Goal: Information Seeking & Learning: Learn about a topic

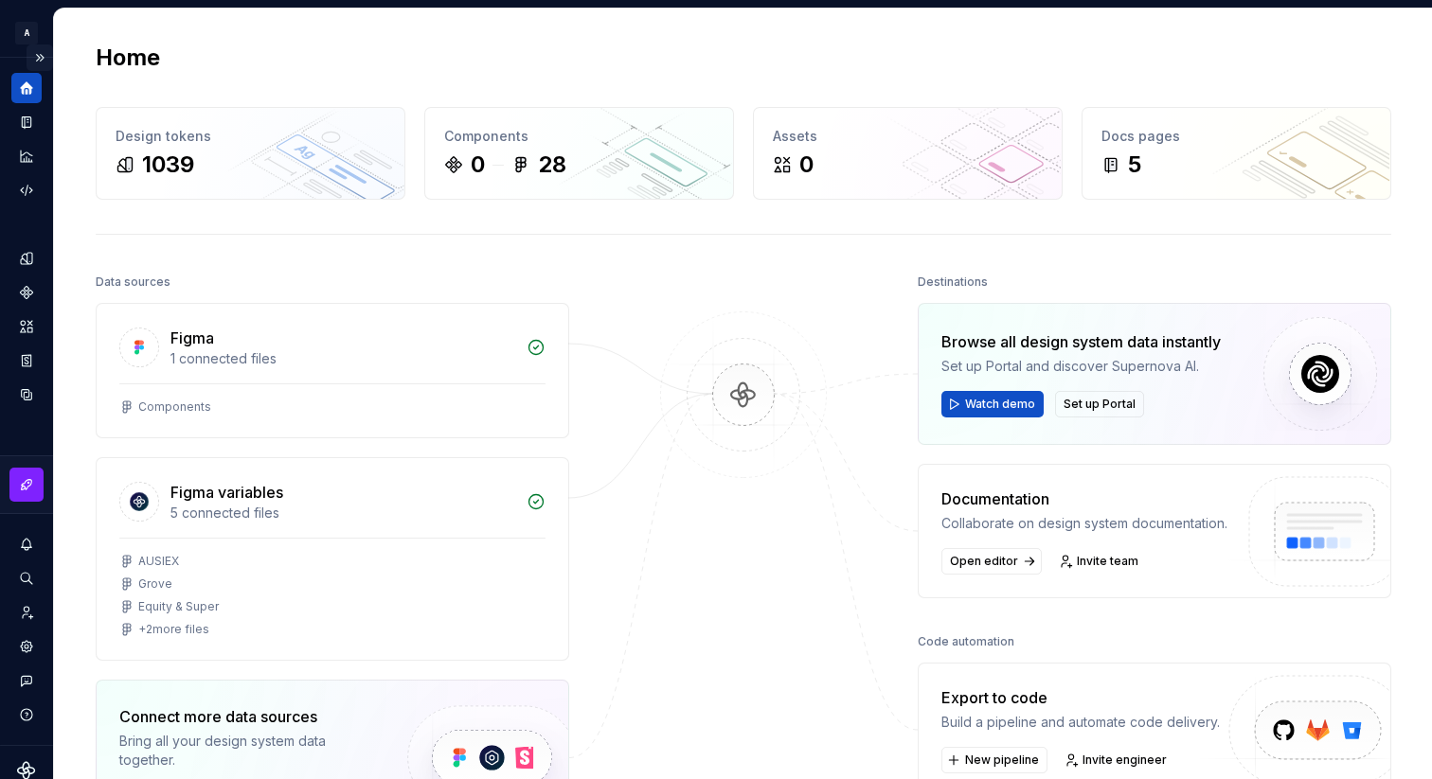
click at [39, 59] on button "Expand sidebar" at bounding box center [40, 58] width 27 height 27
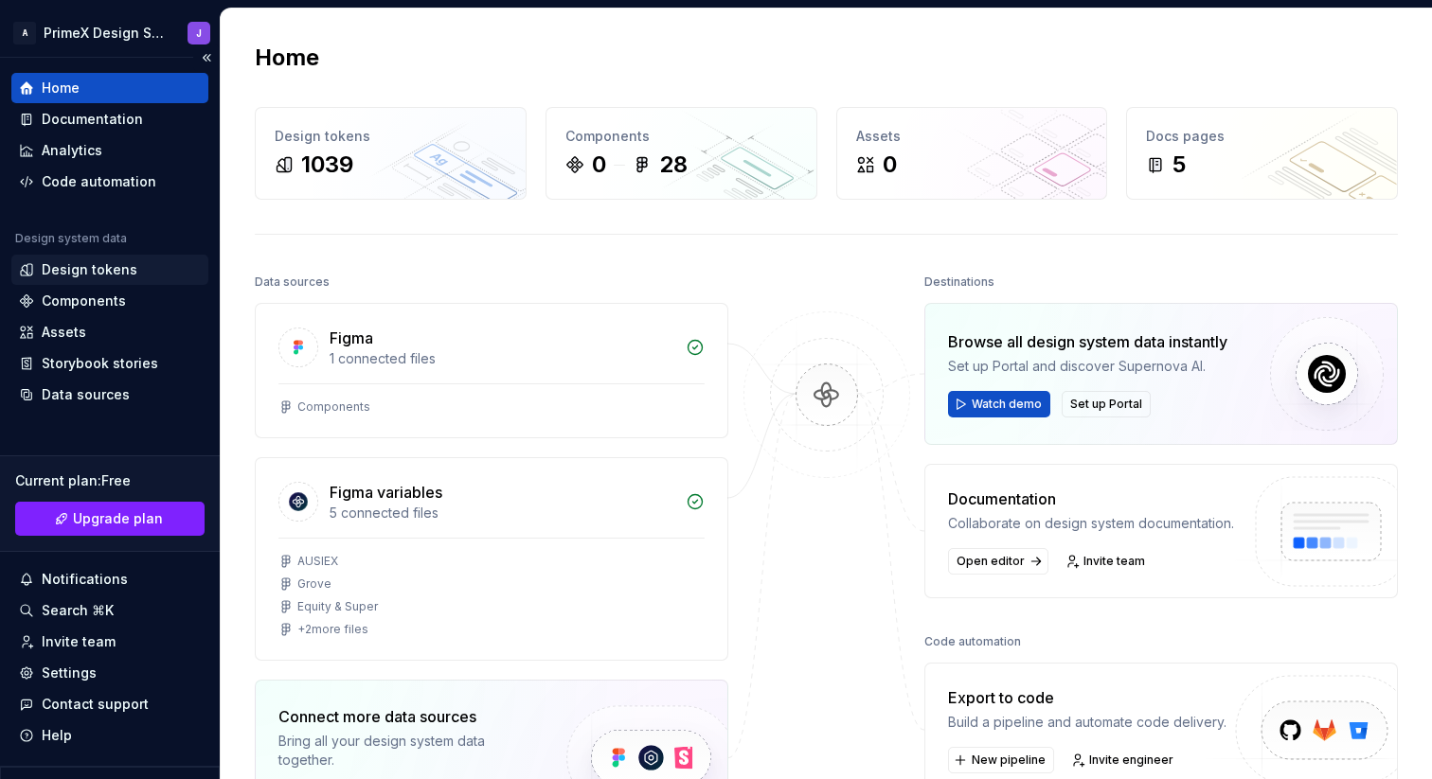
click at [114, 265] on div "Design tokens" at bounding box center [90, 269] width 96 height 19
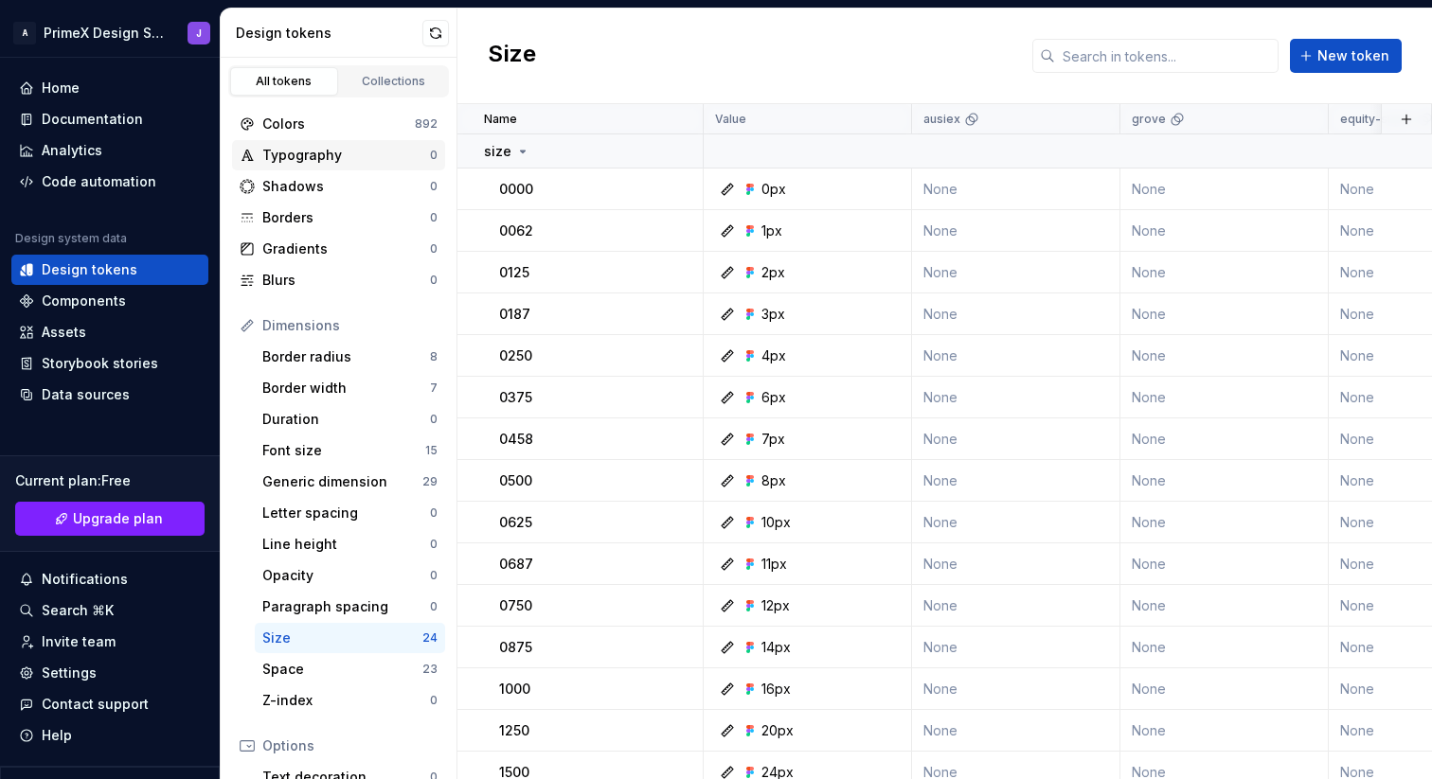
click at [367, 153] on div "Typography" at bounding box center [346, 155] width 168 height 19
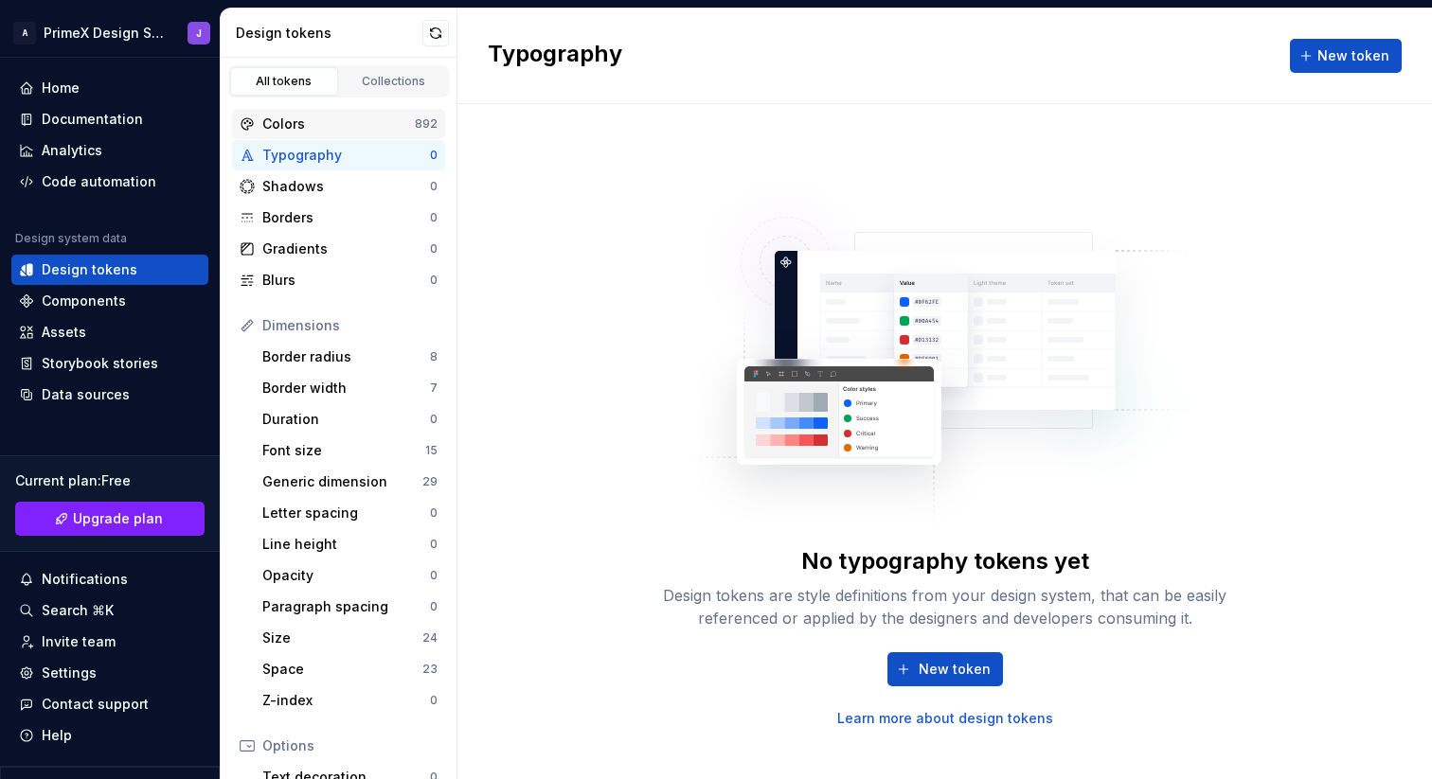
click at [338, 127] on div "Colors" at bounding box center [338, 124] width 152 height 19
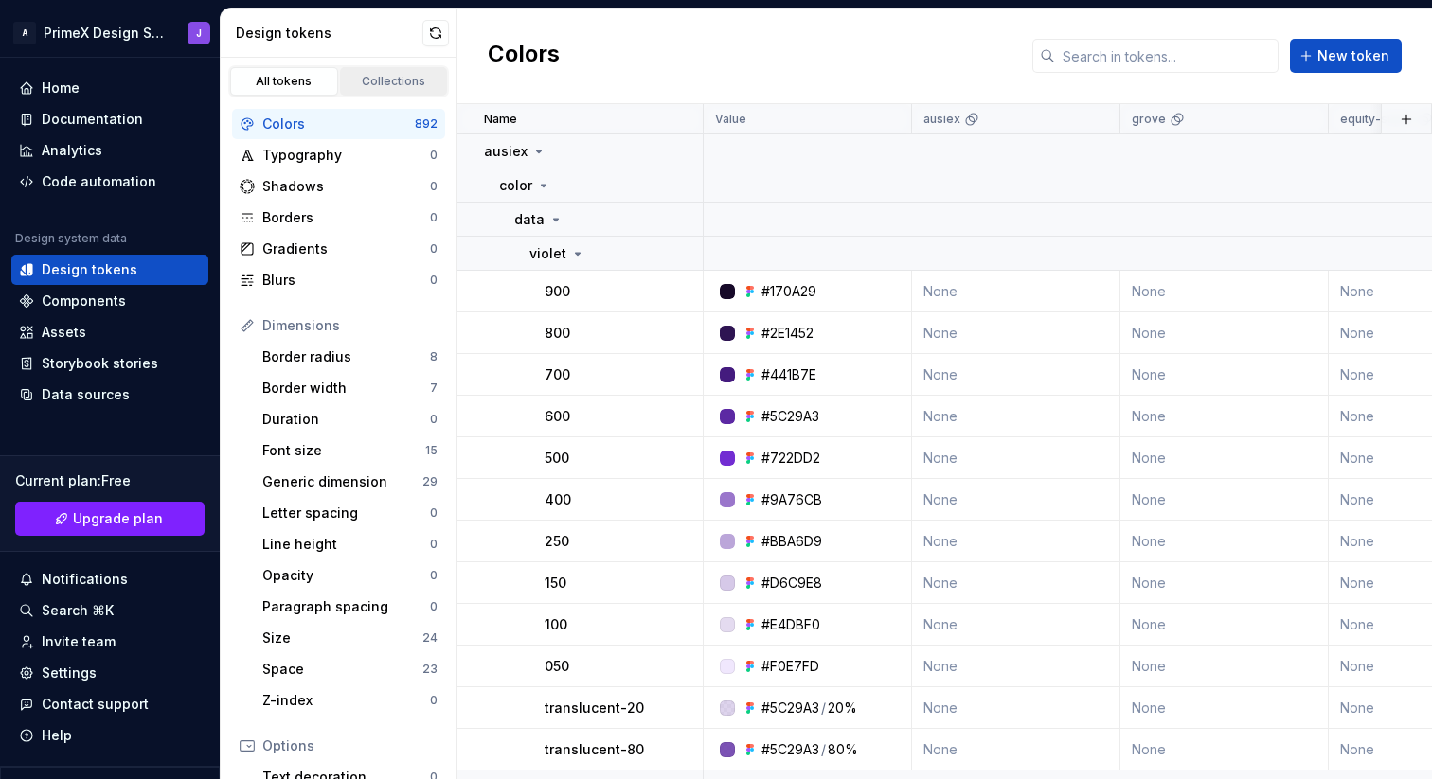
click at [395, 83] on div "Collections" at bounding box center [394, 81] width 95 height 15
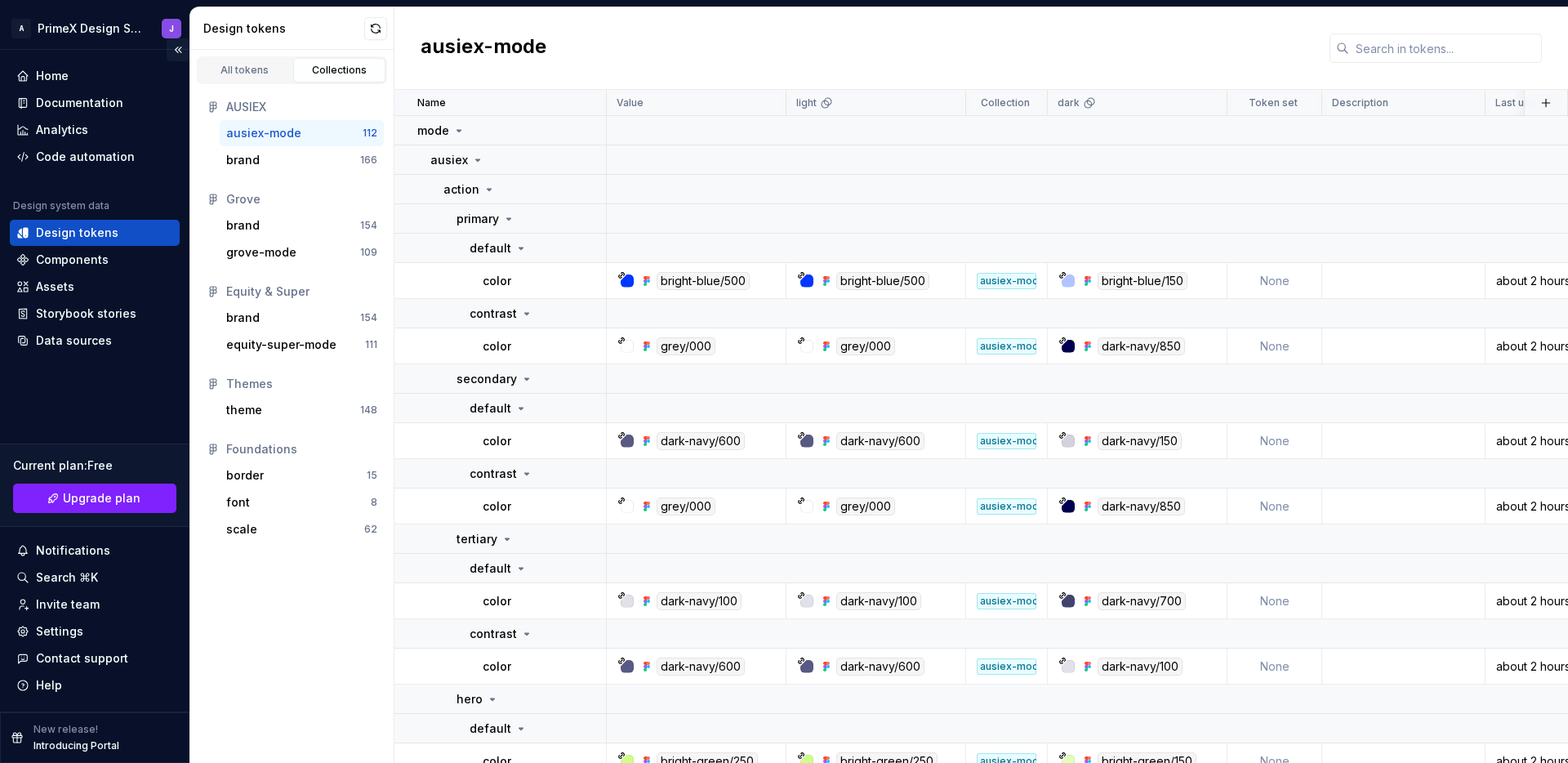
click at [181, 49] on button "Collapse sidebar" at bounding box center [178, 50] width 23 height 23
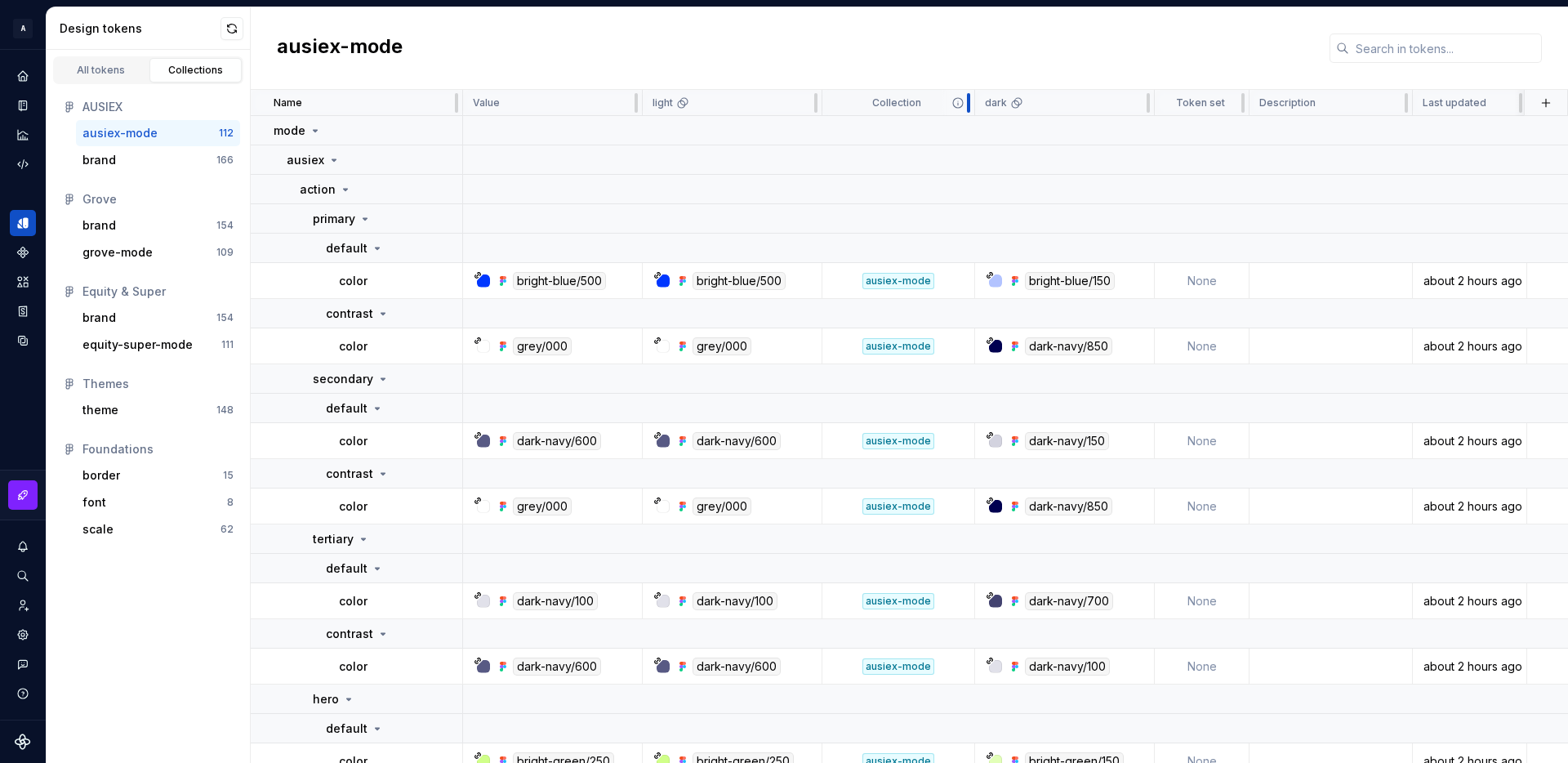
drag, startPoint x: 900, startPoint y: 101, endPoint x: 971, endPoint y: 103, distance: 71.0
click at [971, 103] on div at bounding box center [969, 103] width 13 height 26
click at [135, 163] on div "brand" at bounding box center [149, 159] width 134 height 16
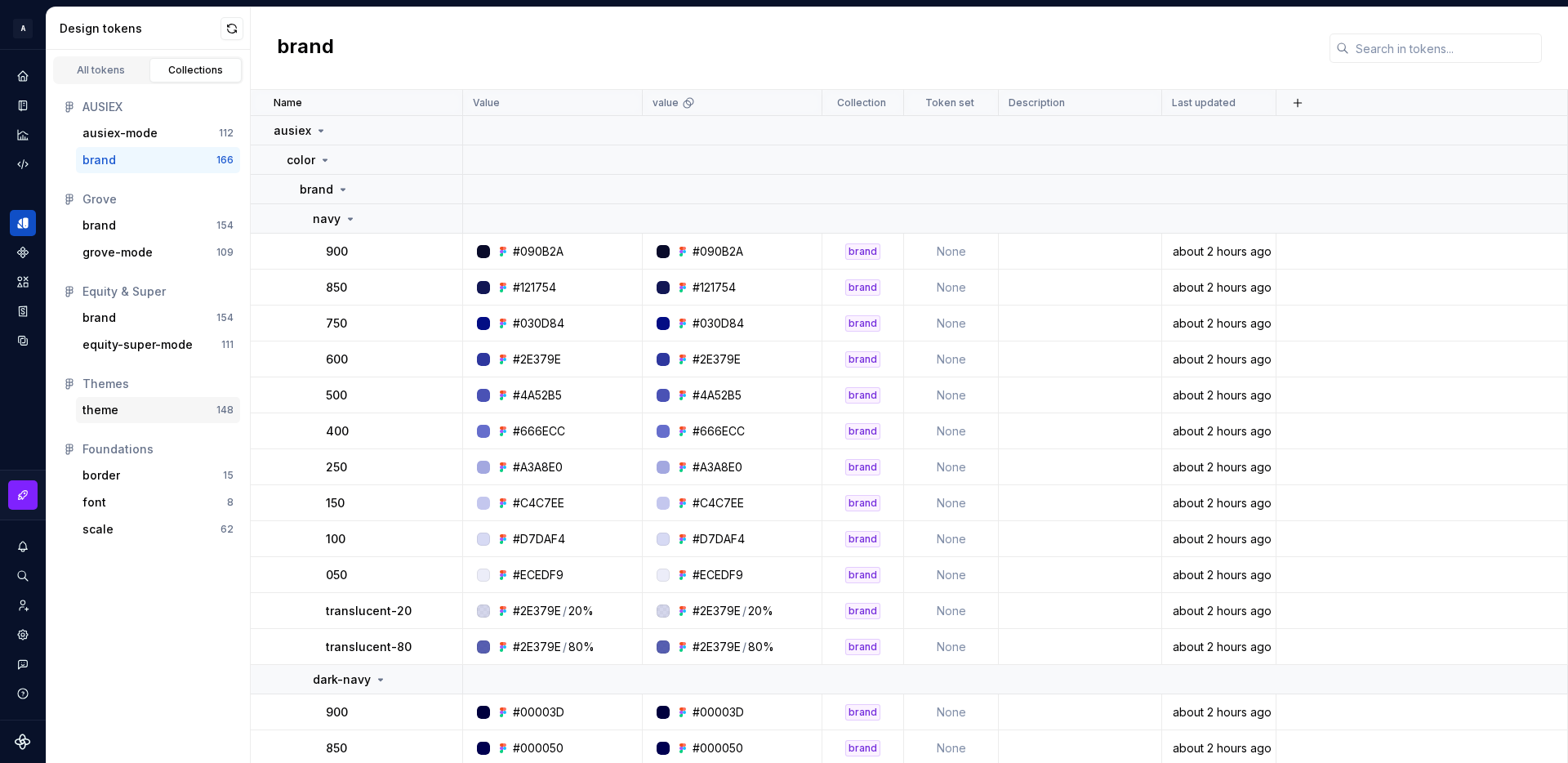
click at [122, 411] on div "theme" at bounding box center [149, 410] width 134 height 16
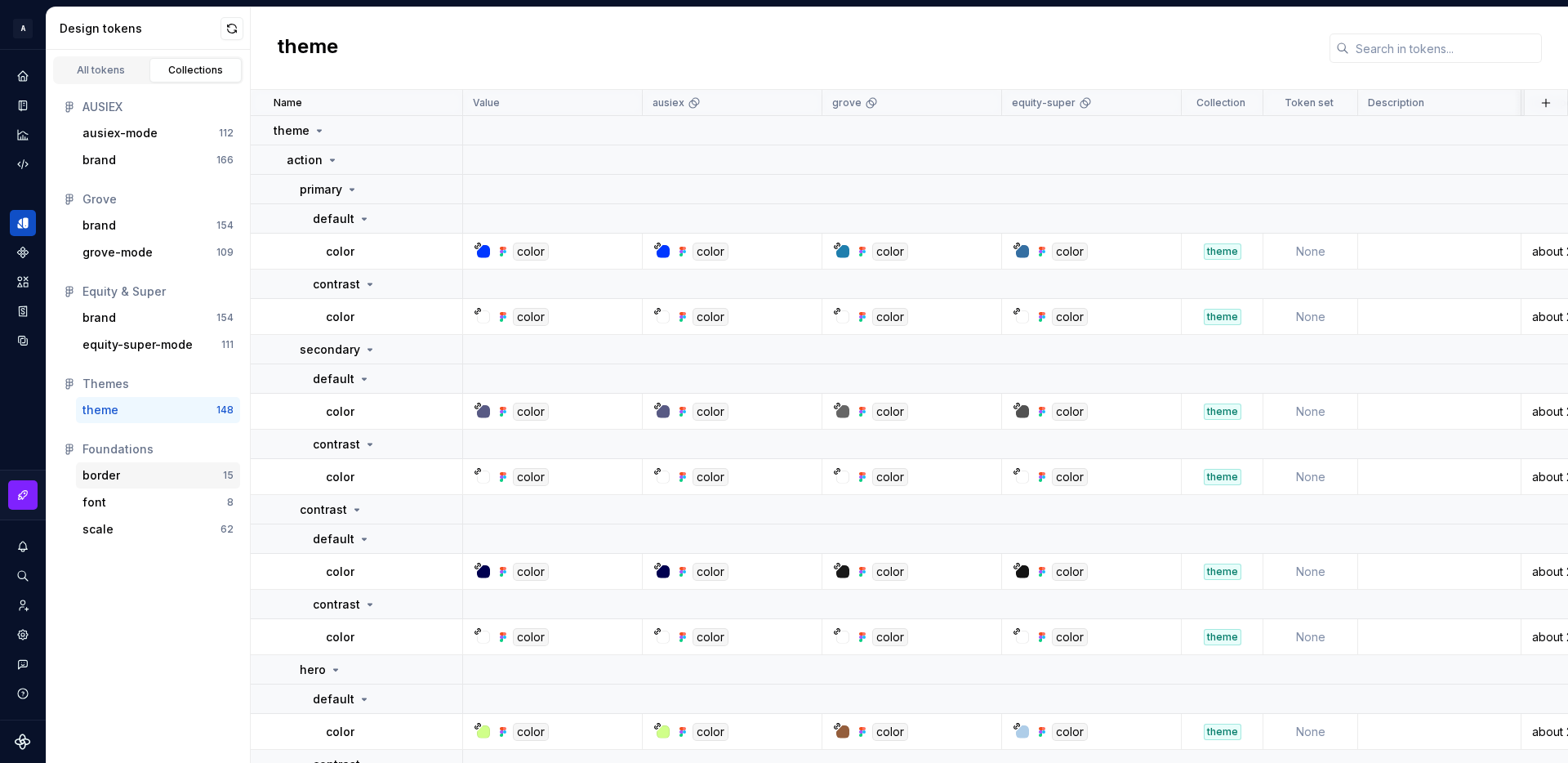
click at [124, 472] on div "border" at bounding box center [153, 475] width 141 height 16
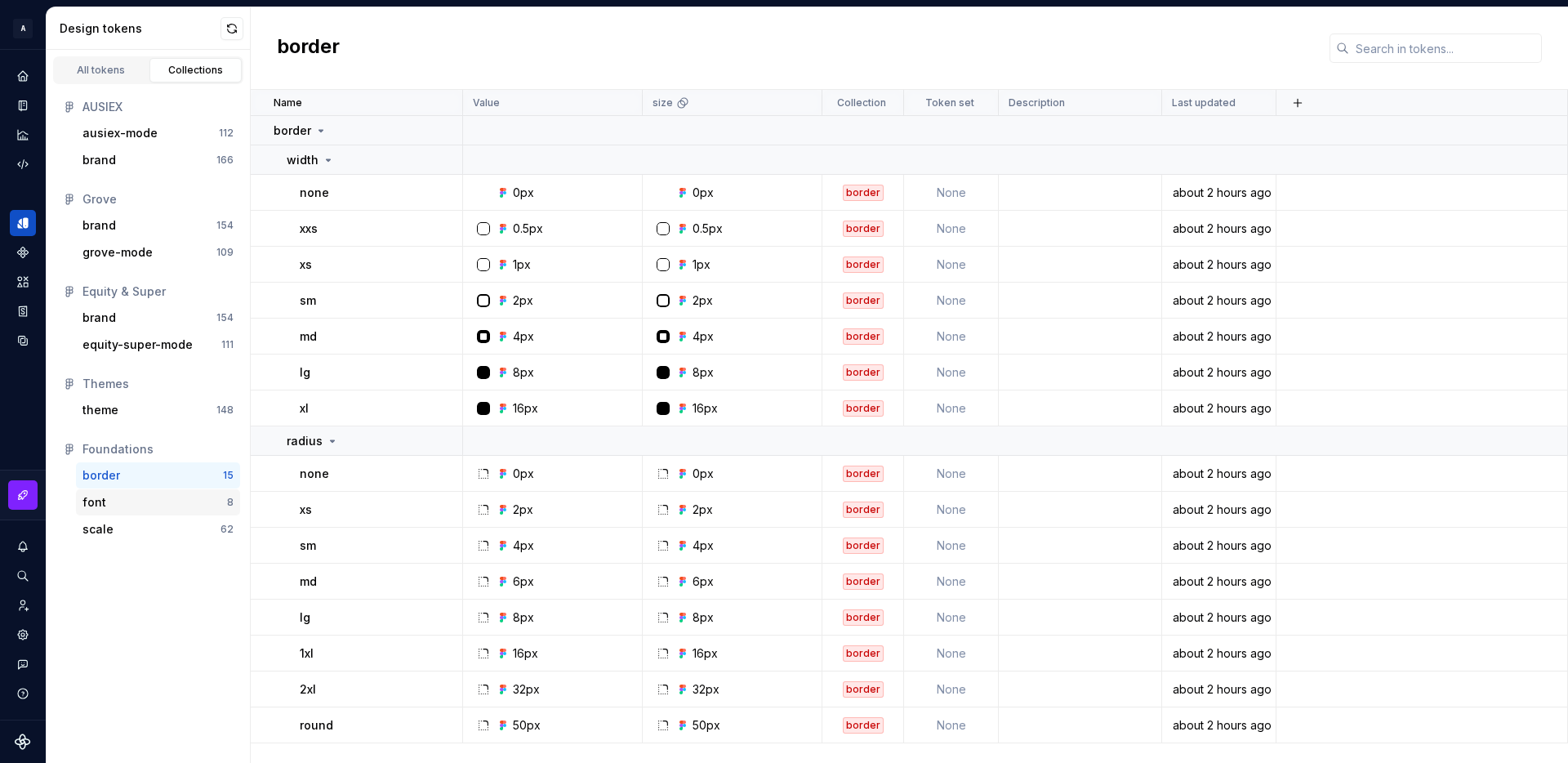
click at [126, 498] on div "font" at bounding box center [155, 502] width 145 height 16
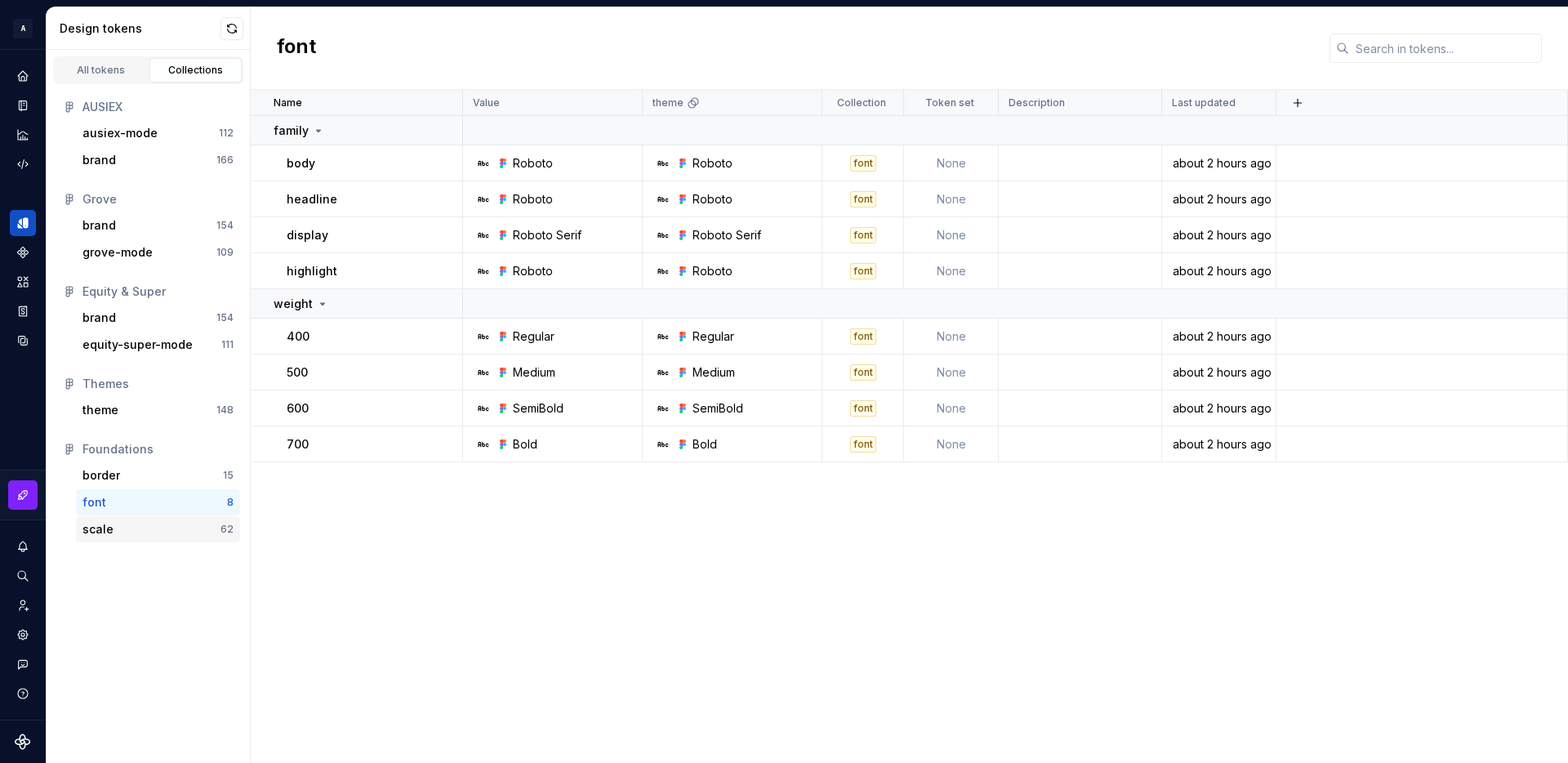
click at [128, 528] on div "scale" at bounding box center [152, 528] width 138 height 16
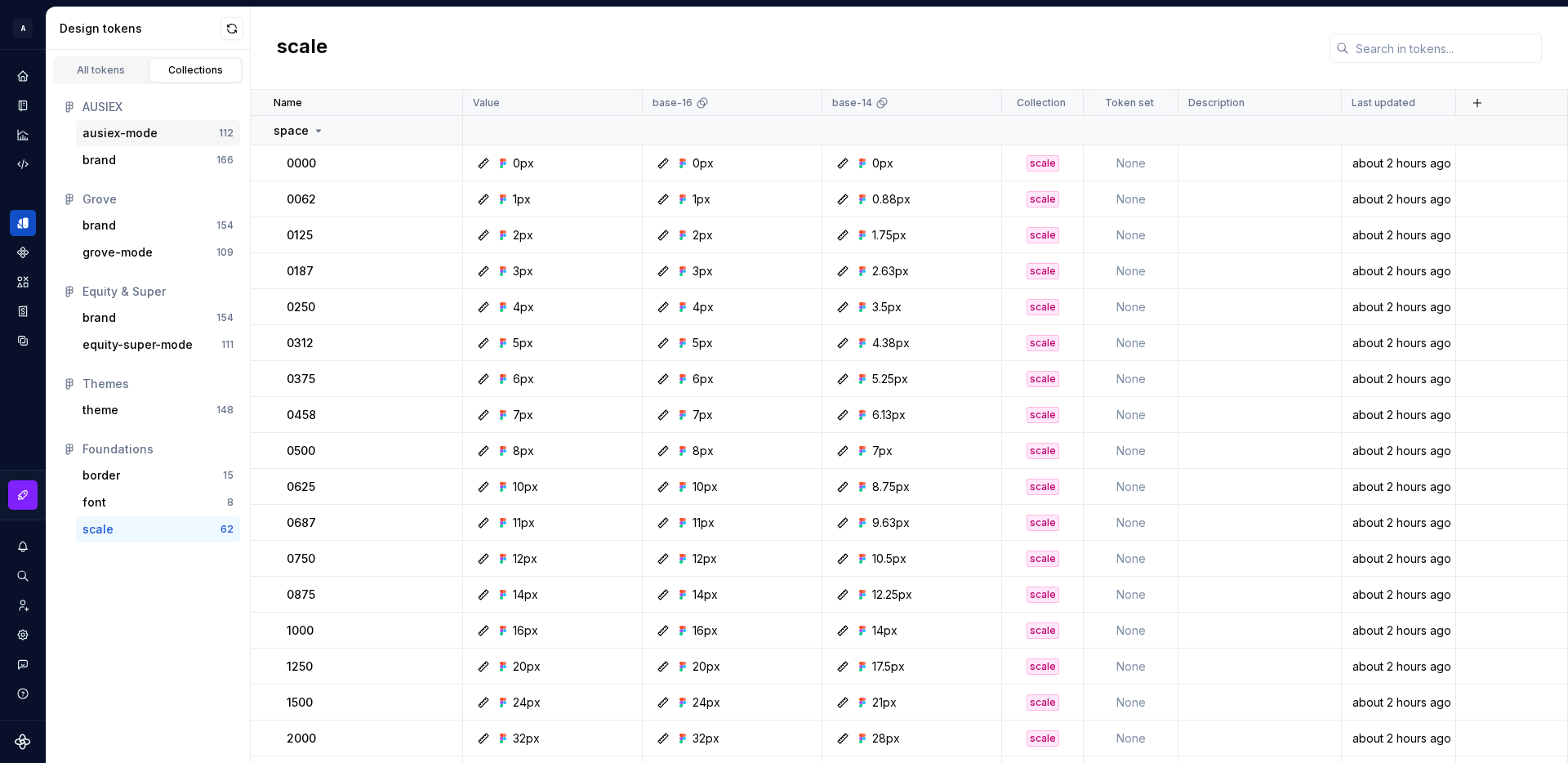
click at [161, 134] on div "ausiex-mode" at bounding box center [151, 133] width 136 height 16
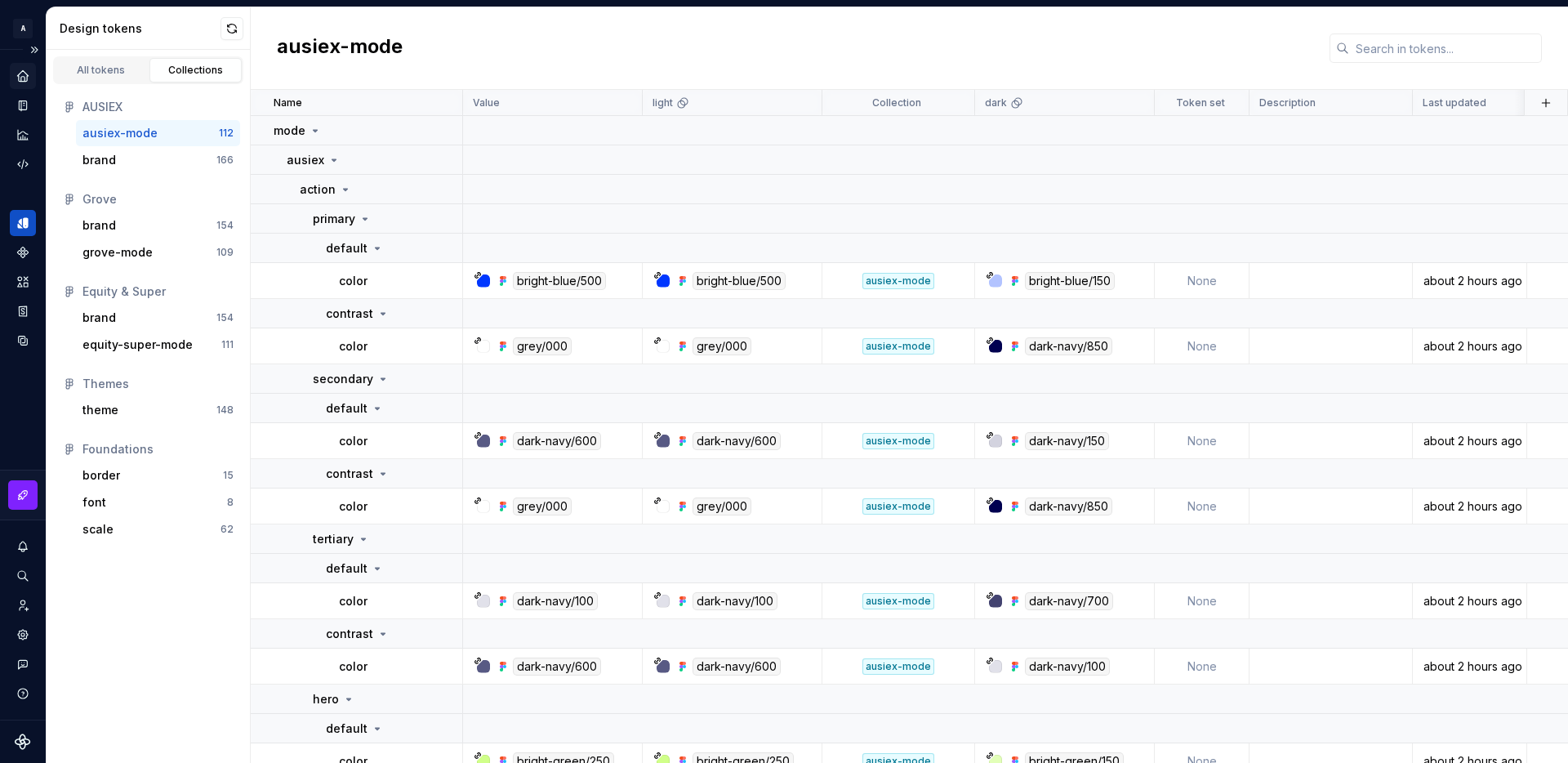
click at [26, 76] on icon "Home" at bounding box center [22, 75] width 10 height 10
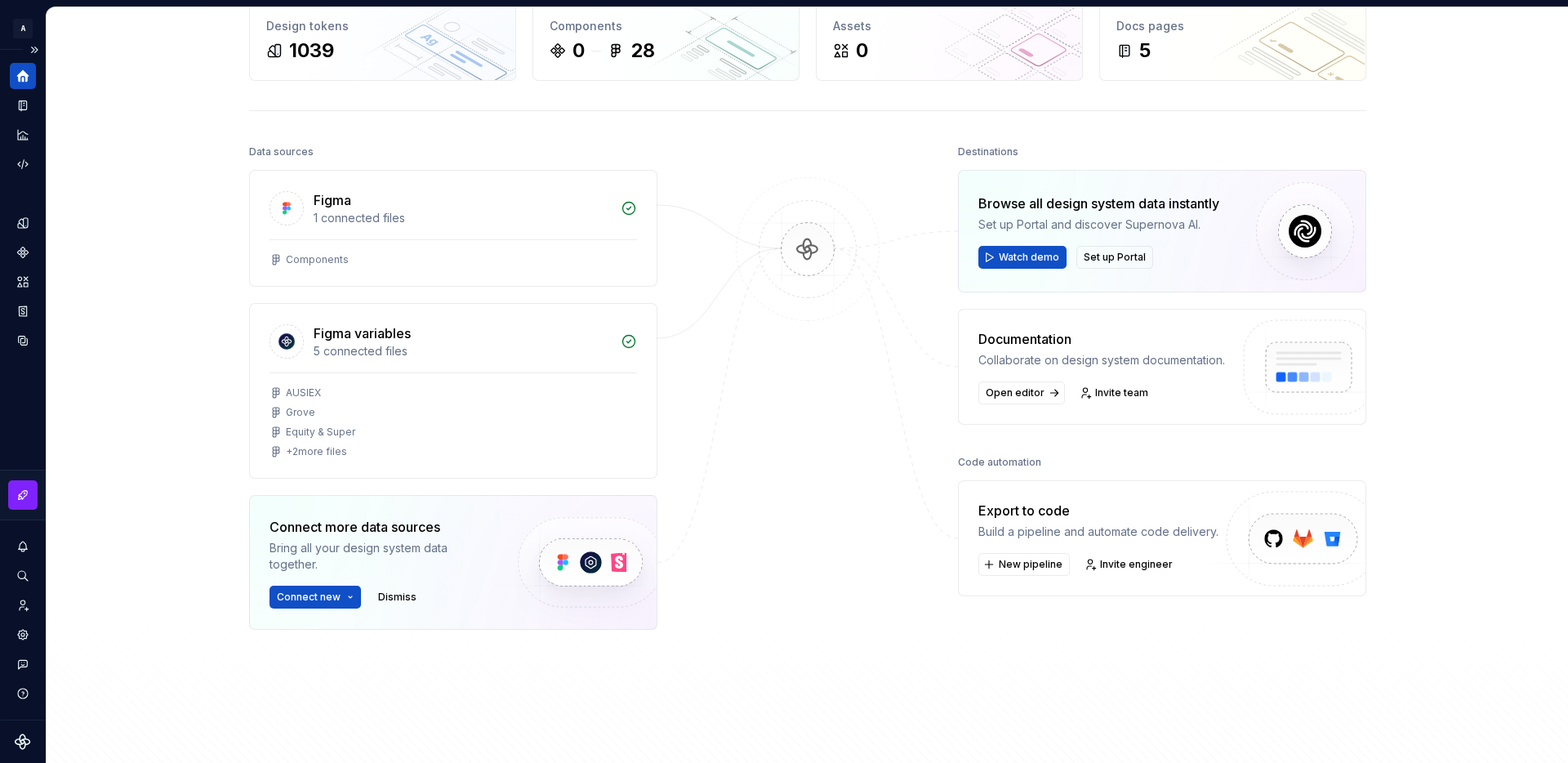
scroll to position [102, 0]
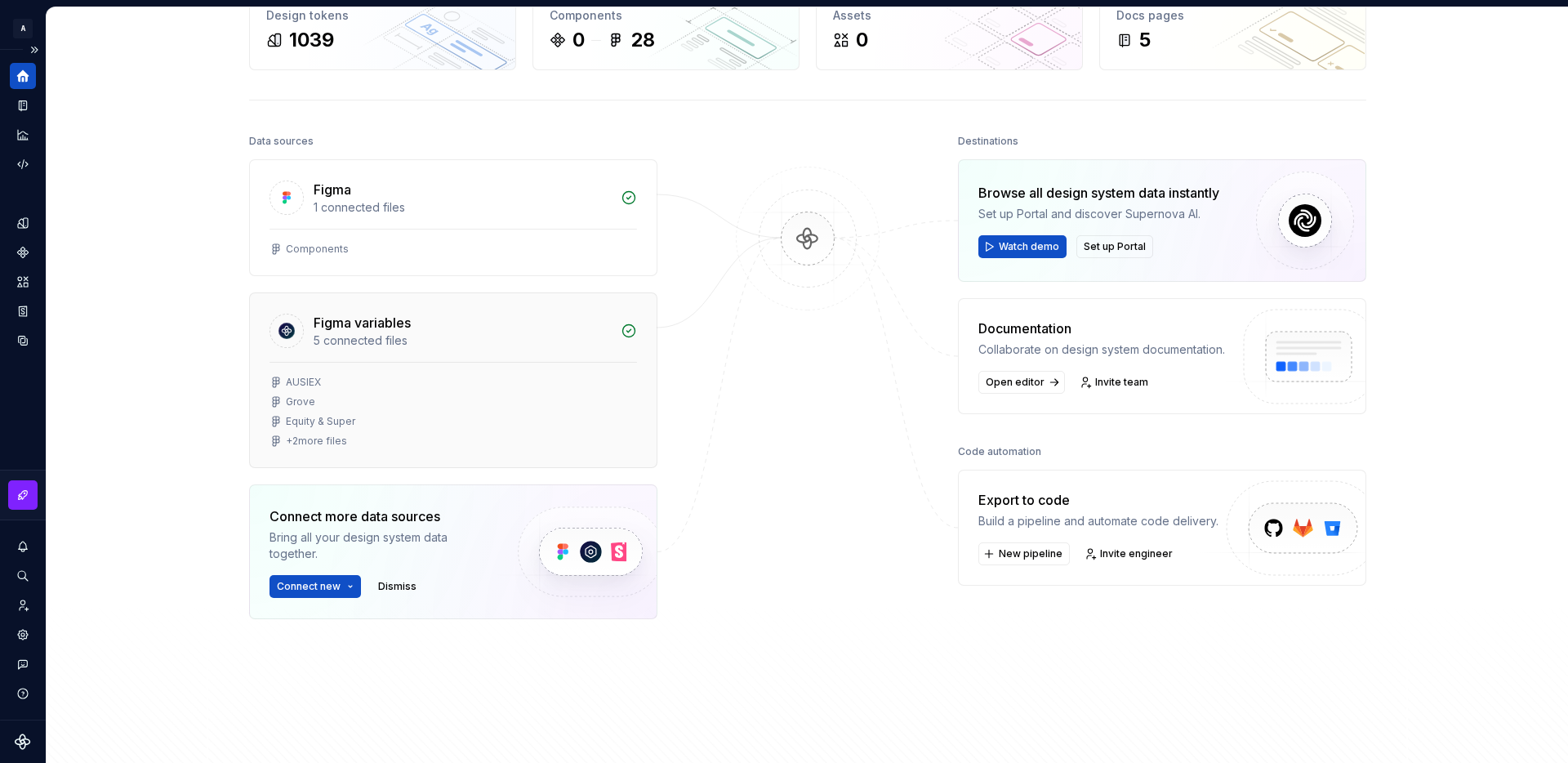
click at [377, 394] on div "AUSIEX Grove Equity & Super + 2 more files" at bounding box center [454, 411] width 367 height 72
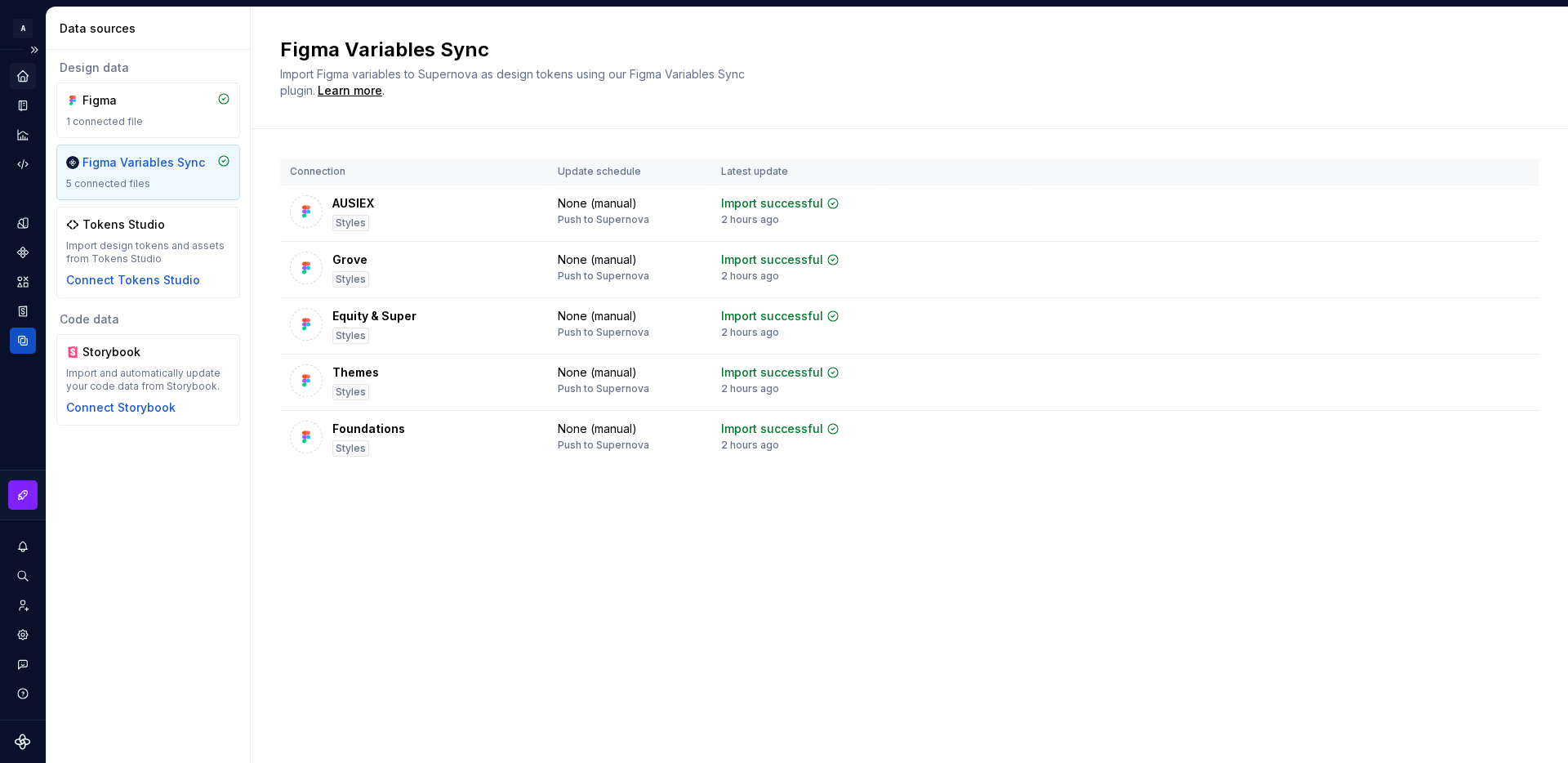
click at [26, 78] on icon "Home" at bounding box center [22, 75] width 10 height 10
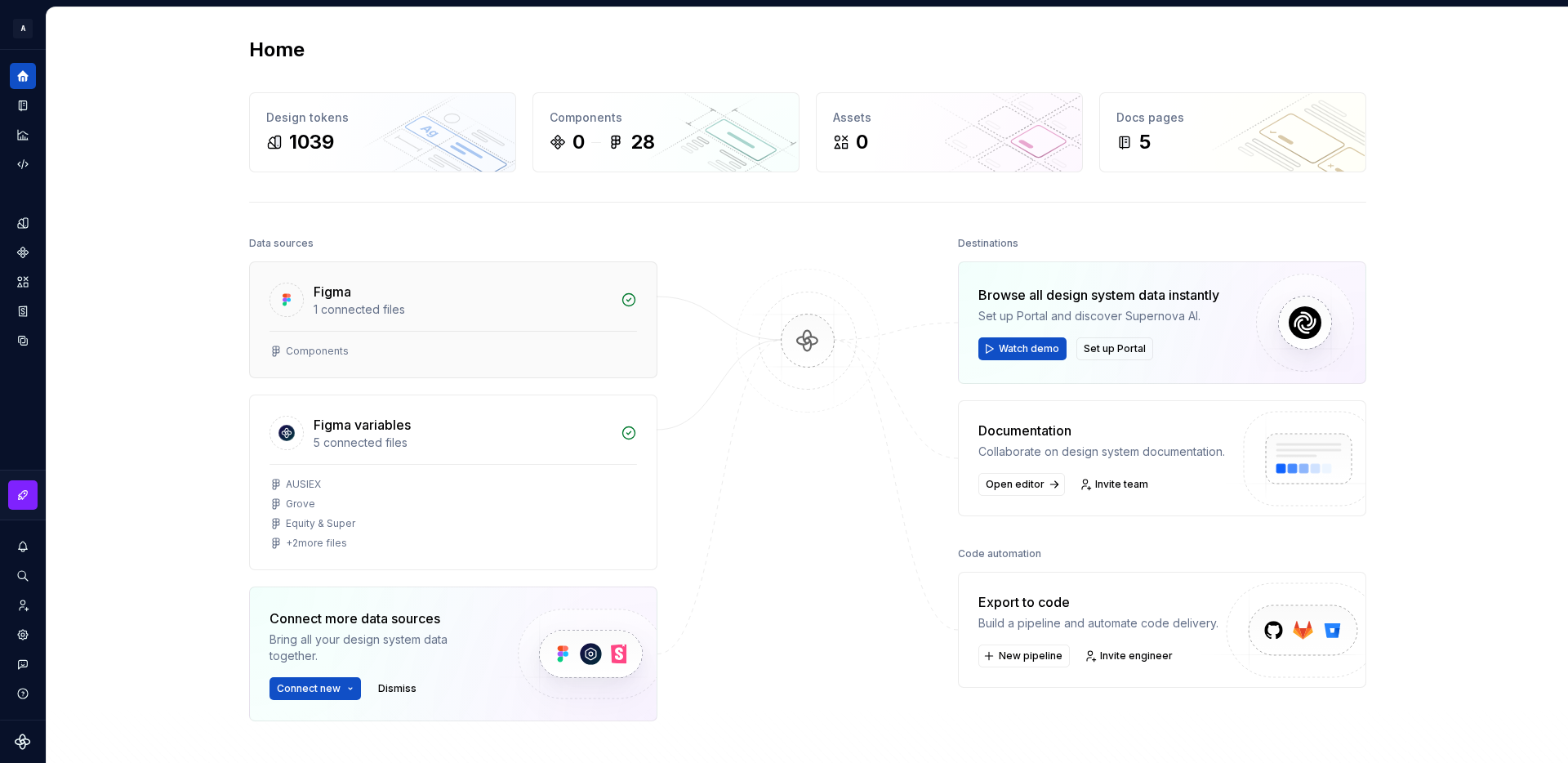
click at [476, 314] on div "1 connected files" at bounding box center [462, 309] width 298 height 16
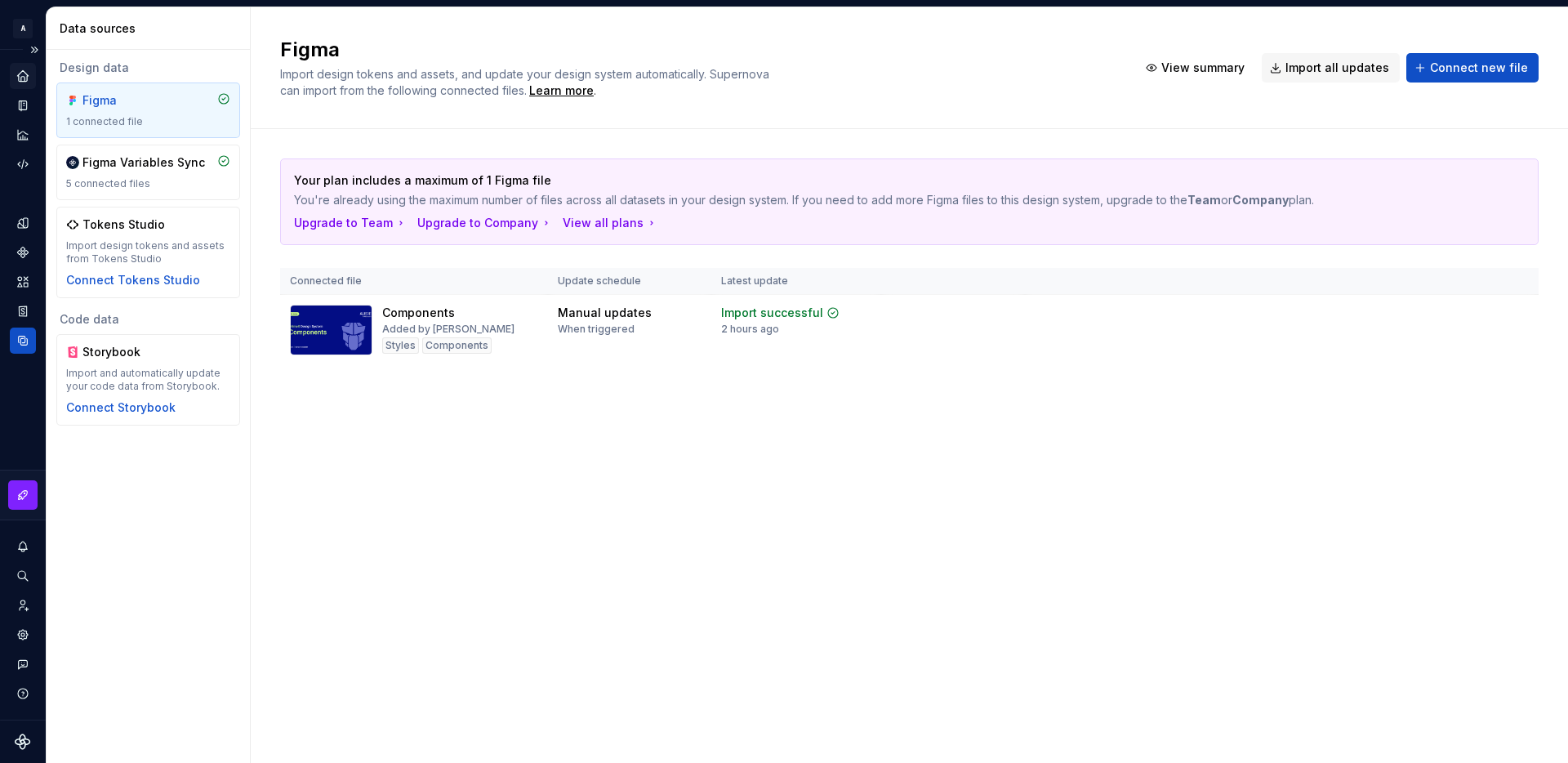
click at [22, 75] on icon "Home" at bounding box center [22, 75] width 10 height 10
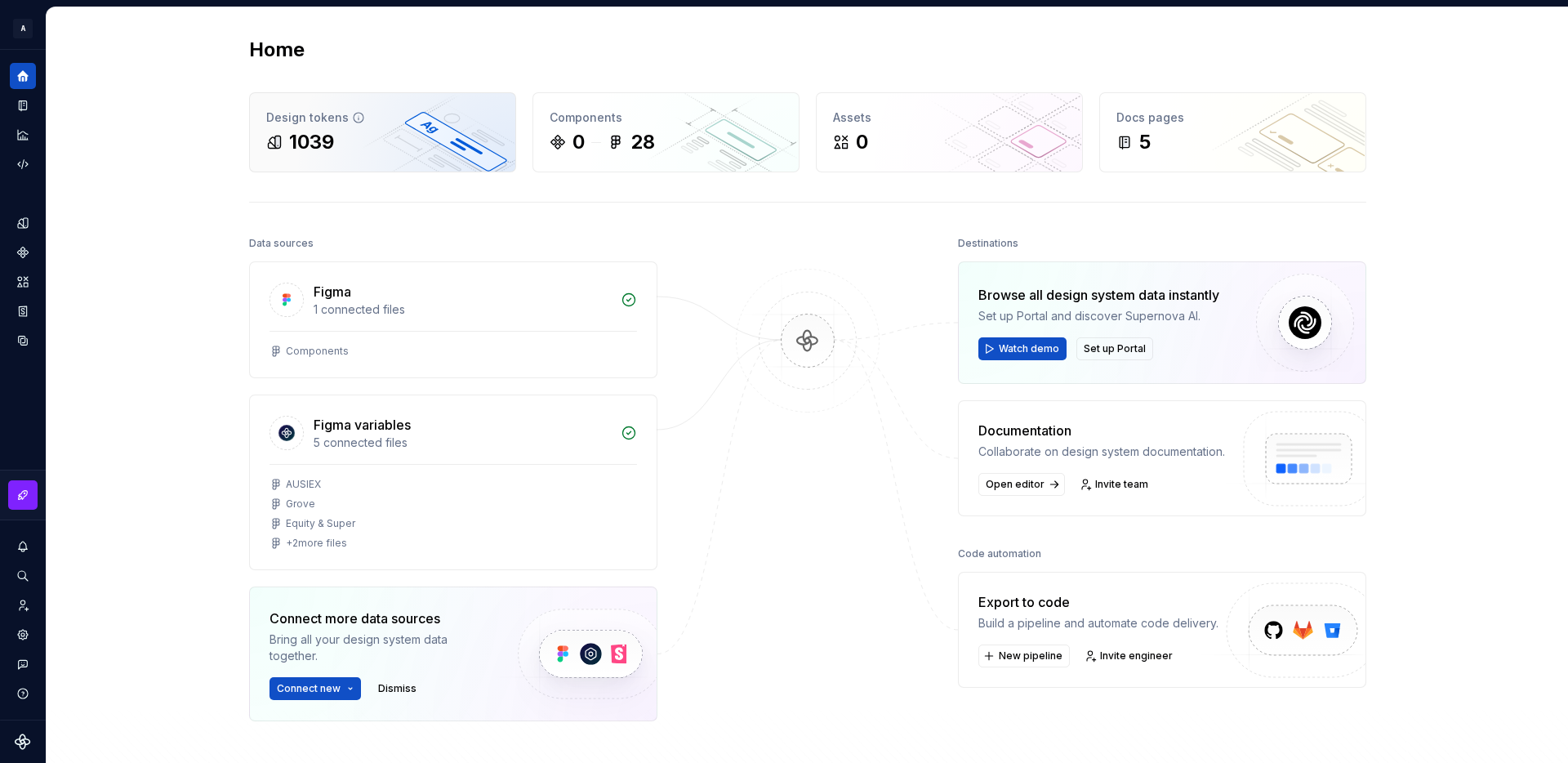
click at [363, 145] on div "1039" at bounding box center [383, 142] width 233 height 26
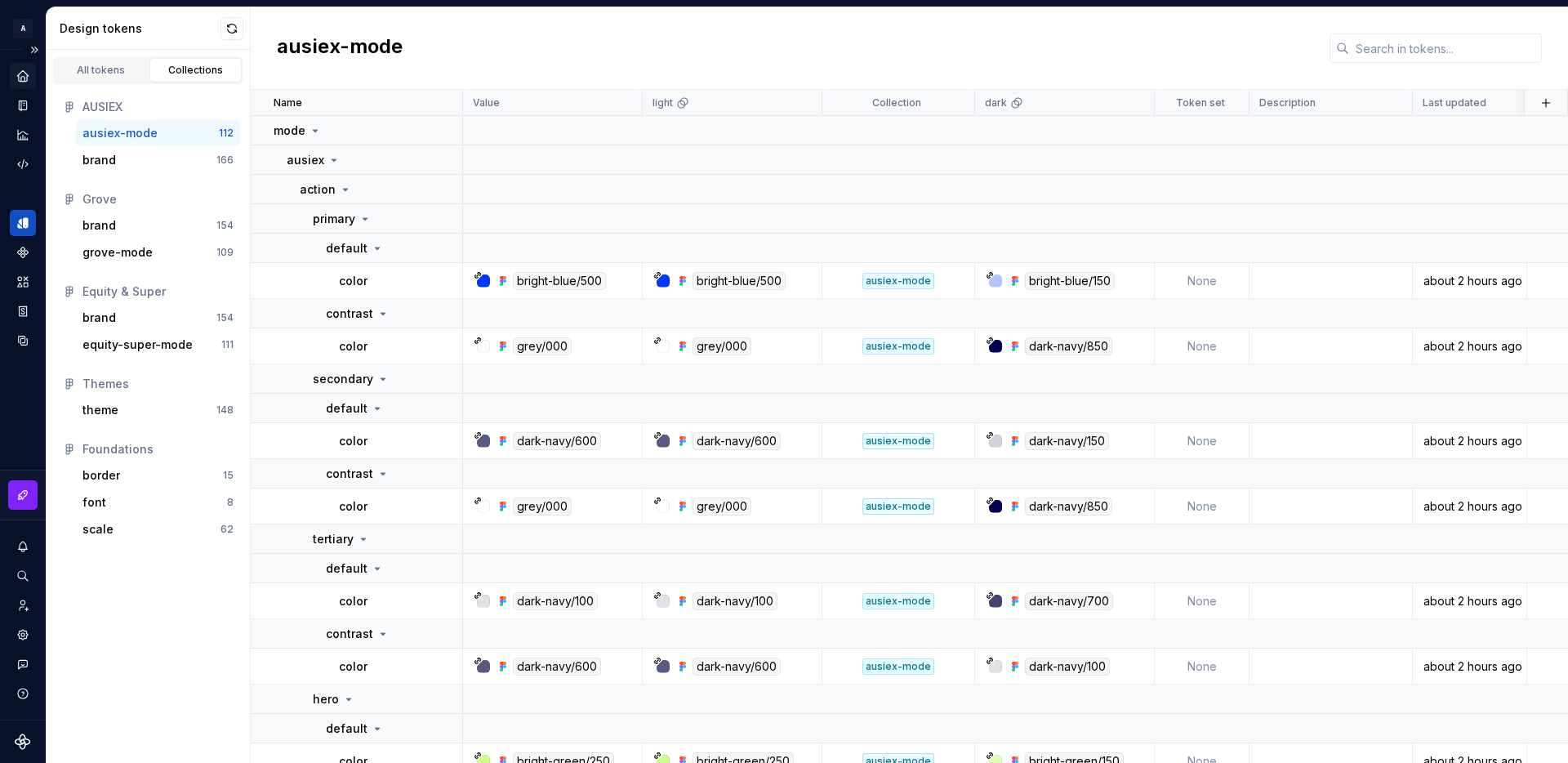
click at [22, 76] on icon "Home" at bounding box center [22, 75] width 10 height 10
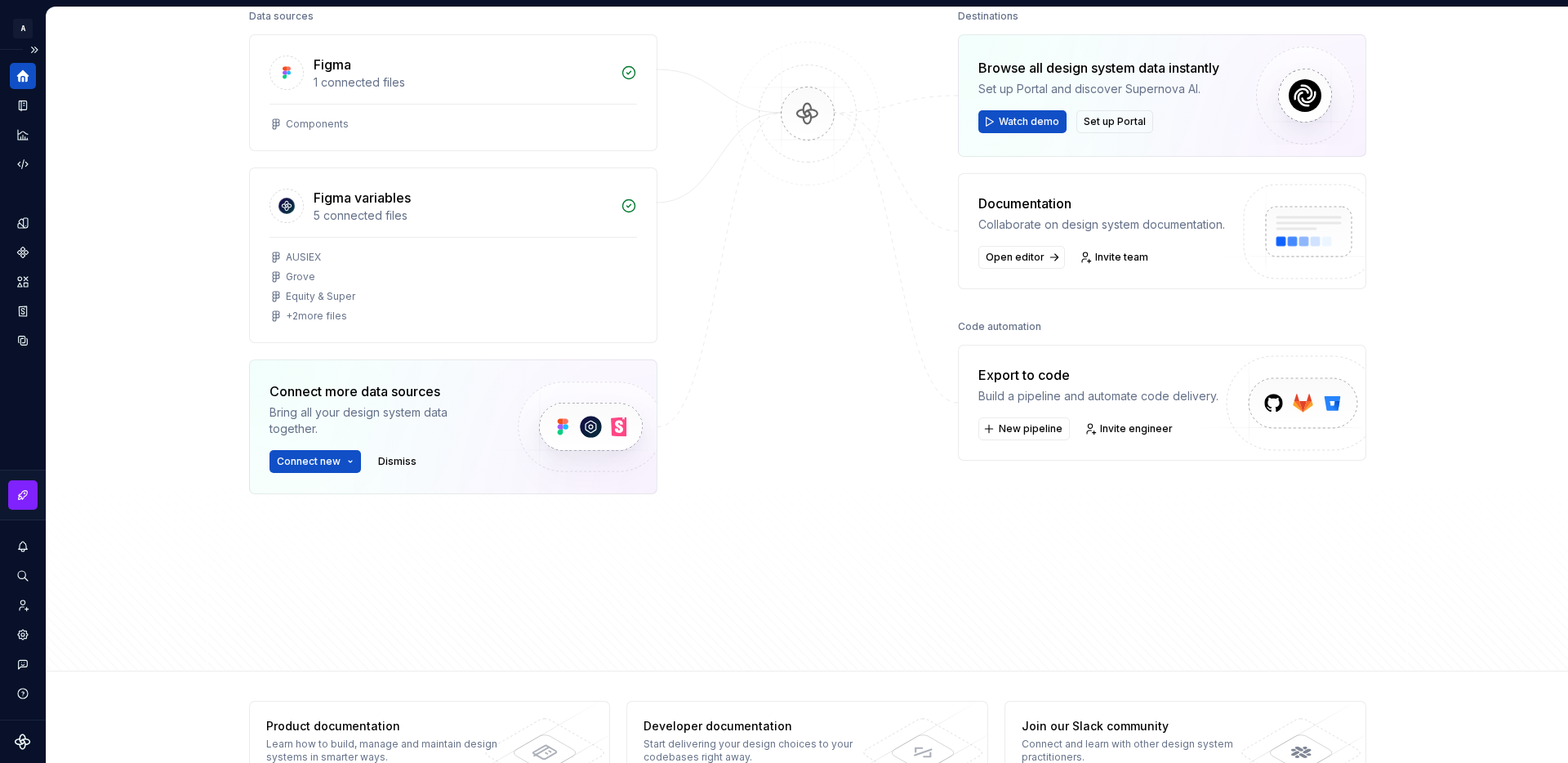
scroll to position [274, 0]
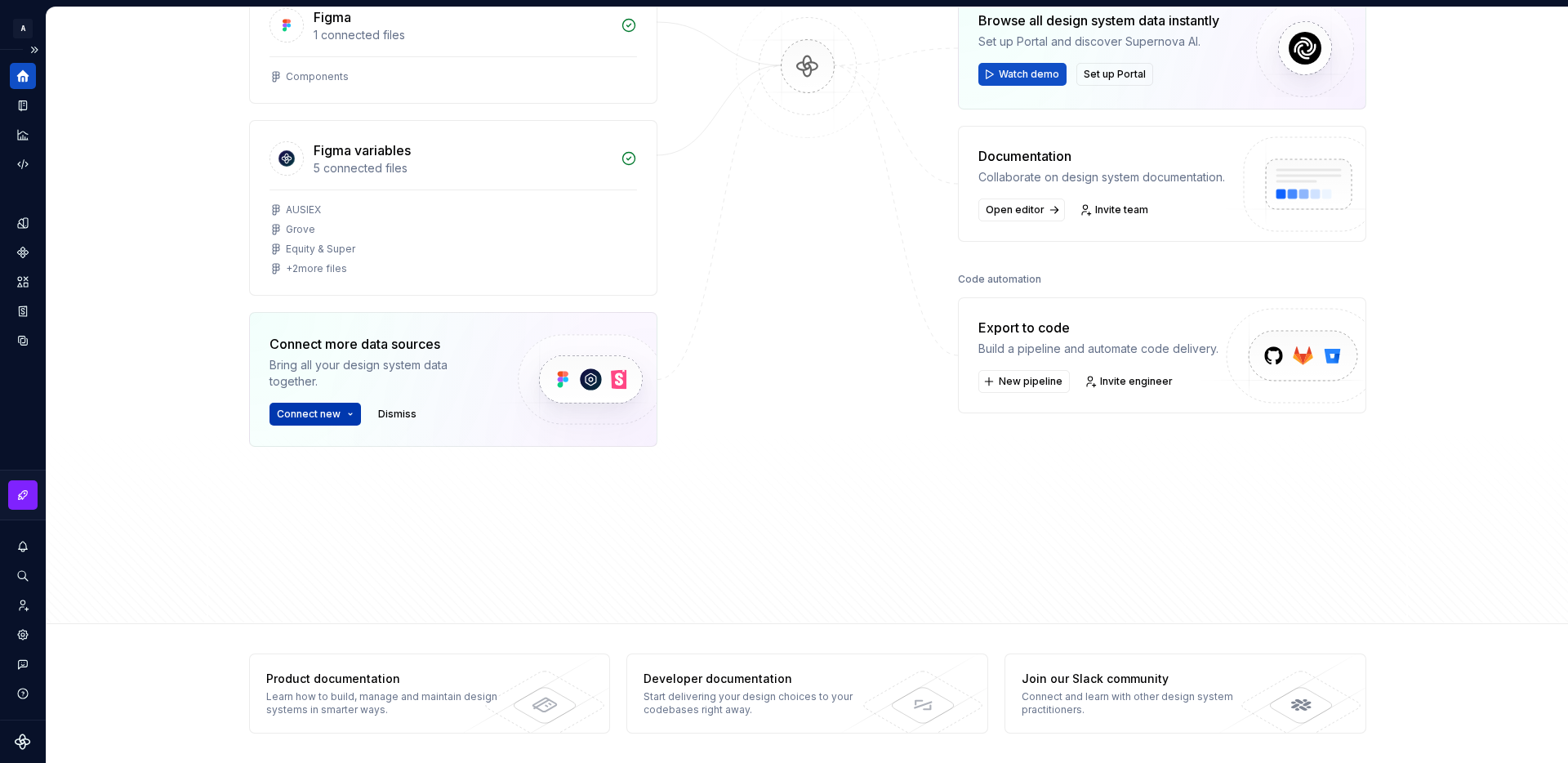
click at [337, 412] on span "Connect new" at bounding box center [309, 414] width 64 height 13
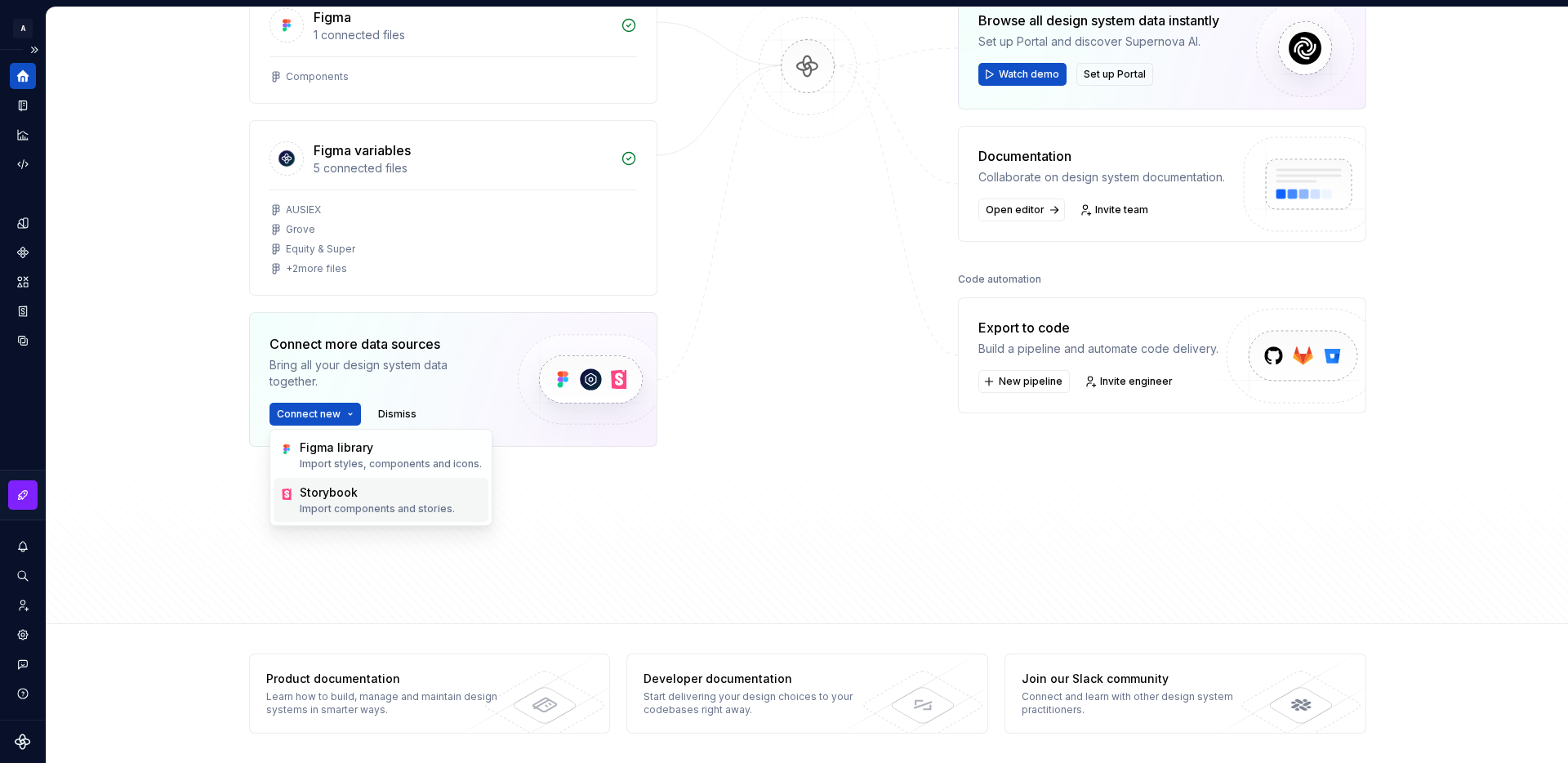
drag, startPoint x: 390, startPoint y: 502, endPoint x: 401, endPoint y: 500, distance: 11.2
click at [401, 500] on div "Storybook Import components and stories." at bounding box center [378, 500] width 155 height 31
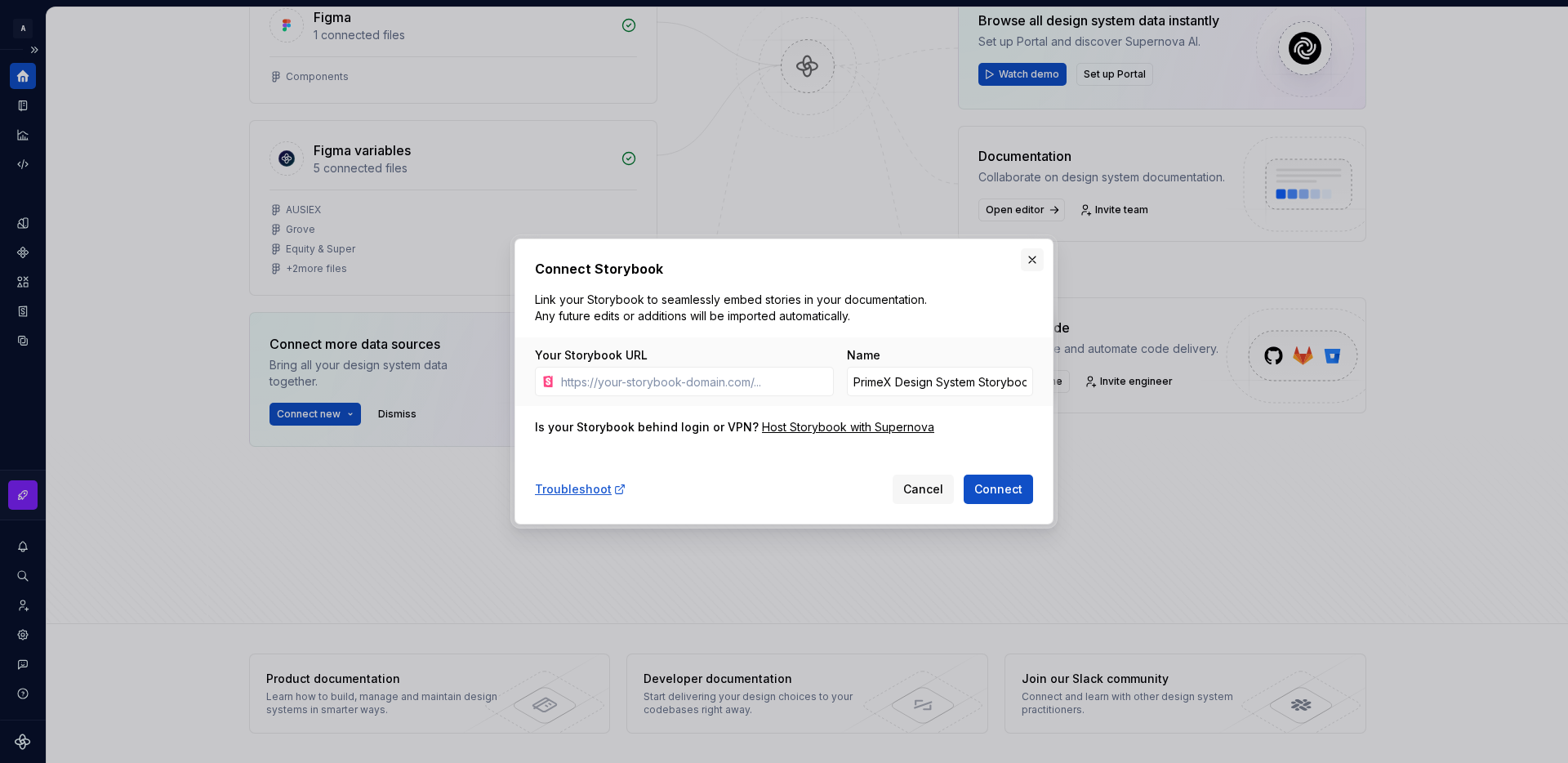
click at [1031, 258] on button "button" at bounding box center [1032, 260] width 23 height 23
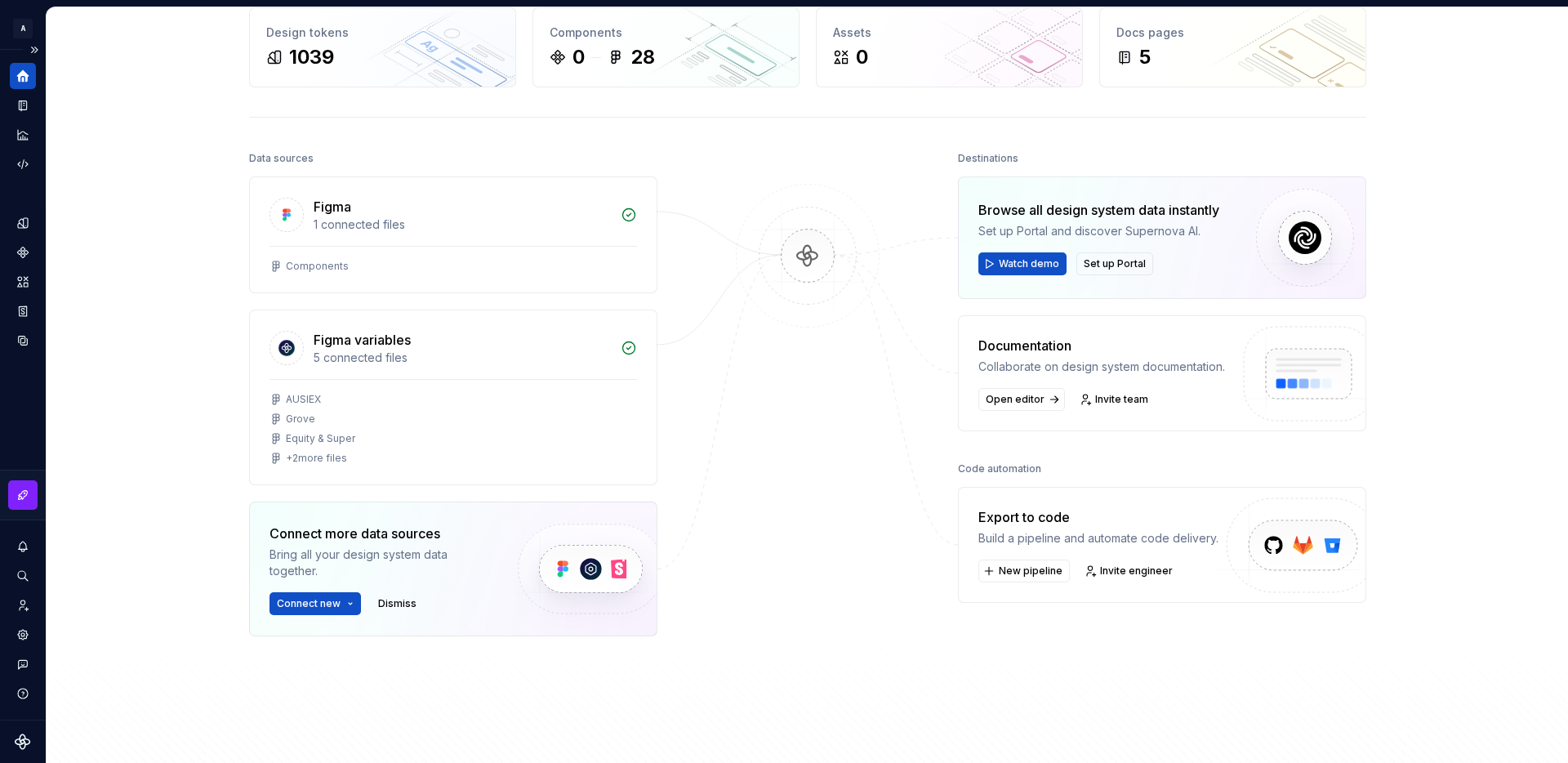
scroll to position [85, 0]
drag, startPoint x: 1006, startPoint y: 511, endPoint x: 994, endPoint y: 517, distance: 13.4
click at [1004, 513] on div "Export to code" at bounding box center [1099, 516] width 240 height 20
drag, startPoint x: 978, startPoint y: 518, endPoint x: 1104, endPoint y: 528, distance: 126.4
click at [1104, 527] on div "Export to code Build a pipeline and automate code delivery." at bounding box center [1099, 525] width 240 height 39
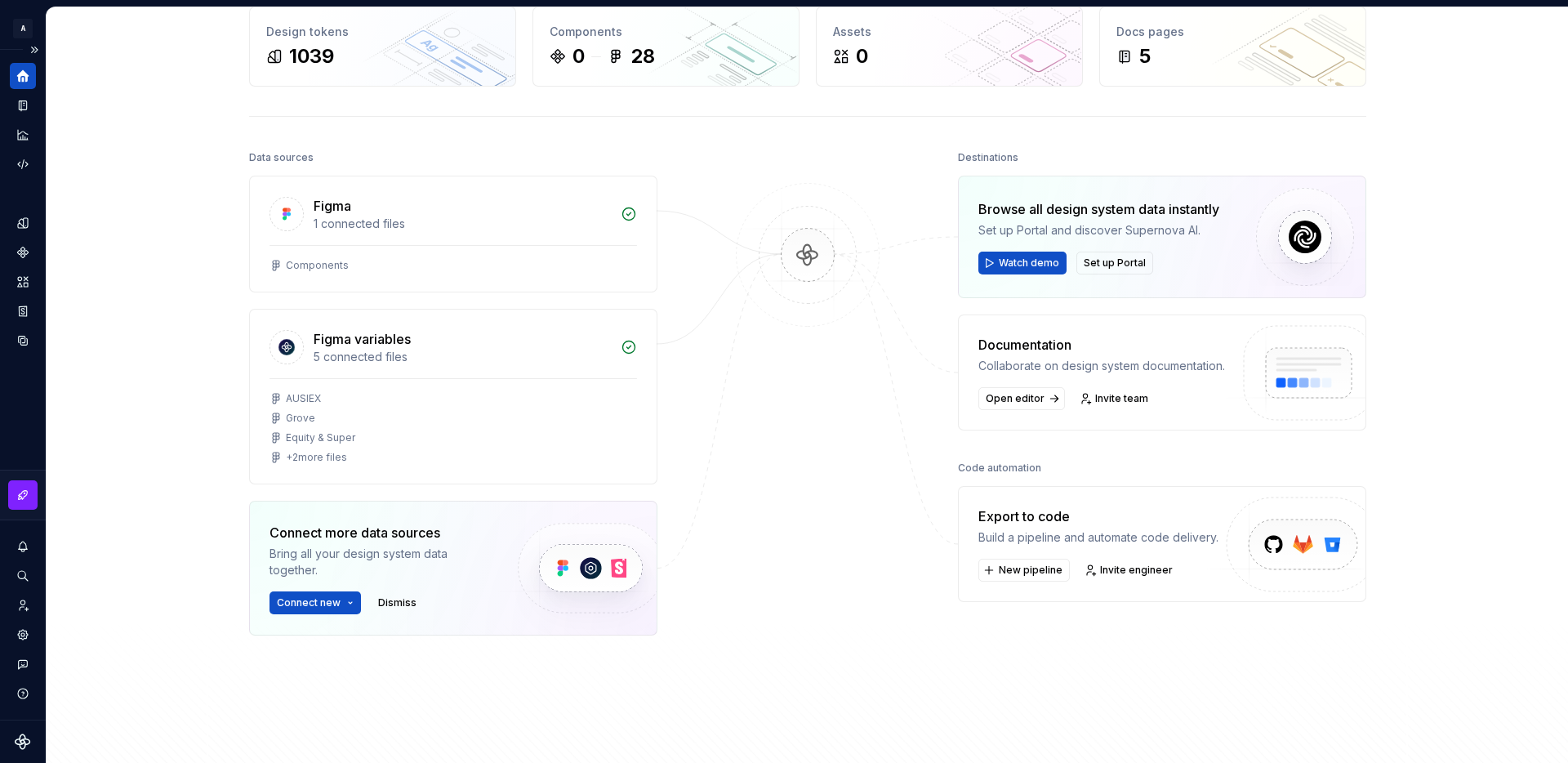
click at [1007, 345] on div "Documentation" at bounding box center [1102, 344] width 247 height 20
drag, startPoint x: 1013, startPoint y: 347, endPoint x: 1216, endPoint y: 374, distance: 204.8
click at [1216, 374] on div "Documentation Collaborate on design system documentation. Open editor Invite te…" at bounding box center [1102, 372] width 247 height 75
drag, startPoint x: 800, startPoint y: 332, endPoint x: 786, endPoint y: 401, distance: 70.4
click at [800, 332] on img at bounding box center [808, 272] width 159 height 178
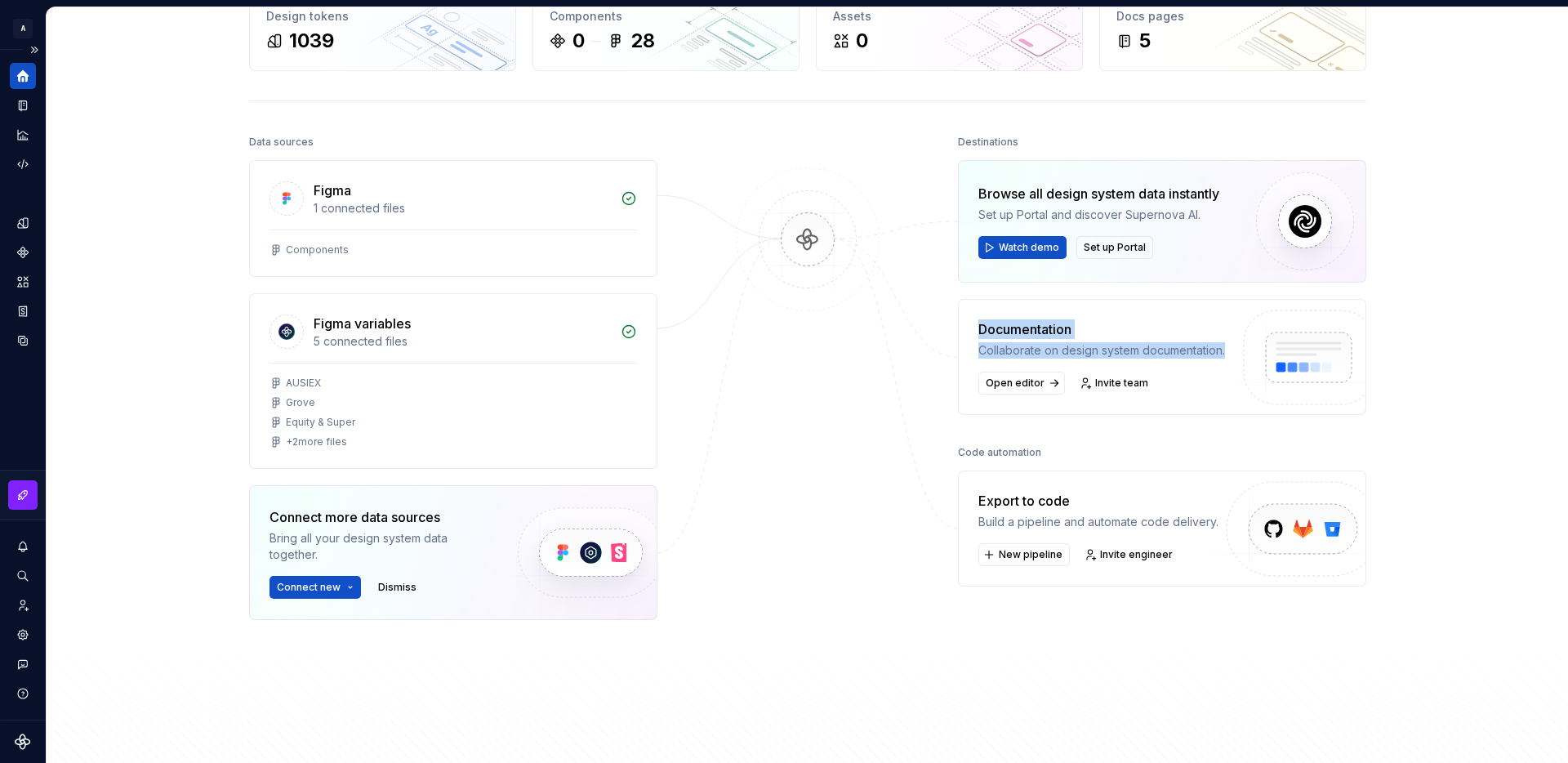
scroll to position [100, 0]
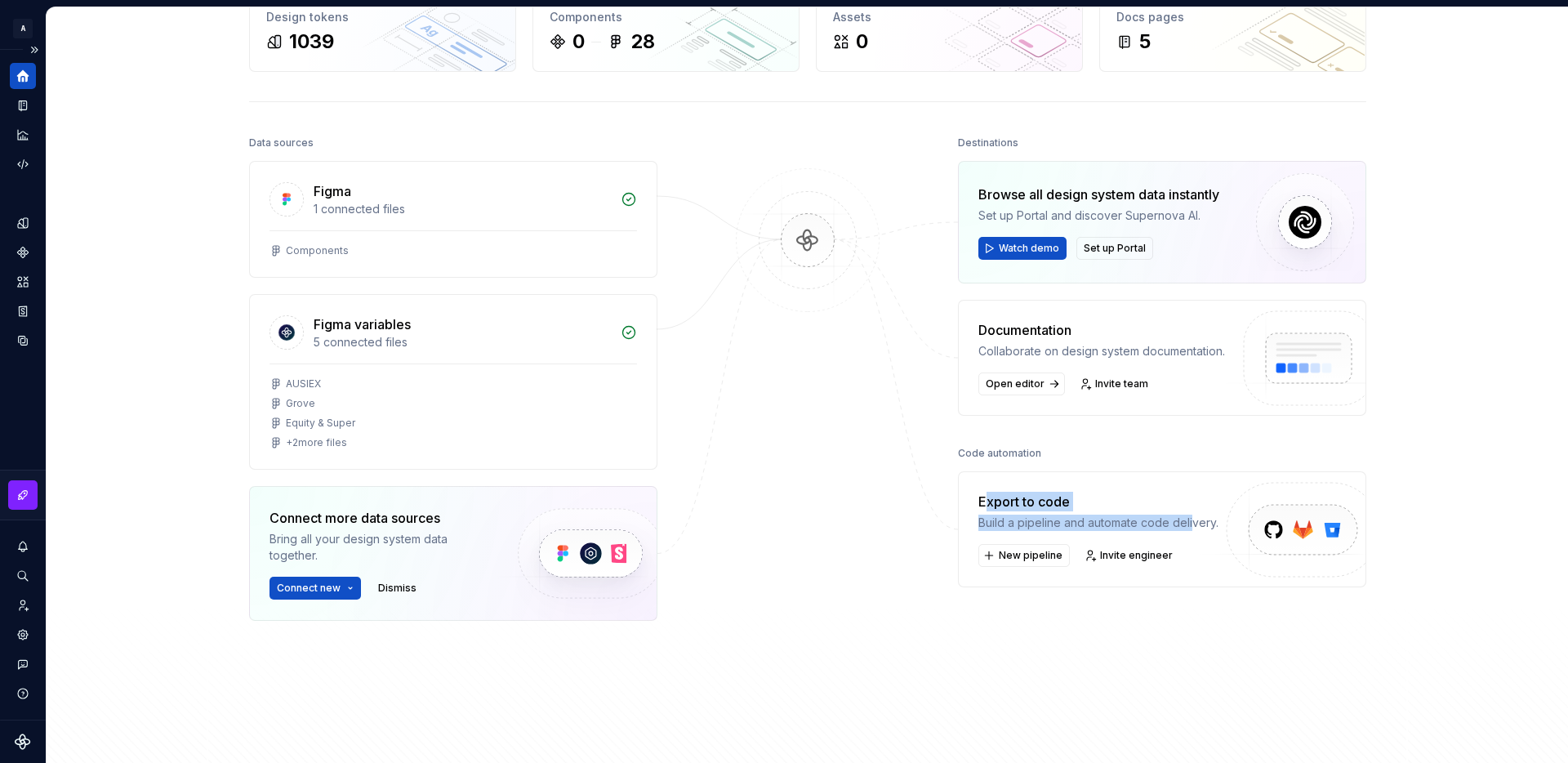
drag, startPoint x: 987, startPoint y: 498, endPoint x: 1195, endPoint y: 530, distance: 210.4
click at [1192, 530] on div "Export to code Build a pipeline and automate code delivery." at bounding box center [1099, 510] width 240 height 39
click at [1153, 640] on div "Destinations Browse all design system data instantly Set up Portal and discover…" at bounding box center [1163, 416] width 409 height 571
click at [870, 373] on div at bounding box center [807, 416] width 163 height 571
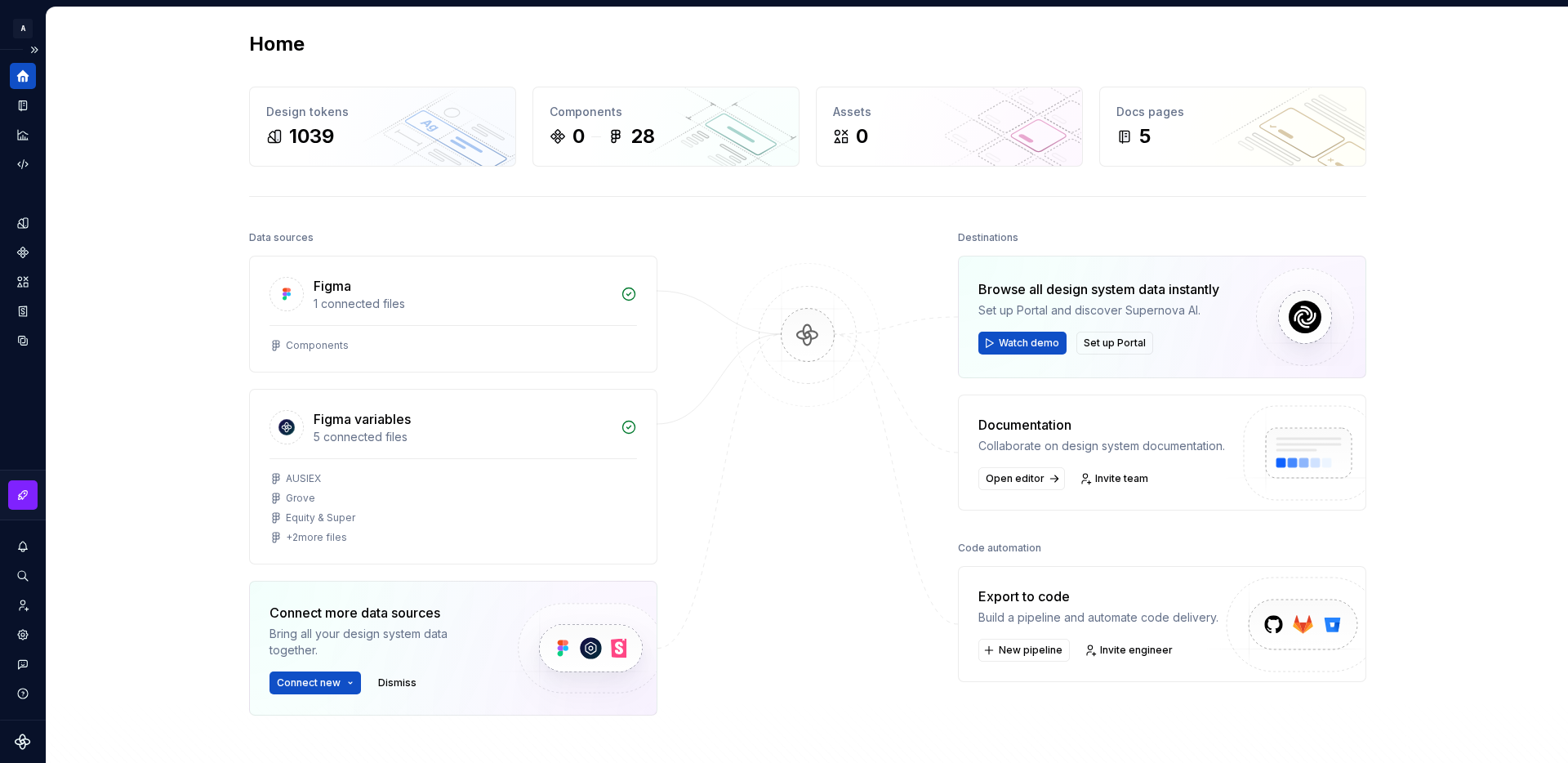
scroll to position [4, 0]
click at [38, 46] on button "Expand sidebar" at bounding box center [34, 50] width 23 height 23
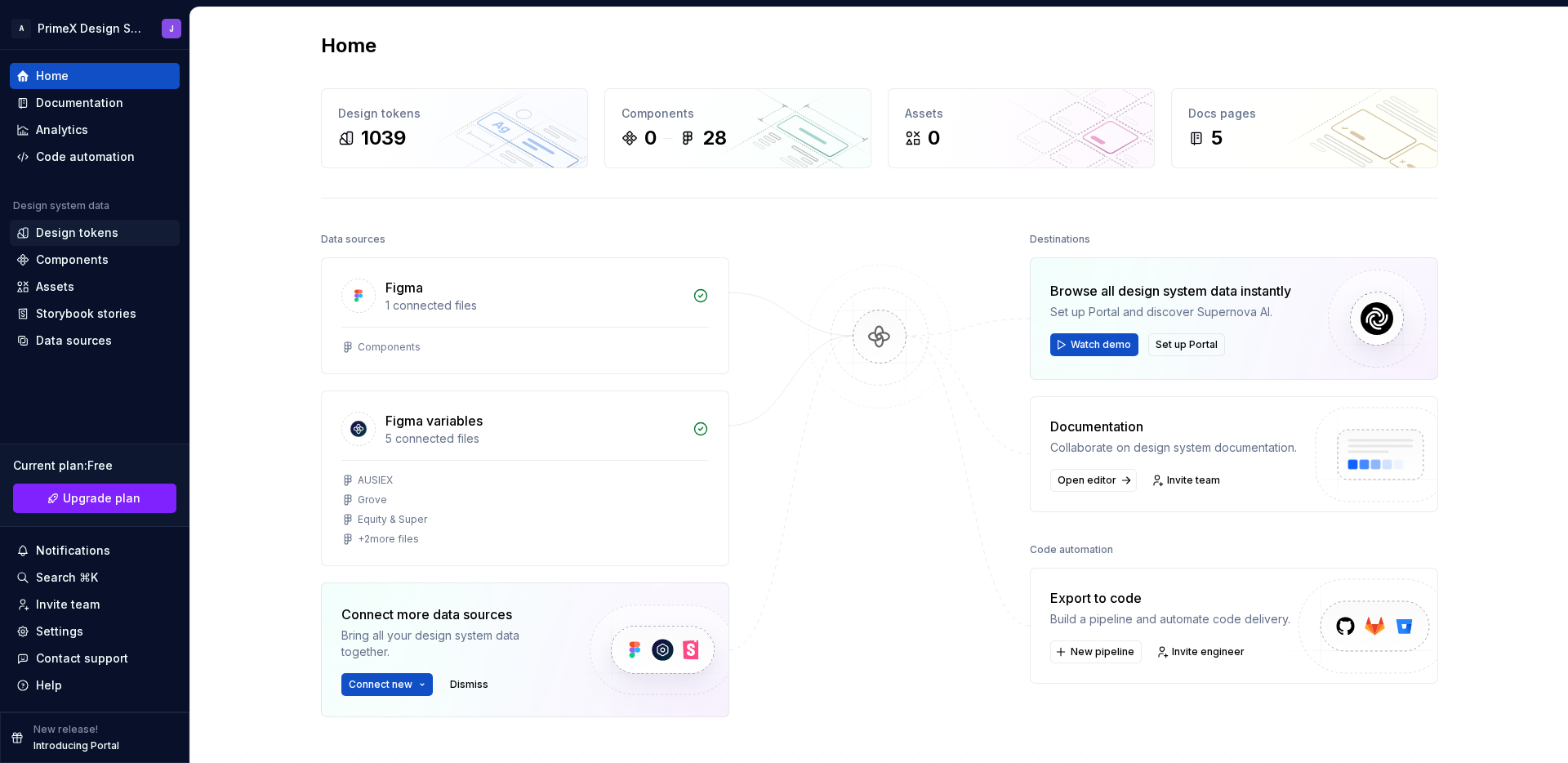
click at [102, 237] on div "Design tokens" at bounding box center [78, 232] width 83 height 16
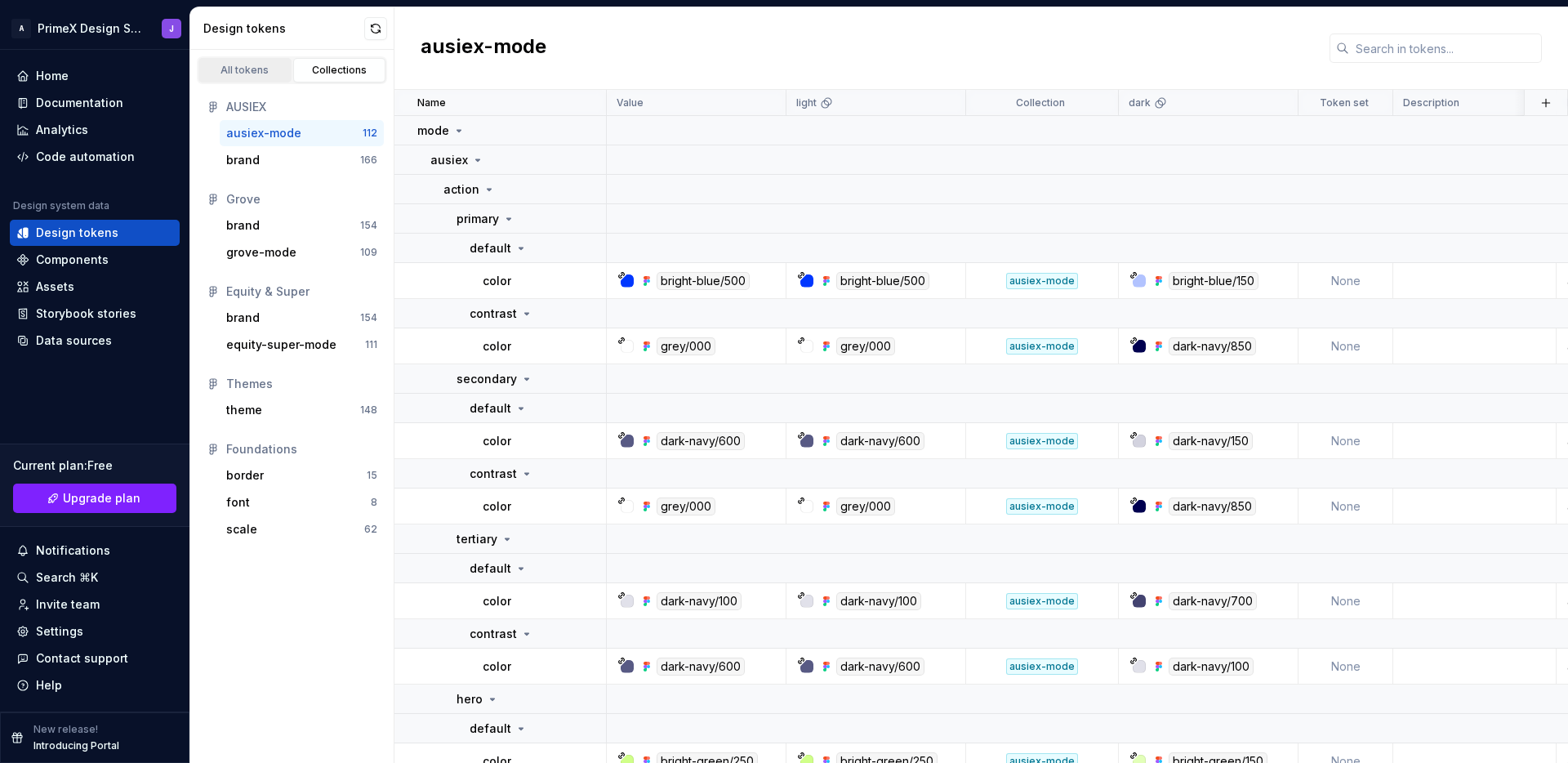
click at [254, 71] on div "All tokens" at bounding box center [245, 70] width 82 height 13
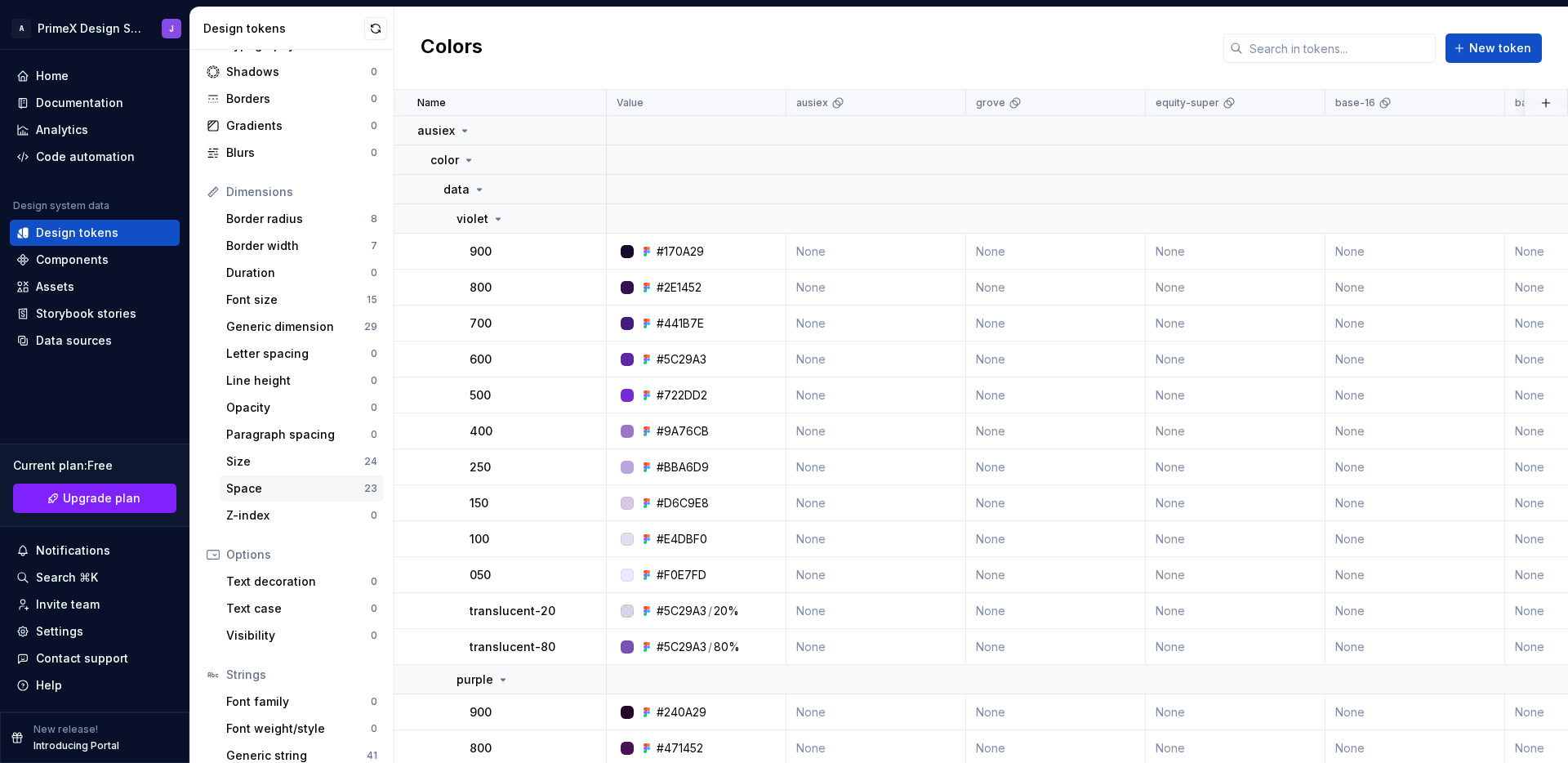
scroll to position [91, 0]
click at [287, 220] on div "Border radius" at bounding box center [298, 216] width 145 height 16
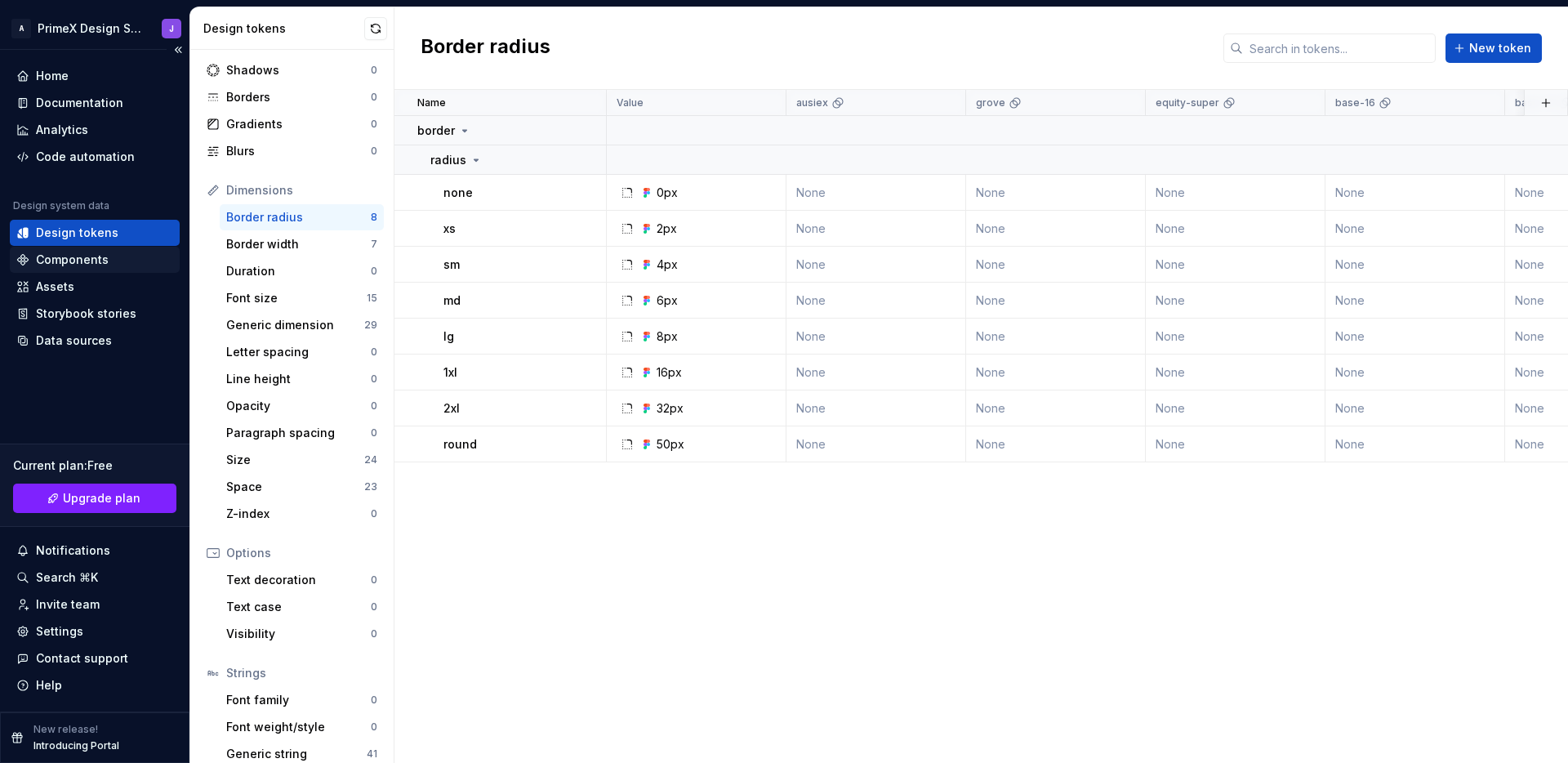
click at [100, 258] on div "Components" at bounding box center [72, 260] width 72 height 16
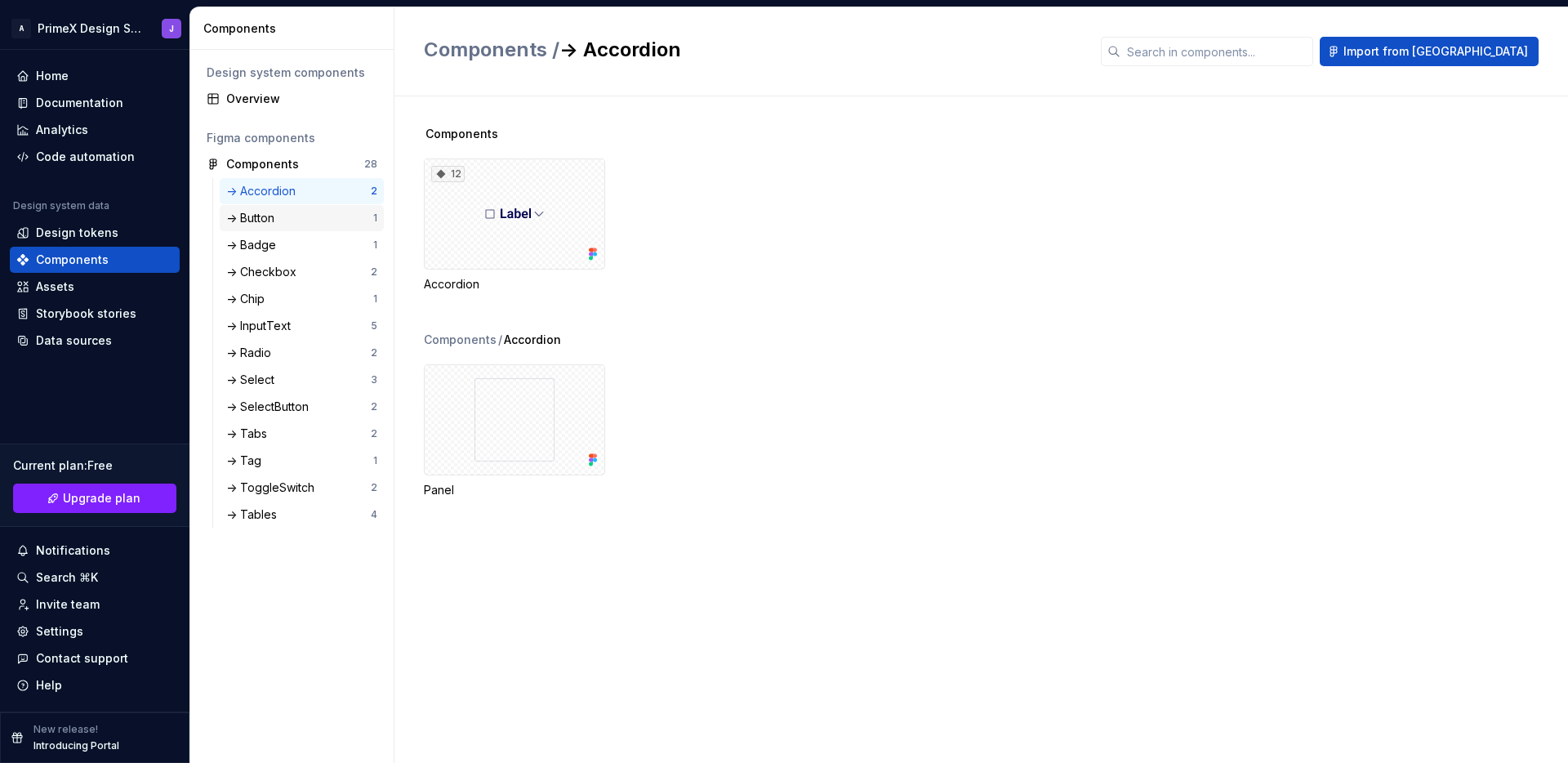
click at [303, 216] on div "-> Button" at bounding box center [299, 217] width 147 height 16
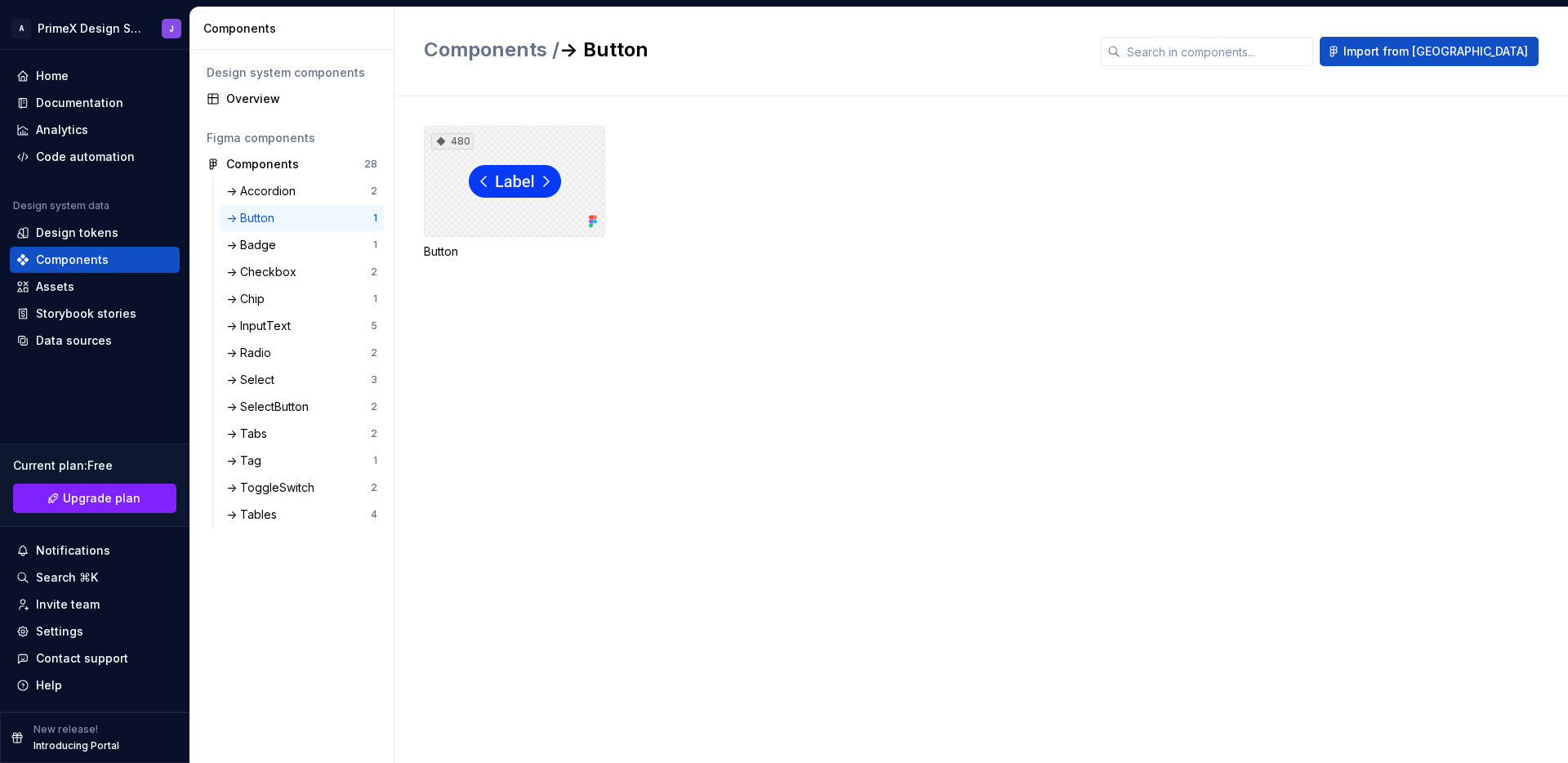
click at [561, 196] on div "480" at bounding box center [515, 181] width 181 height 111
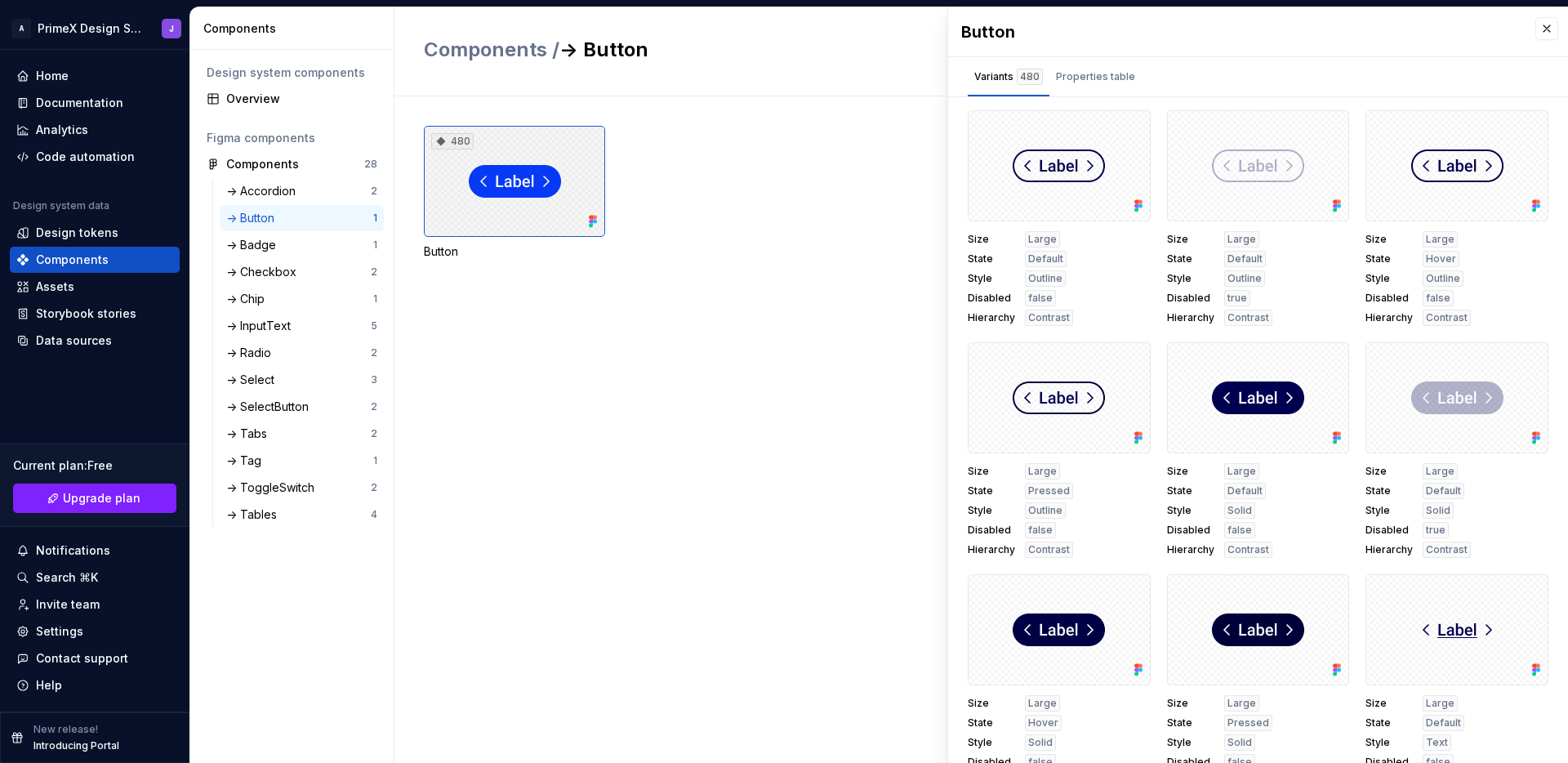
click at [540, 193] on div "480" at bounding box center [515, 181] width 181 height 111
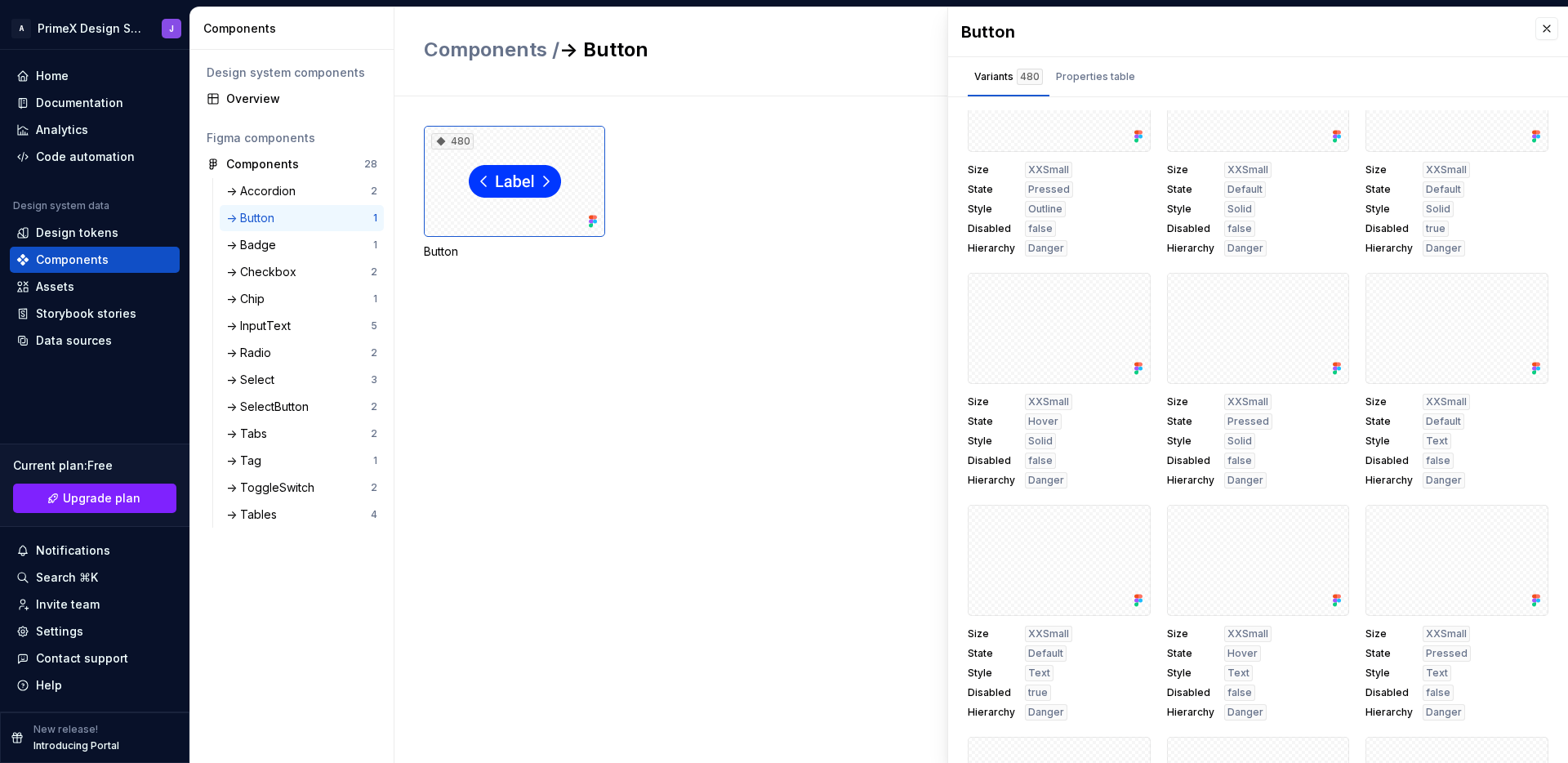
scroll to position [8689, 0]
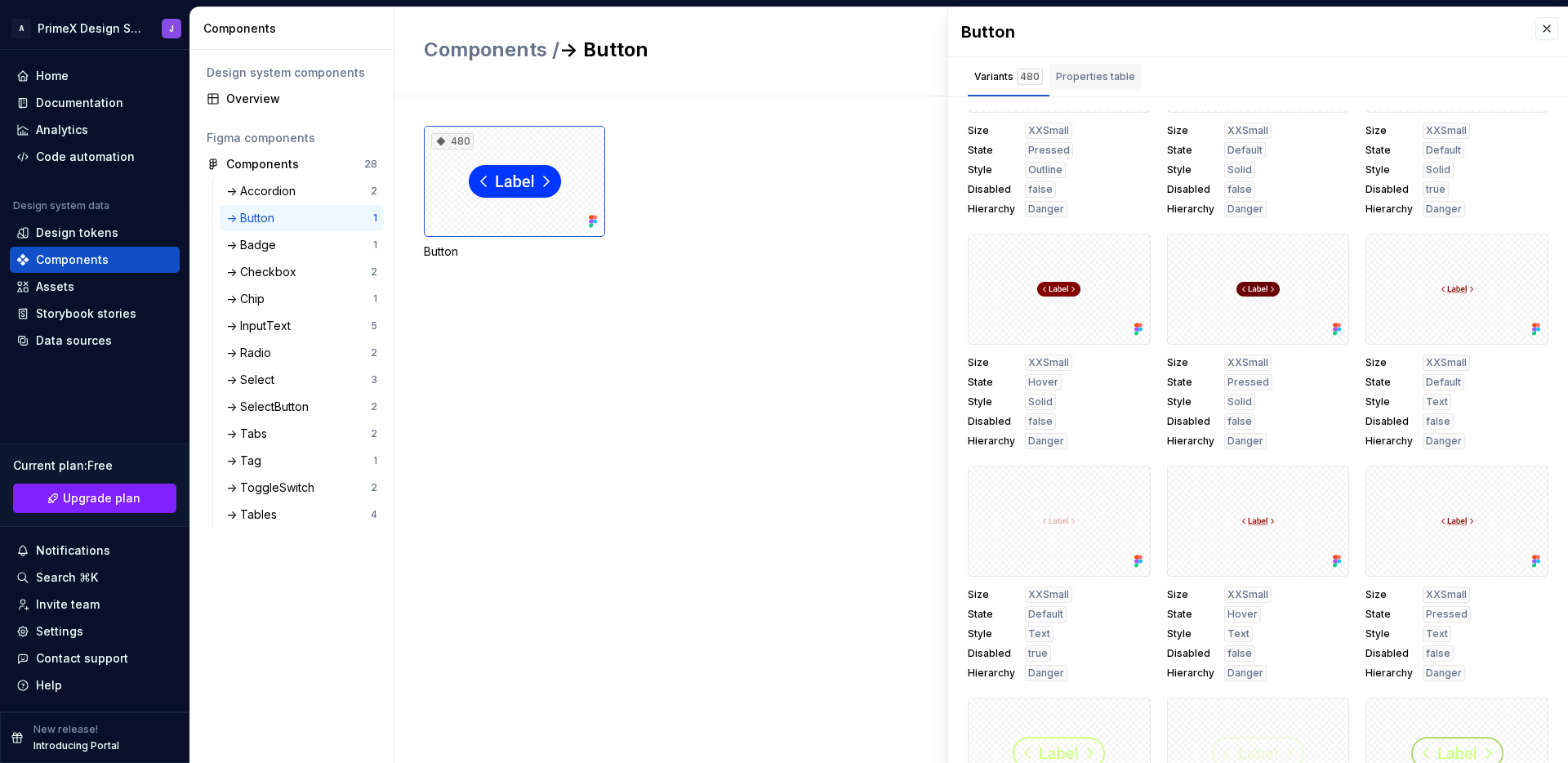
click at [1107, 78] on div "Properties table" at bounding box center [1096, 77] width 79 height 16
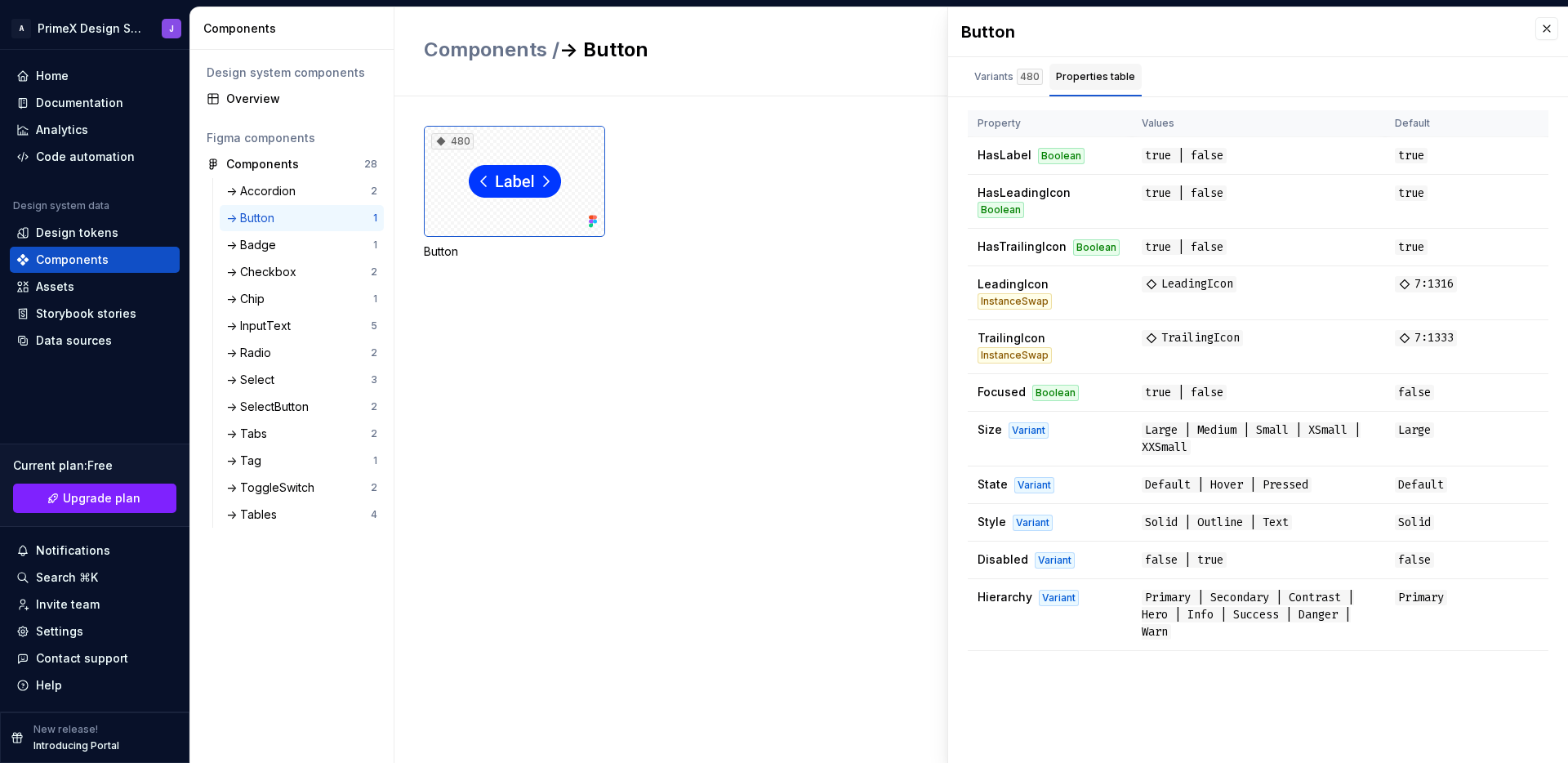
scroll to position [0, 0]
click at [1199, 330] on span "TrailingIcon" at bounding box center [1192, 338] width 101 height 16
click at [116, 311] on div "Storybook stories" at bounding box center [86, 313] width 100 height 16
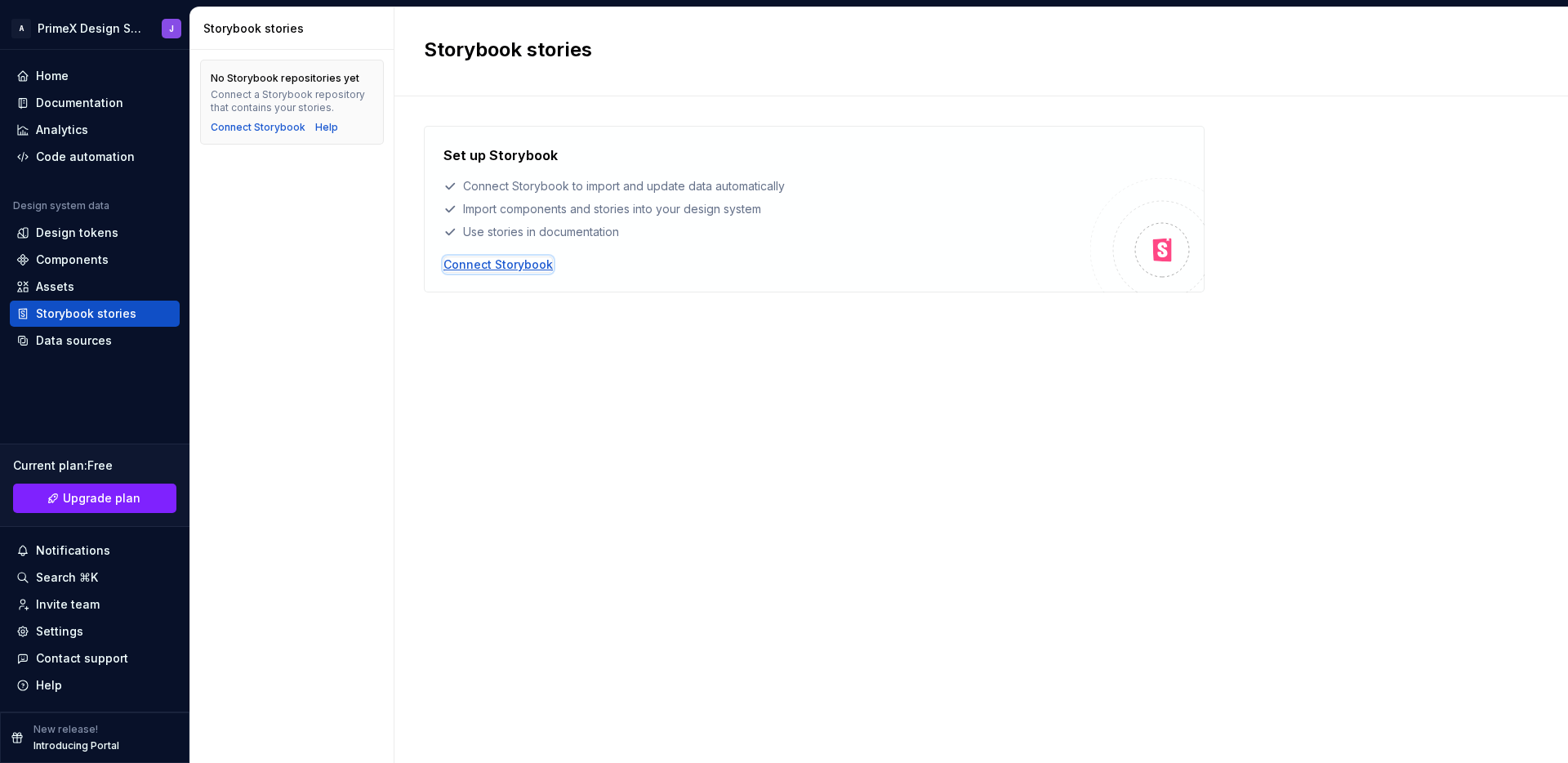
click at [519, 258] on div "Connect Storybook" at bounding box center [498, 264] width 110 height 16
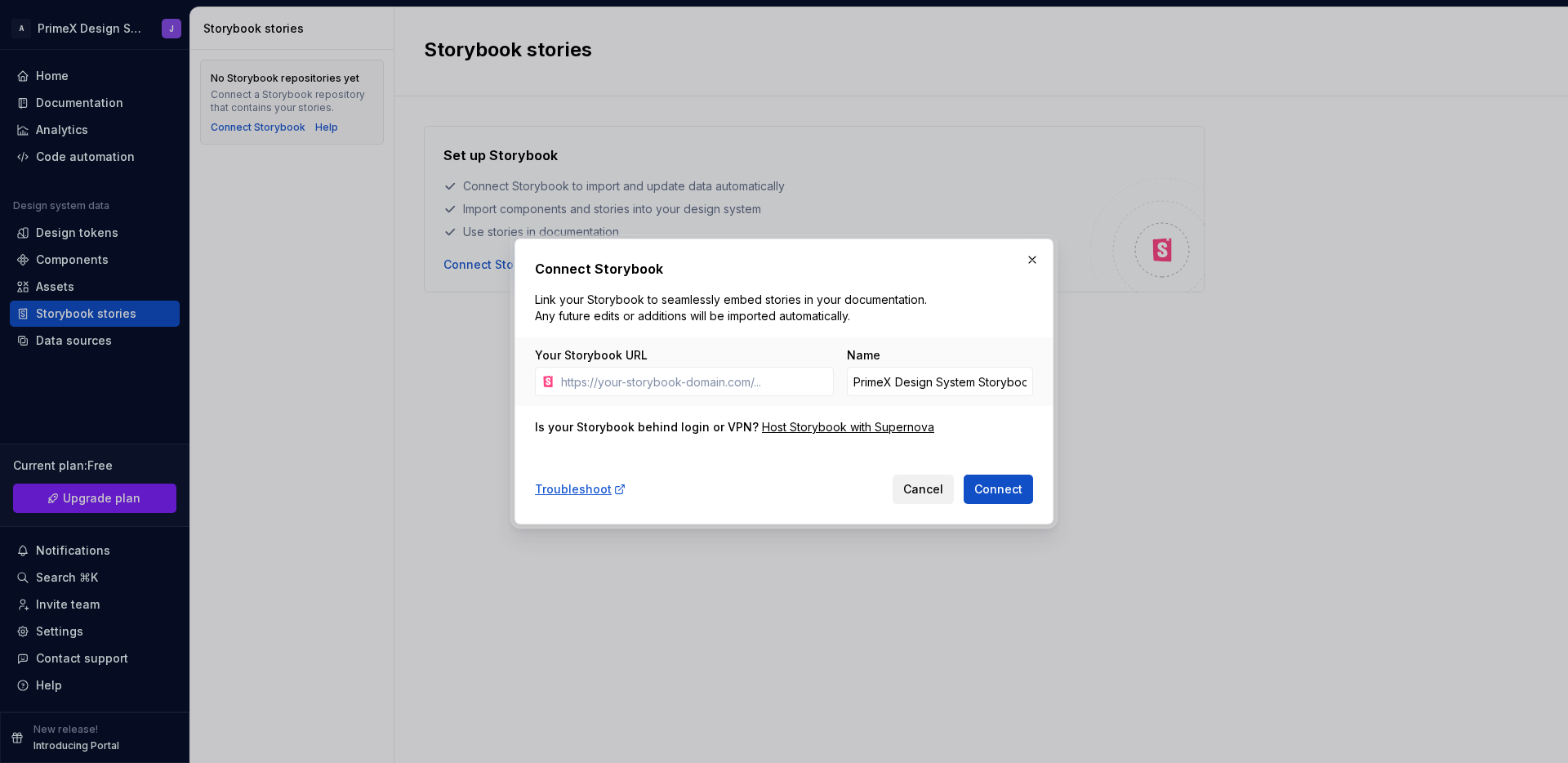
click at [929, 489] on span "Cancel" at bounding box center [923, 489] width 40 height 16
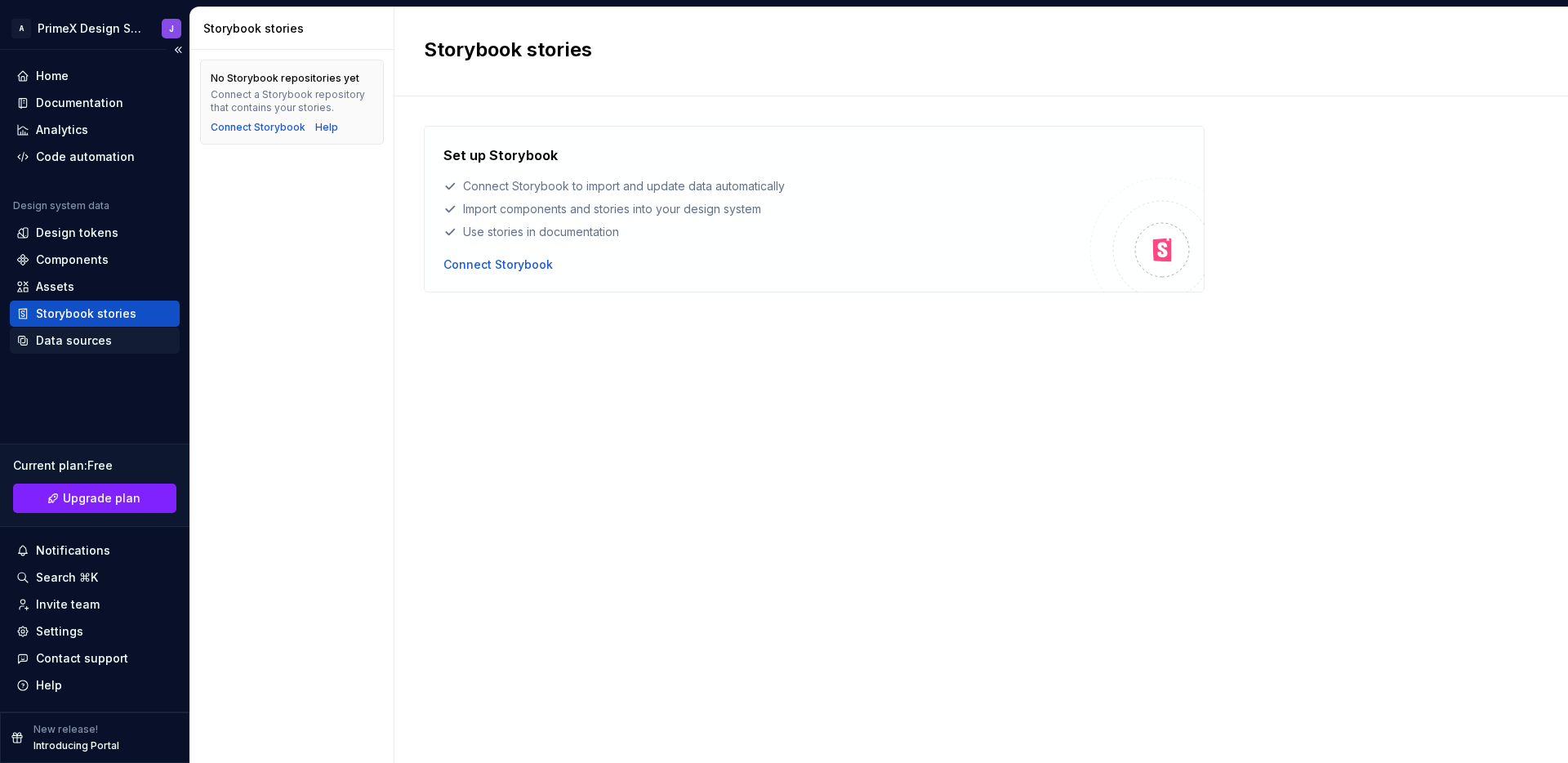
click at [109, 337] on div "Data sources" at bounding box center [95, 340] width 157 height 16
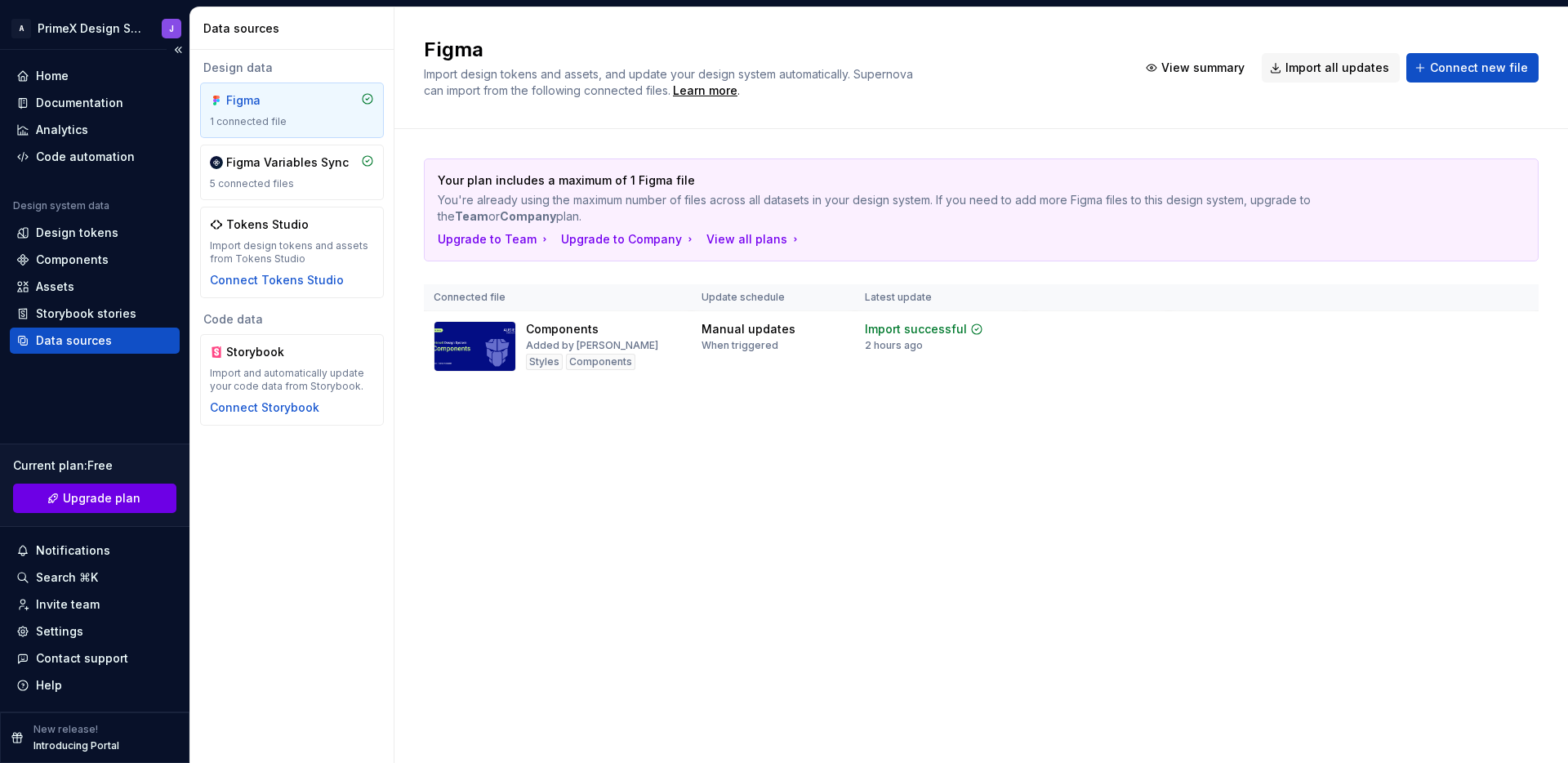
click at [85, 497] on span "Upgrade plan" at bounding box center [102, 497] width 78 height 16
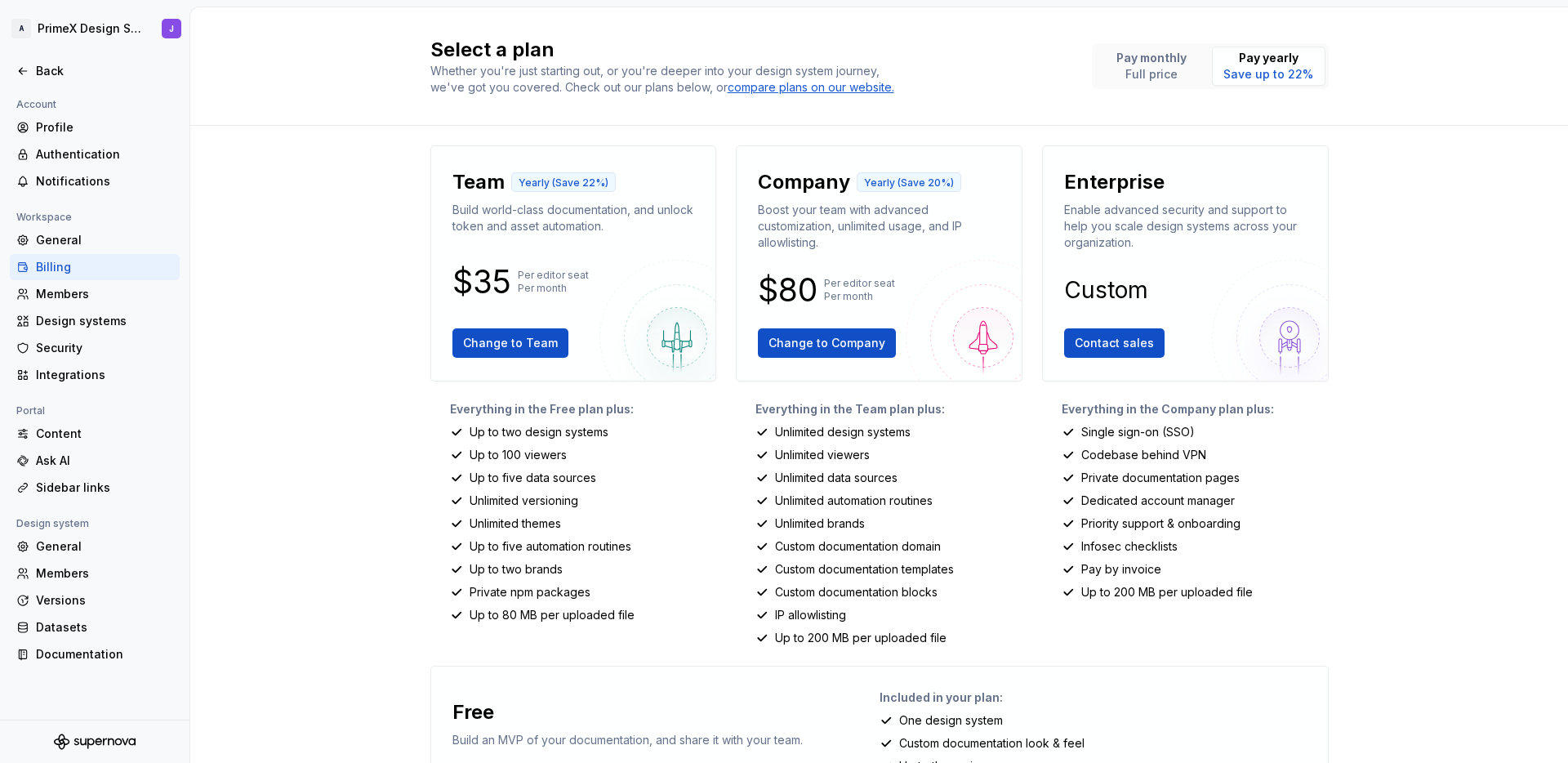
click at [302, 358] on div "Select a plan Whether you're just starting out, or you're deeper into your desi…" at bounding box center [880, 385] width 1378 height 755
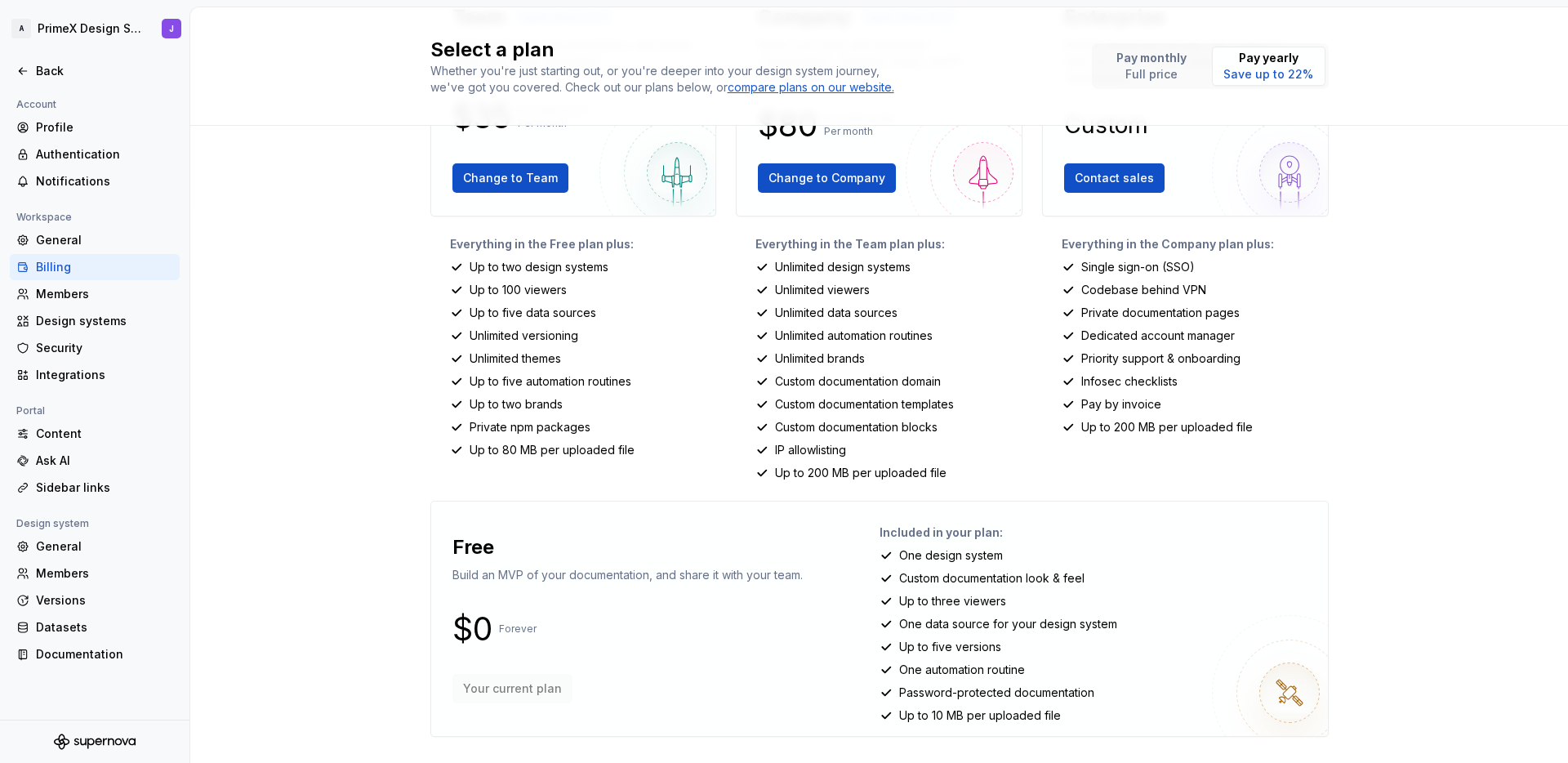
drag, startPoint x: 1180, startPoint y: 577, endPoint x: 1171, endPoint y: 579, distance: 9.2
click at [1180, 578] on div "Custom documentation look & feel" at bounding box center [1097, 578] width 436 height 16
click at [833, 548] on div "Free Build an MVP of your documentation, and share it with your team. $0 Foreve…" at bounding box center [662, 619] width 436 height 209
drag, startPoint x: 457, startPoint y: 577, endPoint x: 781, endPoint y: 577, distance: 324.0
click at [781, 577] on p "Build an MVP of your documentation, and share it with your team." at bounding box center [628, 574] width 350 height 16
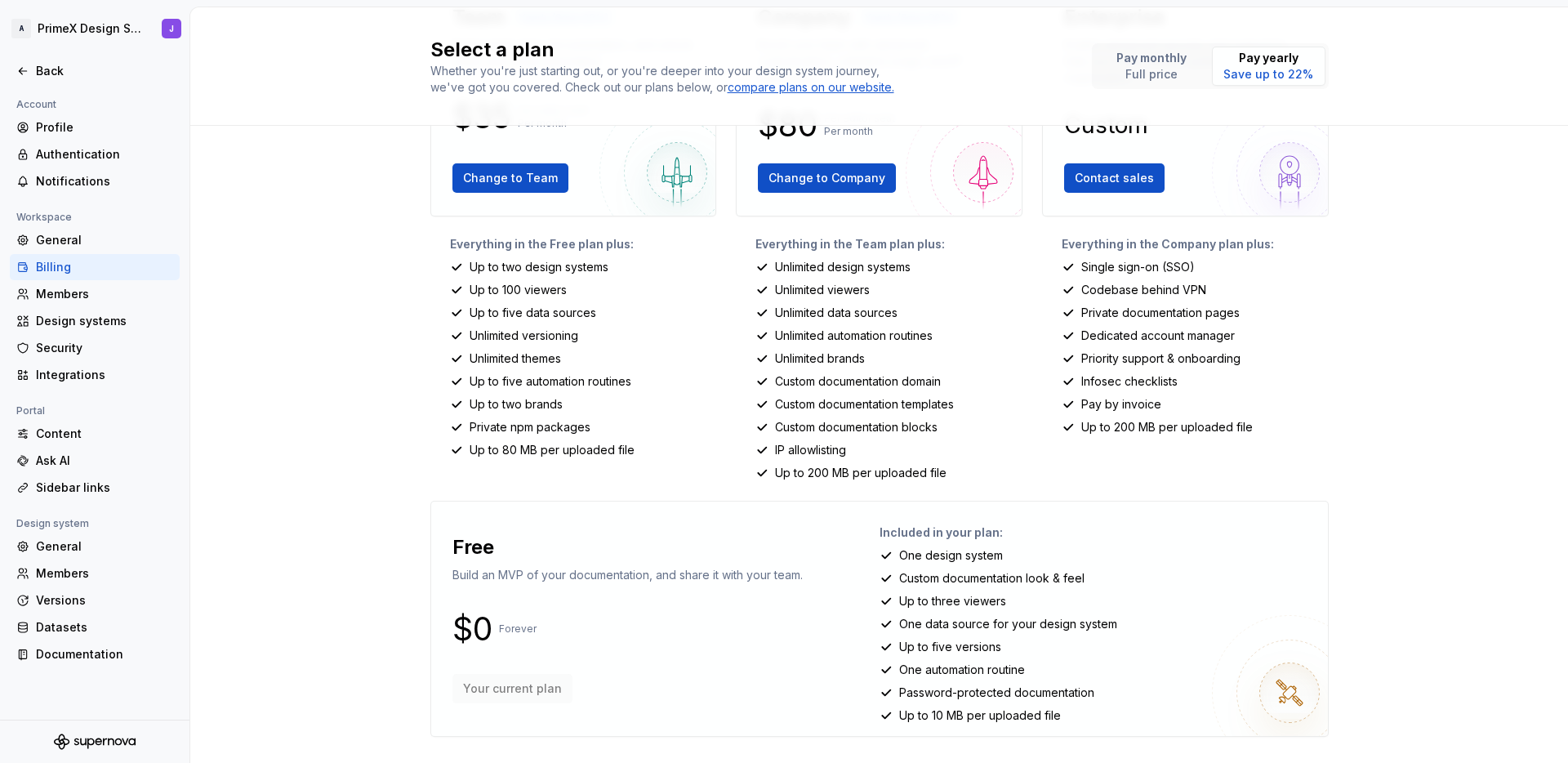
click at [816, 577] on div "Free Build an MVP of your documentation, and share it with your team. $0 Foreve…" at bounding box center [662, 619] width 436 height 209
drag, startPoint x: 908, startPoint y: 553, endPoint x: 1033, endPoint y: 554, distance: 125.0
click at [1032, 554] on div "One design system" at bounding box center [1097, 555] width 436 height 16
drag, startPoint x: 913, startPoint y: 579, endPoint x: 1188, endPoint y: 585, distance: 275.1
click at [1187, 583] on div "Custom documentation look & feel" at bounding box center [1097, 578] width 436 height 16
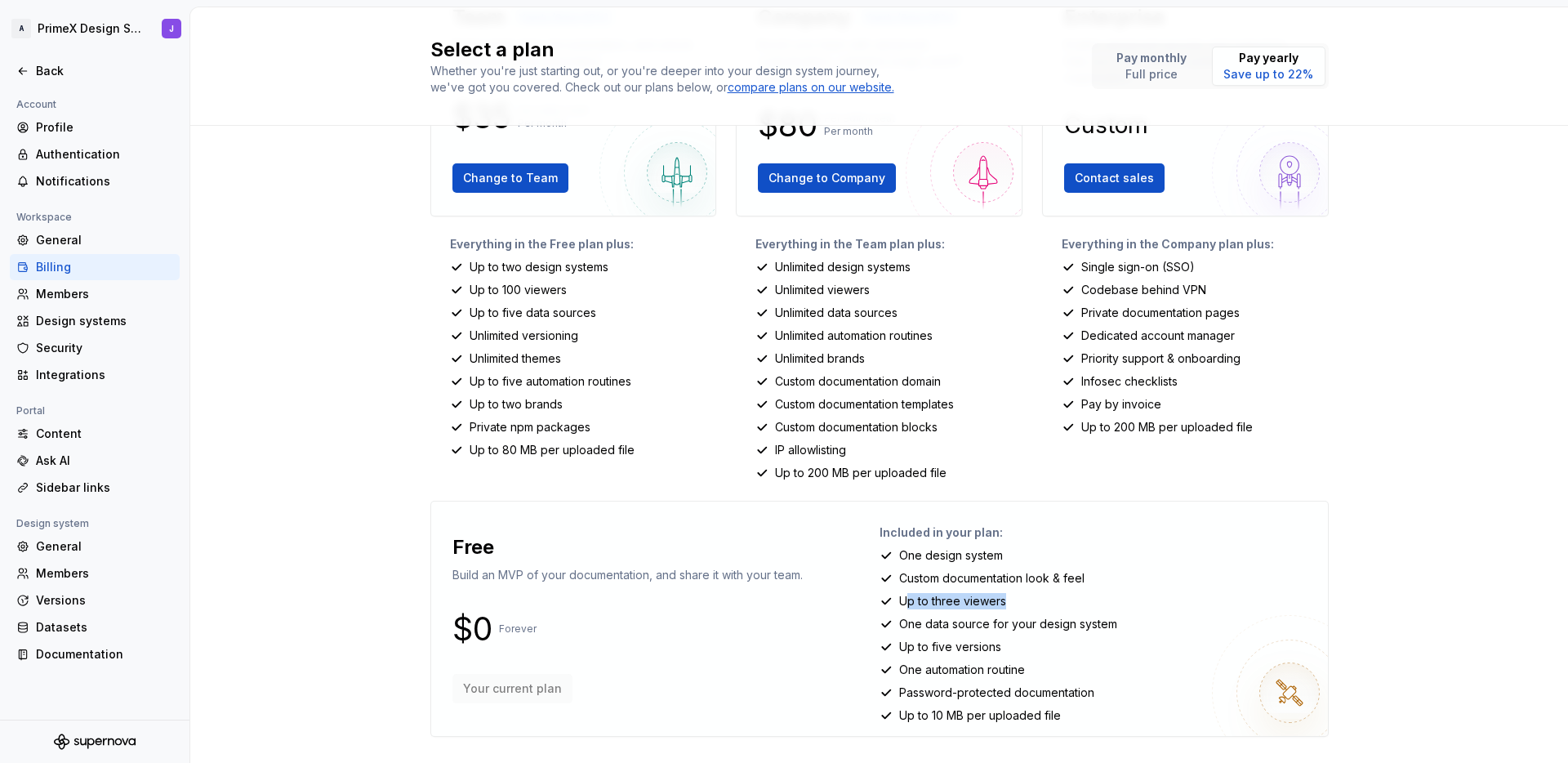
drag, startPoint x: 919, startPoint y: 604, endPoint x: 1063, endPoint y: 609, distance: 144.1
click at [1063, 609] on div "Up to three viewers" at bounding box center [1097, 601] width 436 height 16
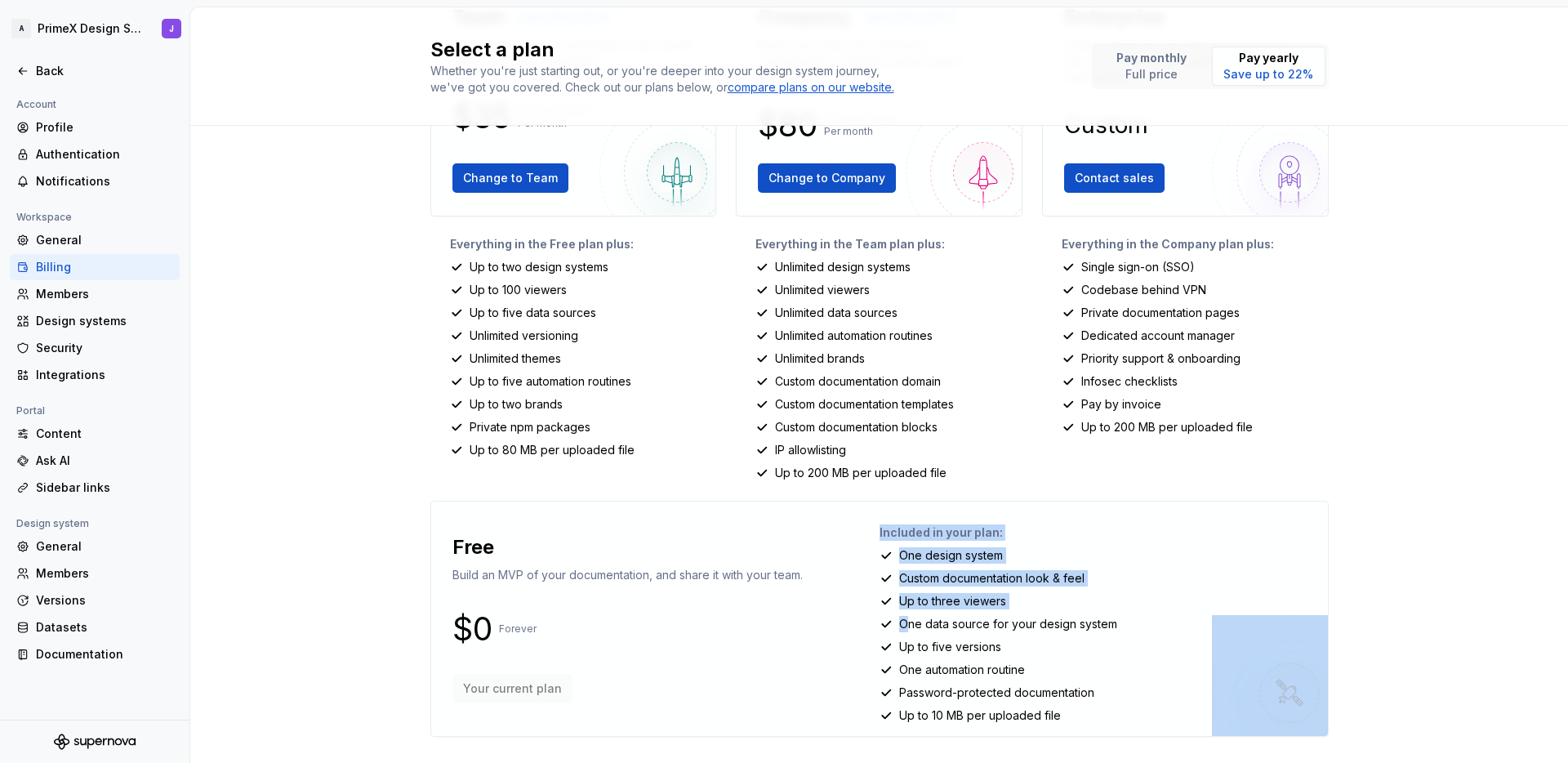
drag, startPoint x: 907, startPoint y: 625, endPoint x: 1250, endPoint y: 625, distance: 343.0
click at [1234, 625] on div "Free Build an MVP of your documentation, and share it with your team. $0 Foreve…" at bounding box center [880, 619] width 899 height 236
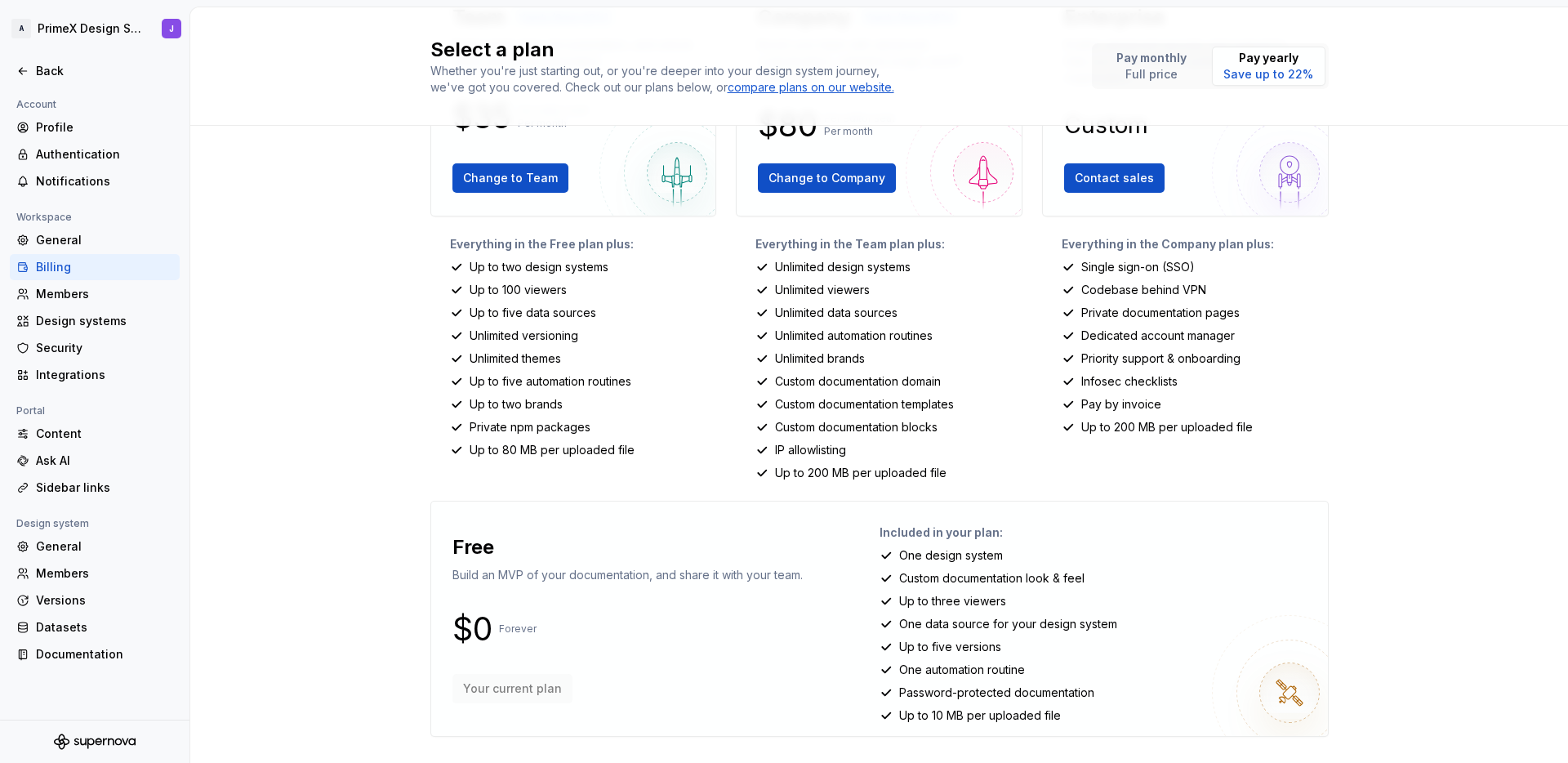
drag, startPoint x: 1161, startPoint y: 637, endPoint x: 1038, endPoint y: 647, distance: 123.4
click at [1161, 637] on div "Included in your plan: One design system Custom documentation look & feel Up to…" at bounding box center [1097, 619] width 436 height 209
drag, startPoint x: 913, startPoint y: 625, endPoint x: 1127, endPoint y: 619, distance: 214.1
click at [1127, 619] on div "One data source for your design system" at bounding box center [1097, 623] width 436 height 16
drag, startPoint x: 902, startPoint y: 649, endPoint x: 1025, endPoint y: 650, distance: 123.0
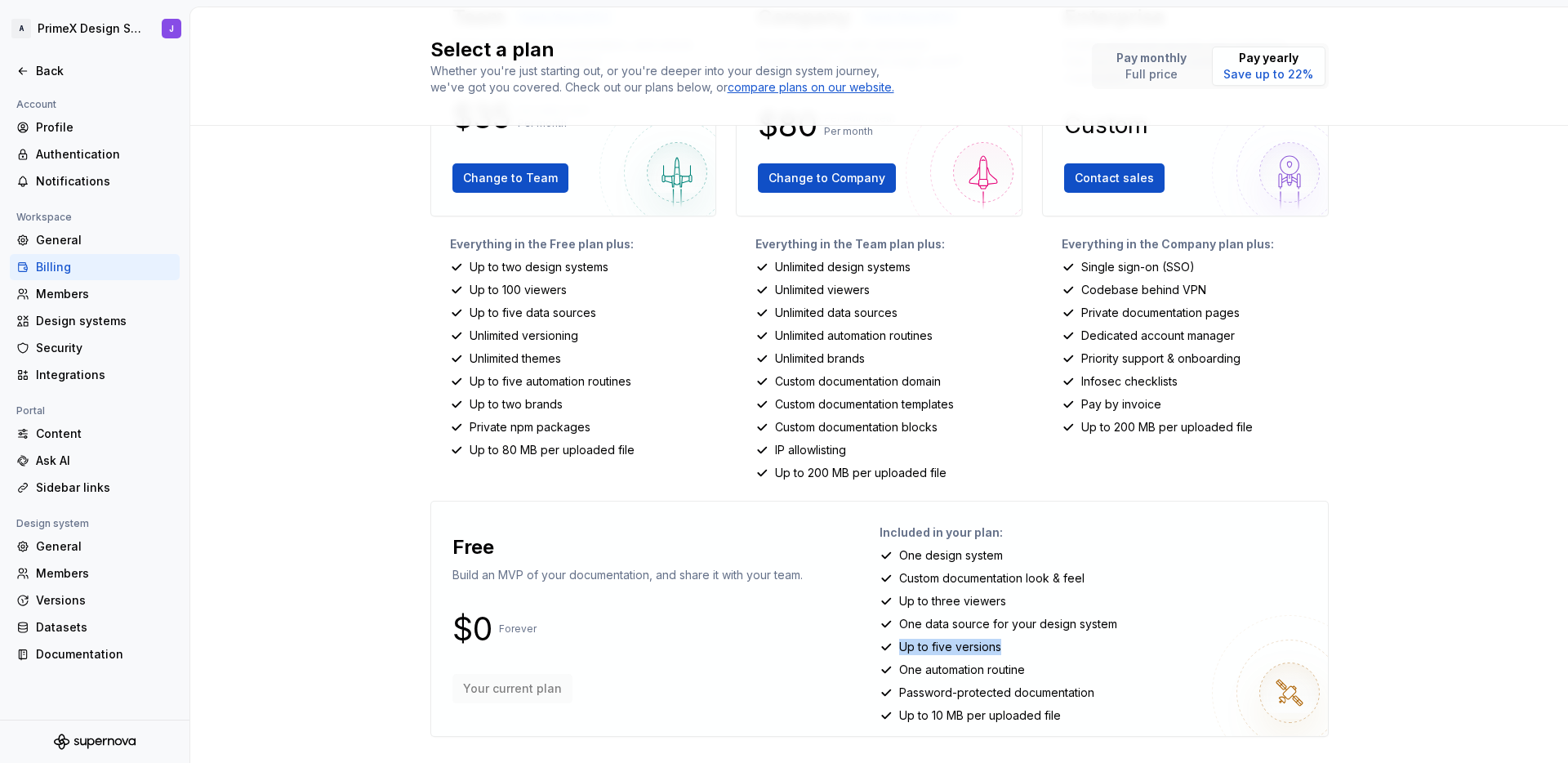
click at [1022, 650] on div "Up to five versions" at bounding box center [1097, 647] width 436 height 16
drag, startPoint x: 906, startPoint y: 672, endPoint x: 1077, endPoint y: 674, distance: 171.0
click at [1075, 672] on div "One automation routine" at bounding box center [1097, 669] width 436 height 16
drag, startPoint x: 920, startPoint y: 691, endPoint x: 1115, endPoint y: 691, distance: 195.0
click at [1113, 672] on div "Password-protected documentation" at bounding box center [1097, 692] width 436 height 16
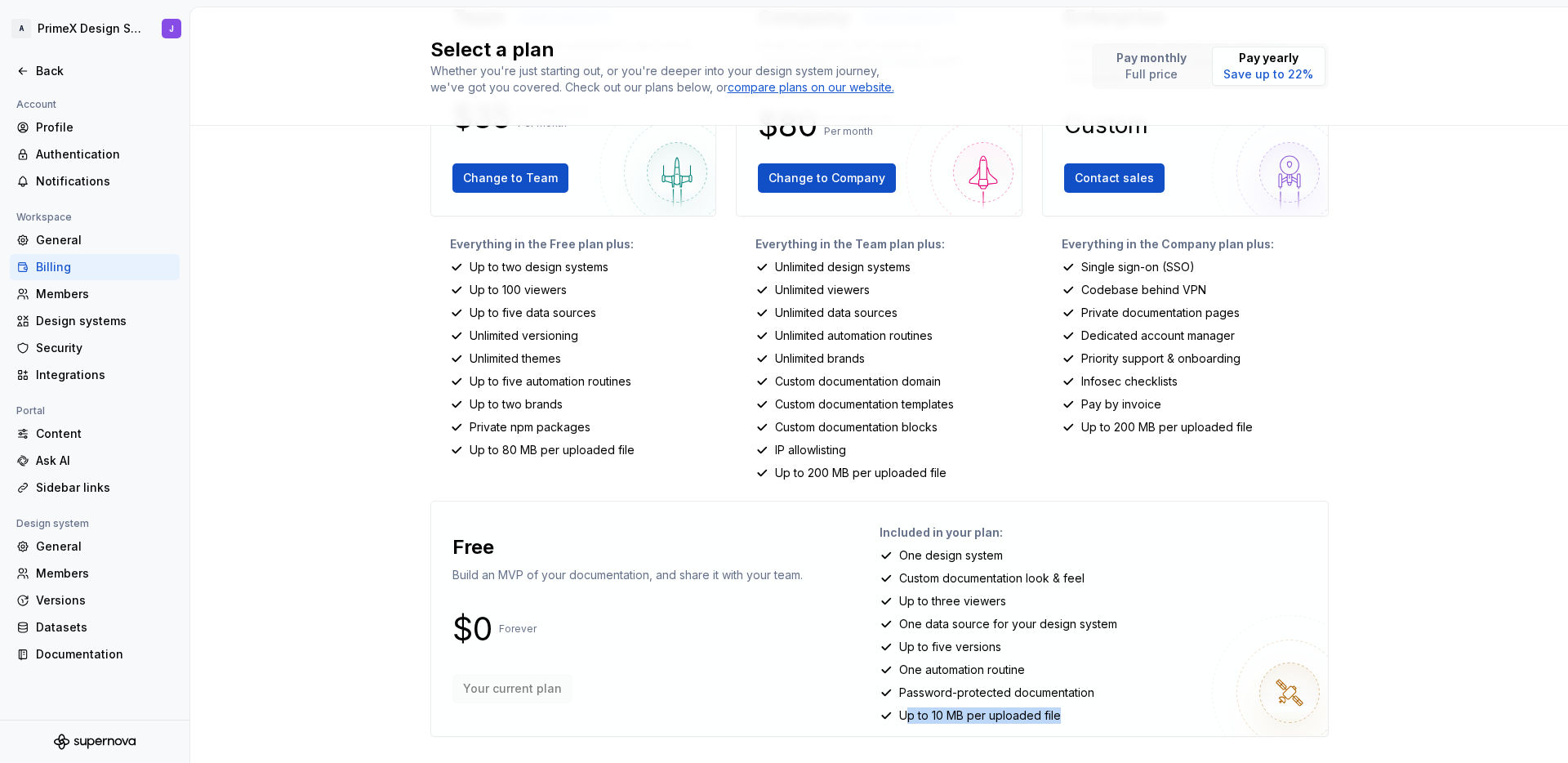
drag, startPoint x: 907, startPoint y: 718, endPoint x: 1116, endPoint y: 707, distance: 209.3
click at [1114, 672] on div "Up to 10 MB per uploaded file" at bounding box center [1097, 715] width 436 height 16
click at [1056, 496] on div "Team Yearly (Save 22%) Build world-class documentation, and unlock token and as…" at bounding box center [880, 371] width 899 height 782
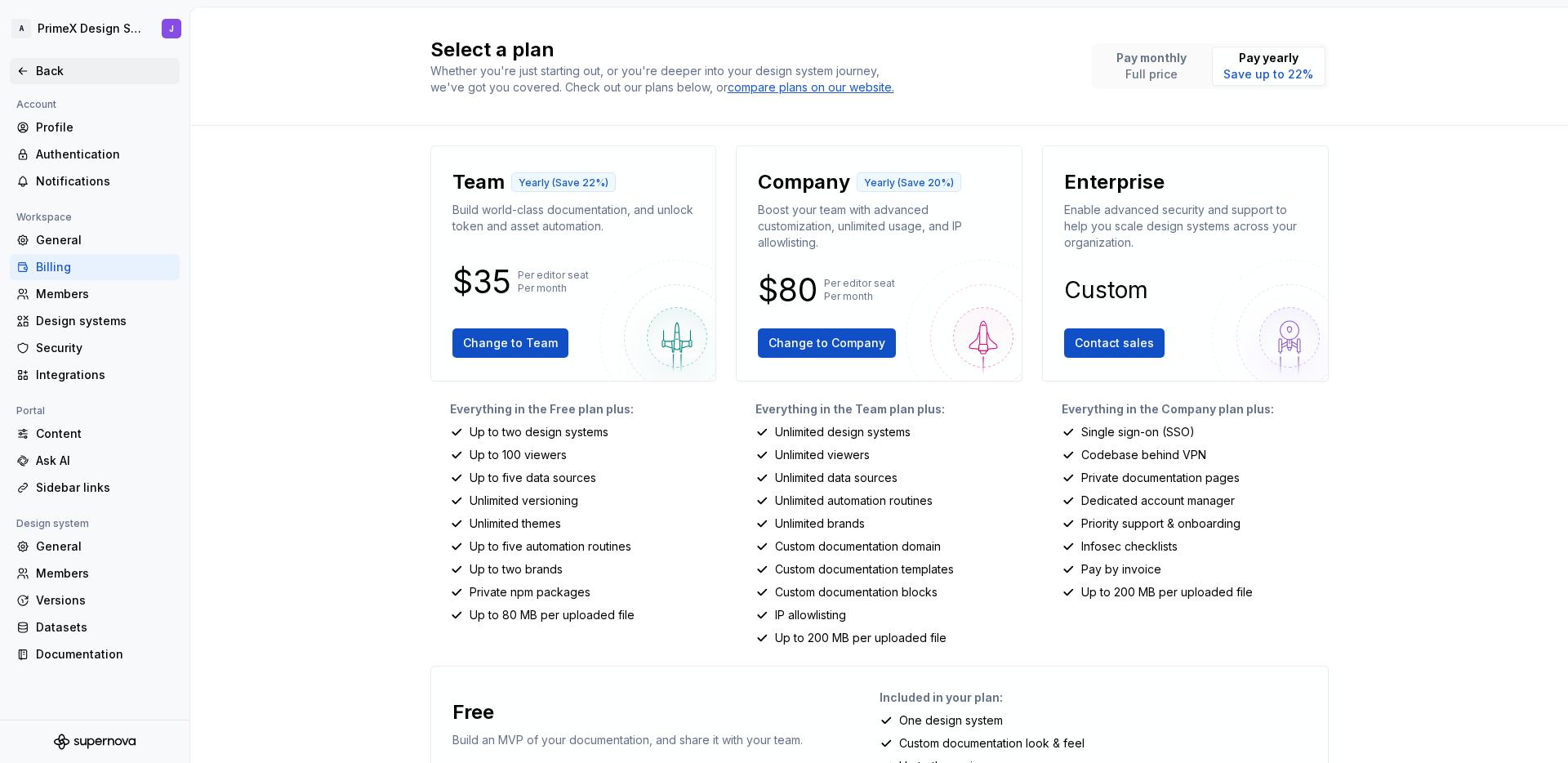
click at [52, 67] on div "Back" at bounding box center [104, 71] width 137 height 16
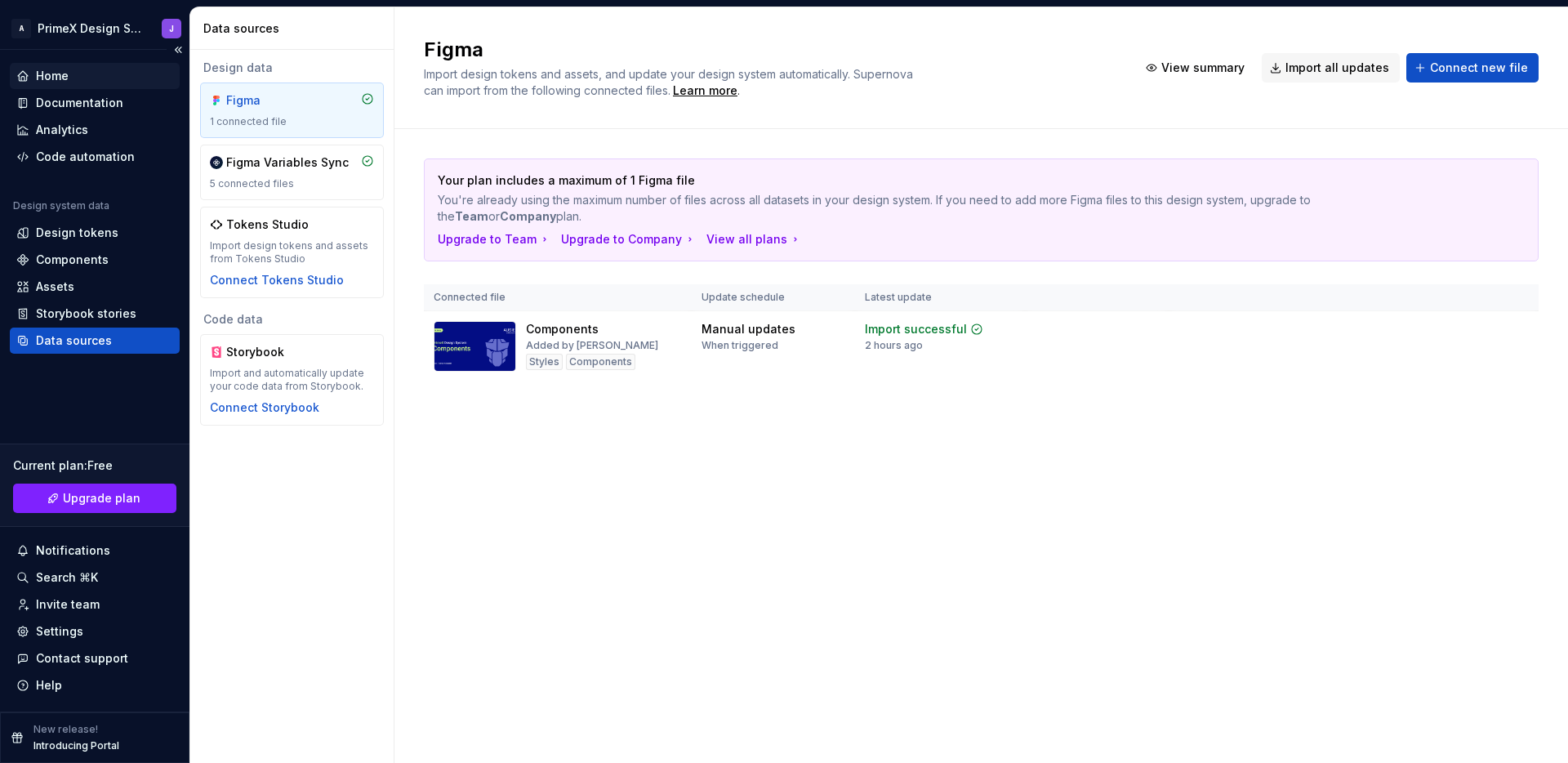
click at [49, 74] on div "Home" at bounding box center [53, 76] width 33 height 16
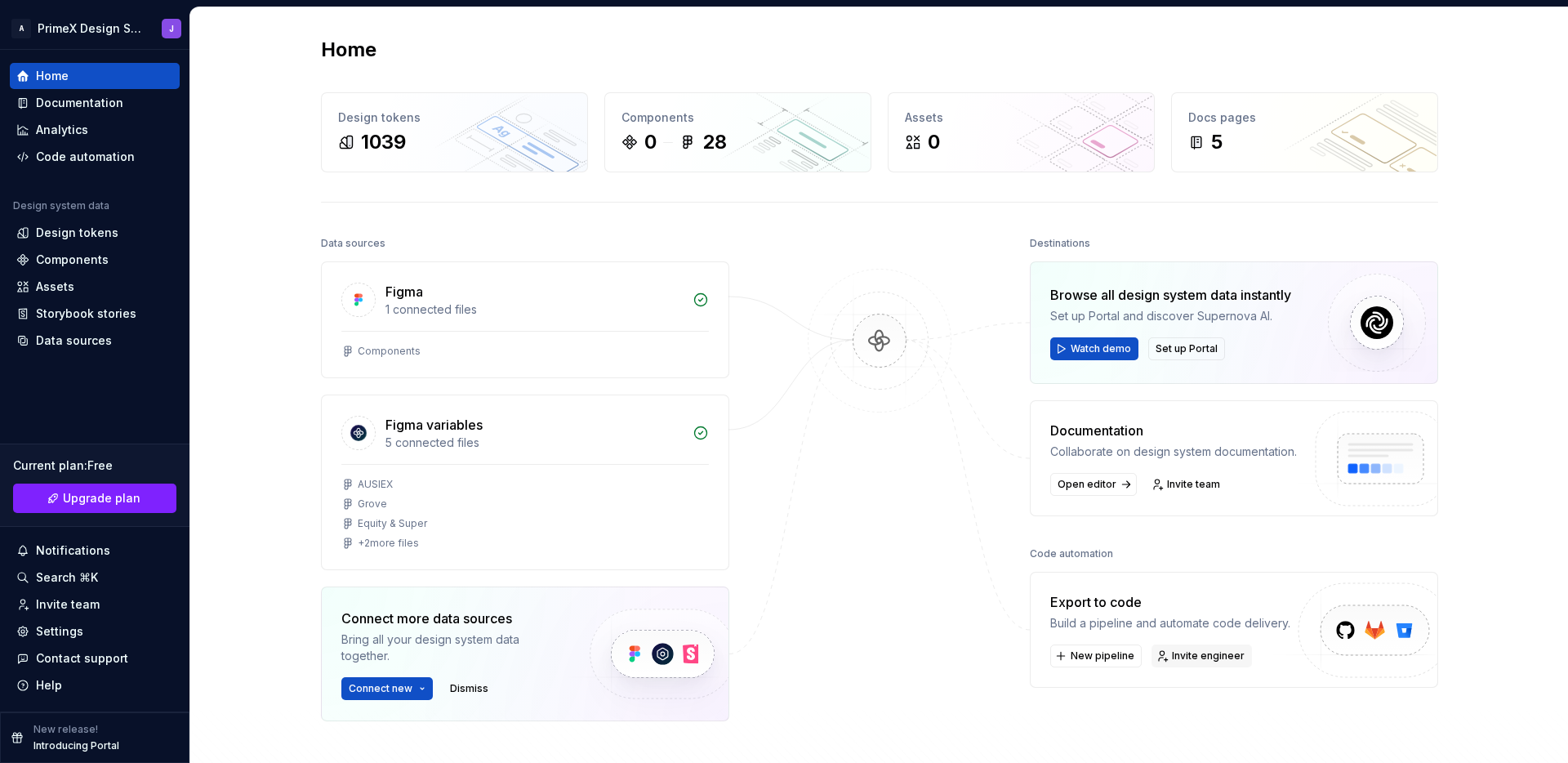
click at [1198, 656] on span "Invite engineer" at bounding box center [1208, 655] width 72 height 13
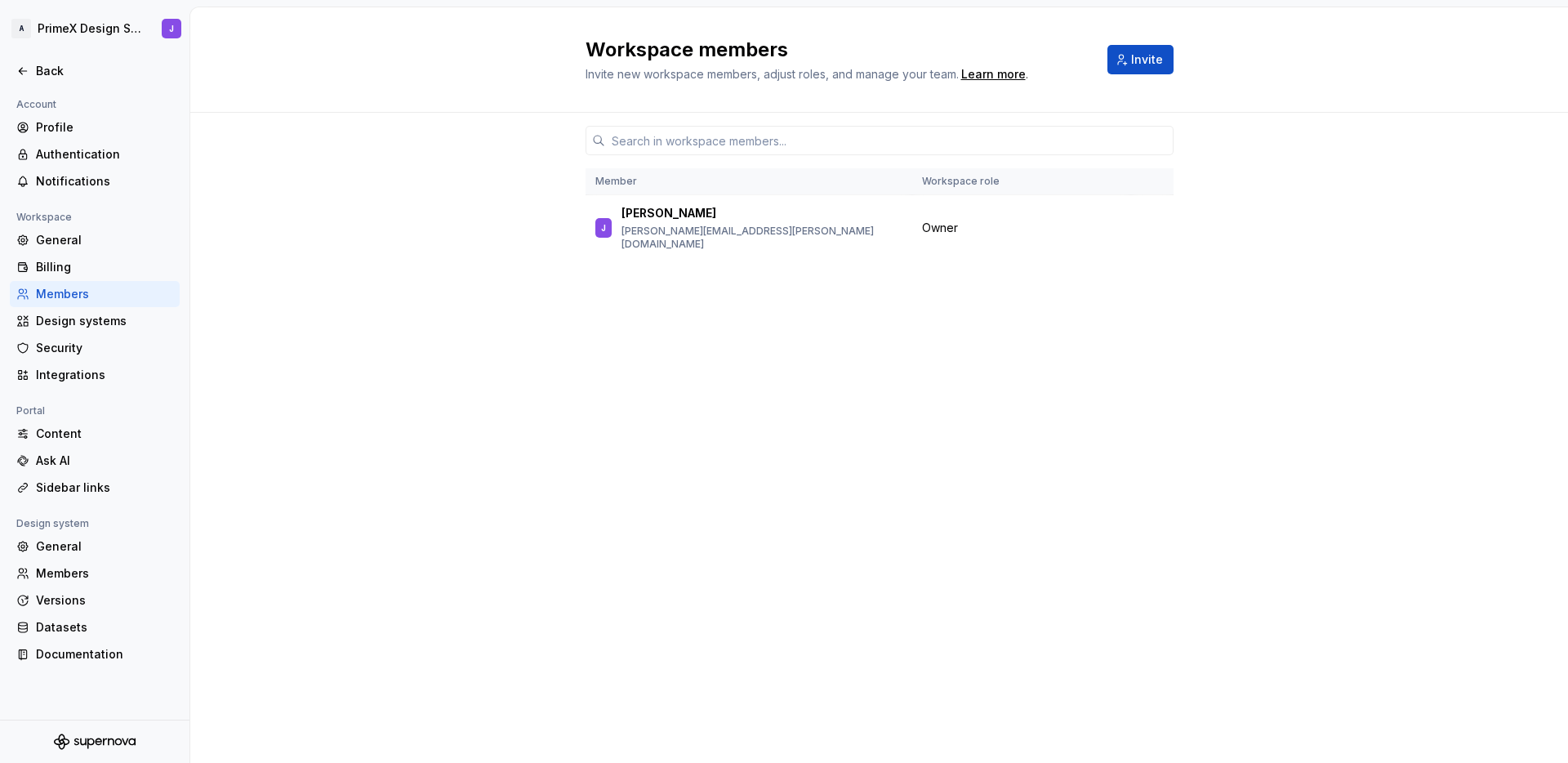
click at [397, 193] on div "Member Workspace role J Jerry [EMAIL_ADDRESS][PERSON_NAME][DOMAIN_NAME] Owner" at bounding box center [880, 438] width 1378 height 650
click at [54, 71] on div "Back" at bounding box center [104, 71] width 137 height 16
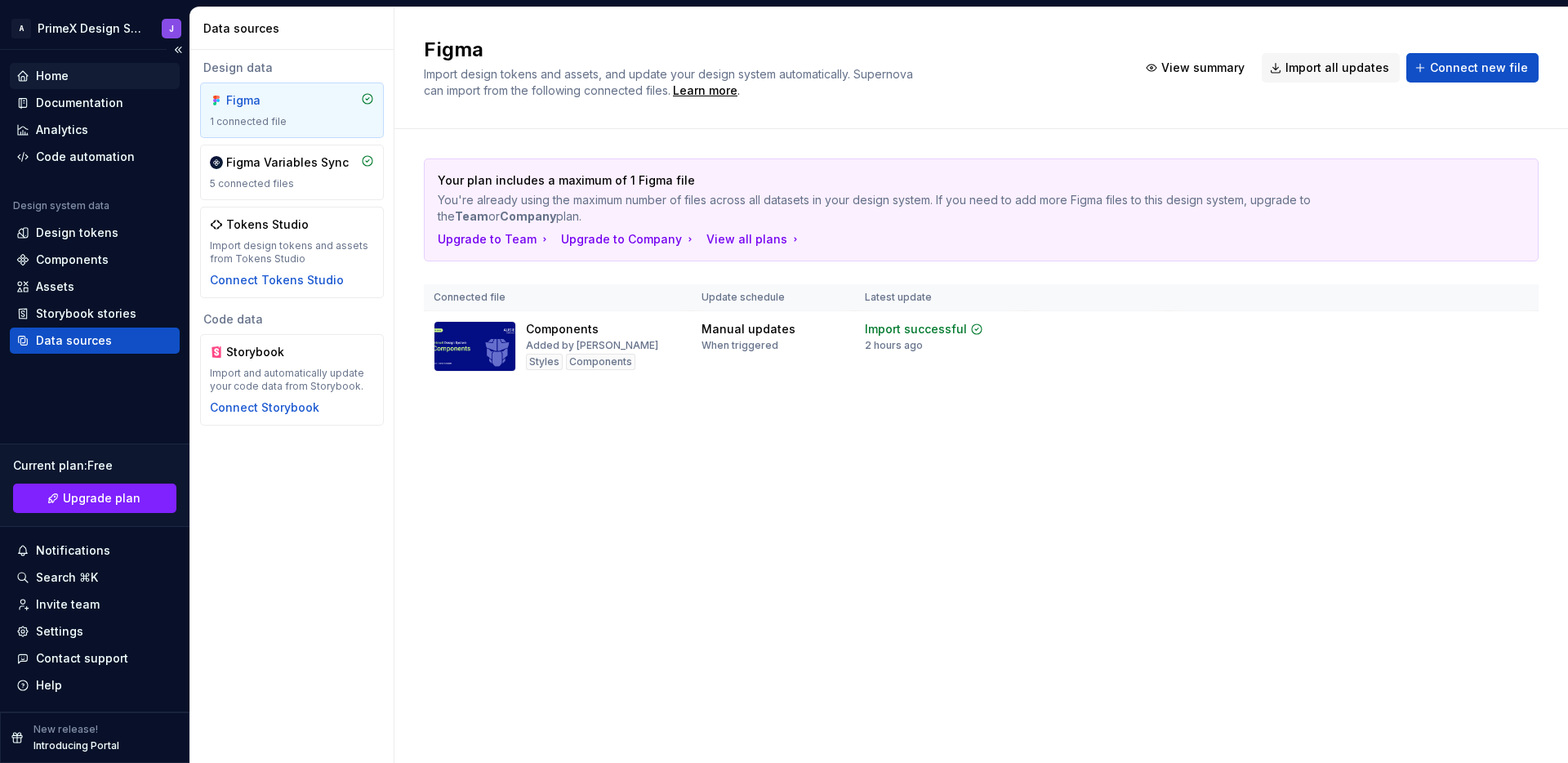
click at [60, 77] on div "Home" at bounding box center [53, 76] width 33 height 16
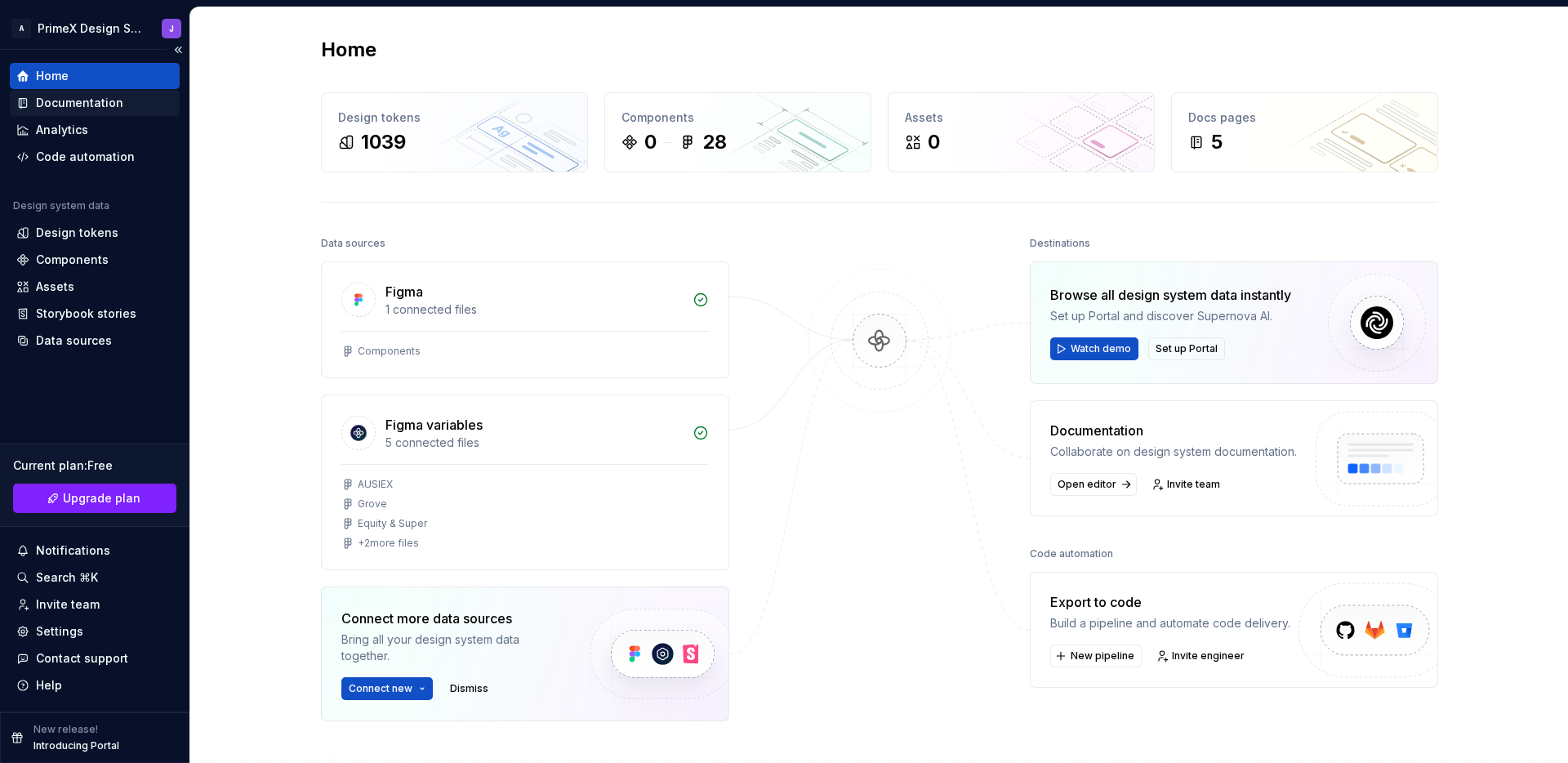
click at [106, 95] on div "Documentation" at bounding box center [79, 103] width 87 height 16
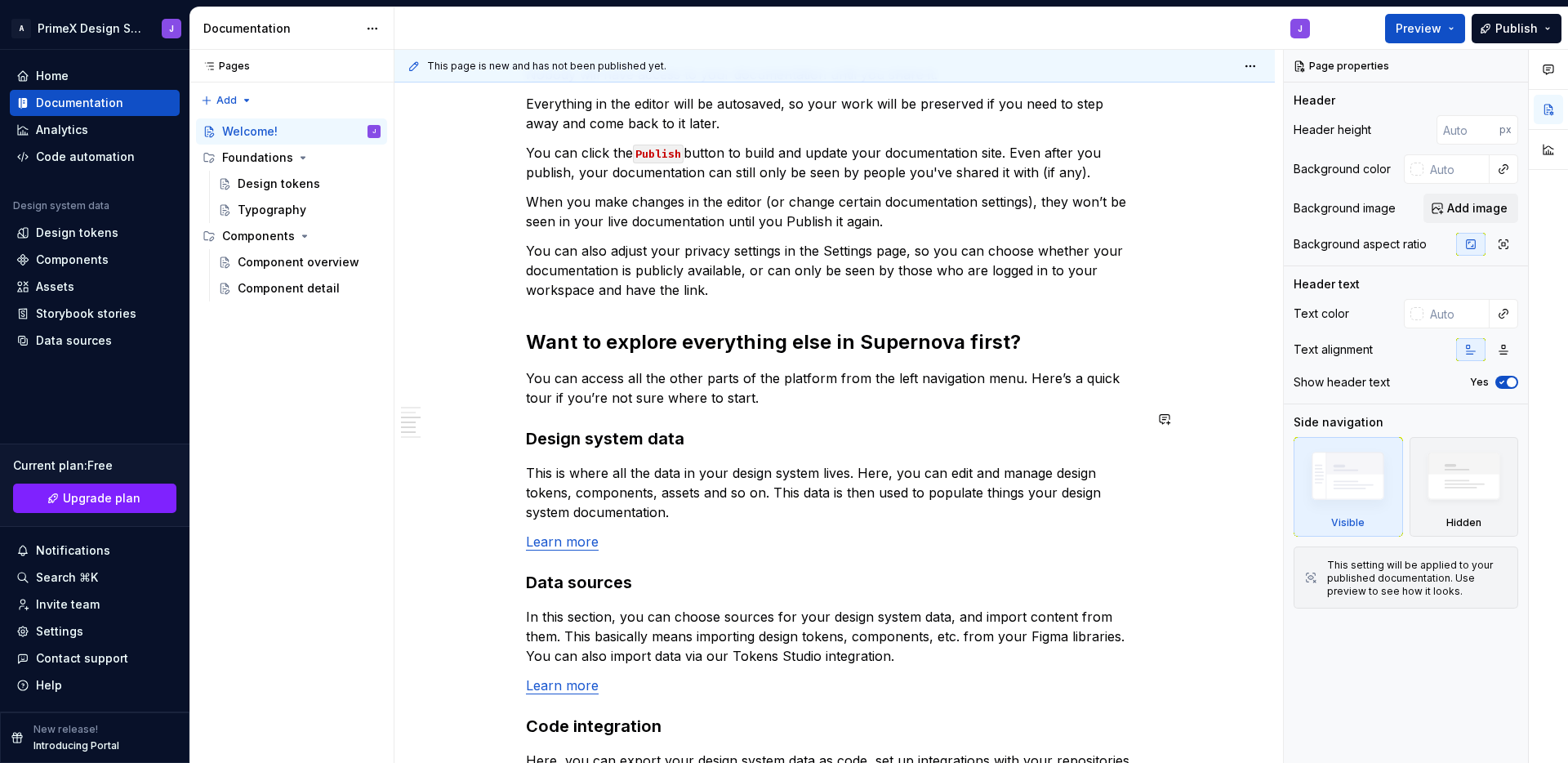
scroll to position [826, 0]
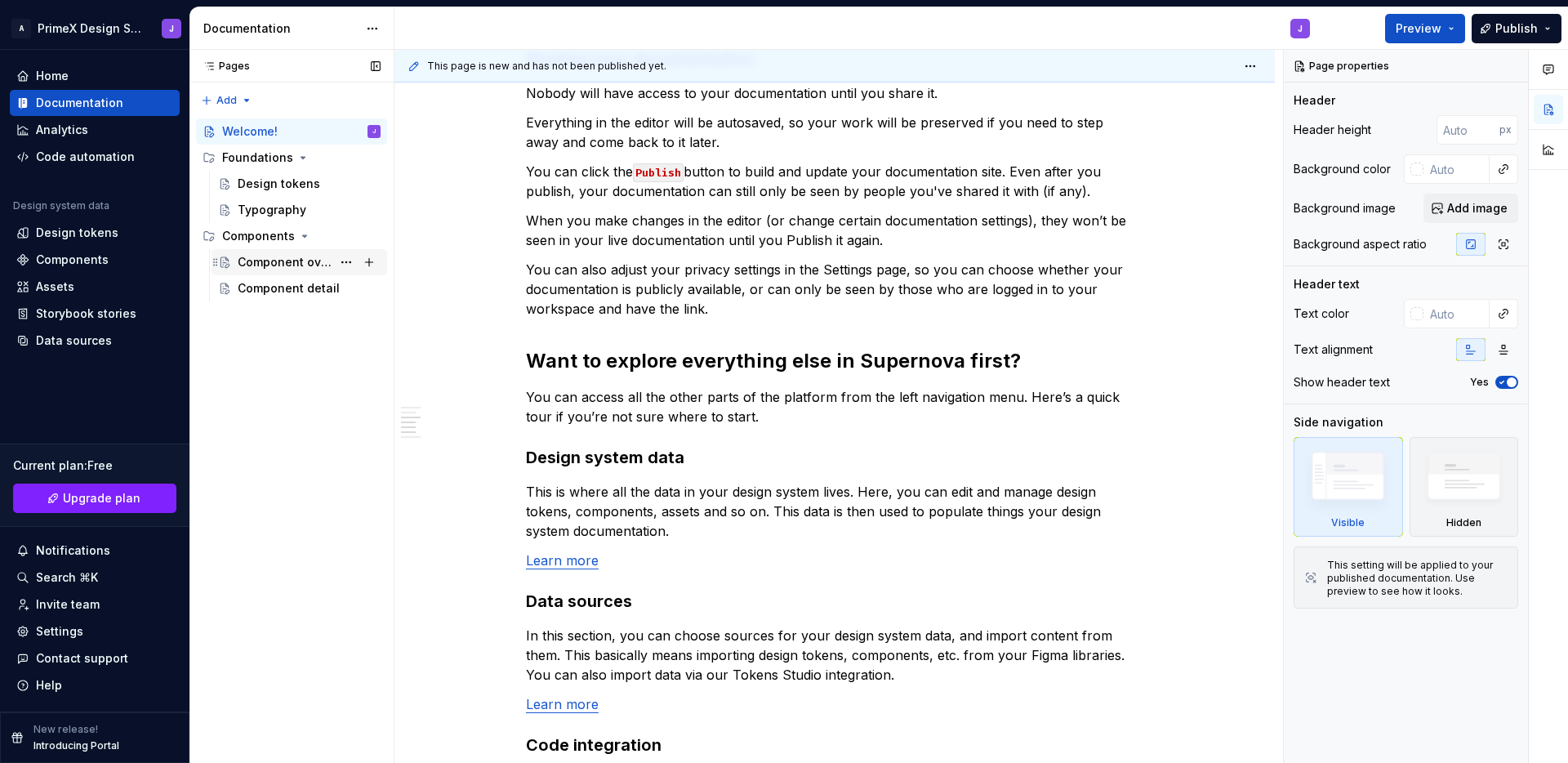
click at [298, 267] on div "Component overview" at bounding box center [285, 262] width 94 height 16
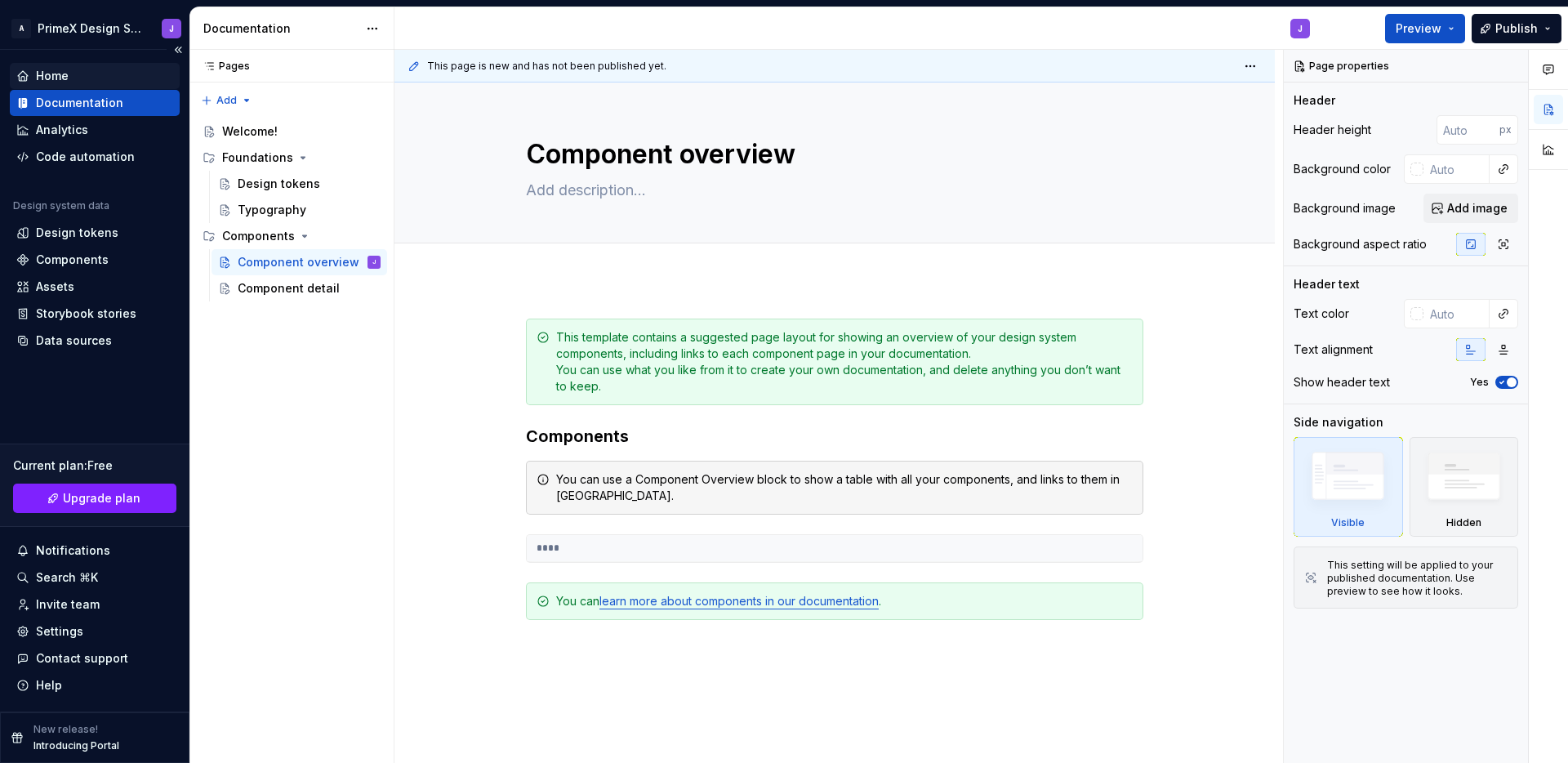
type textarea "*"
click at [73, 72] on div "Home" at bounding box center [95, 76] width 157 height 16
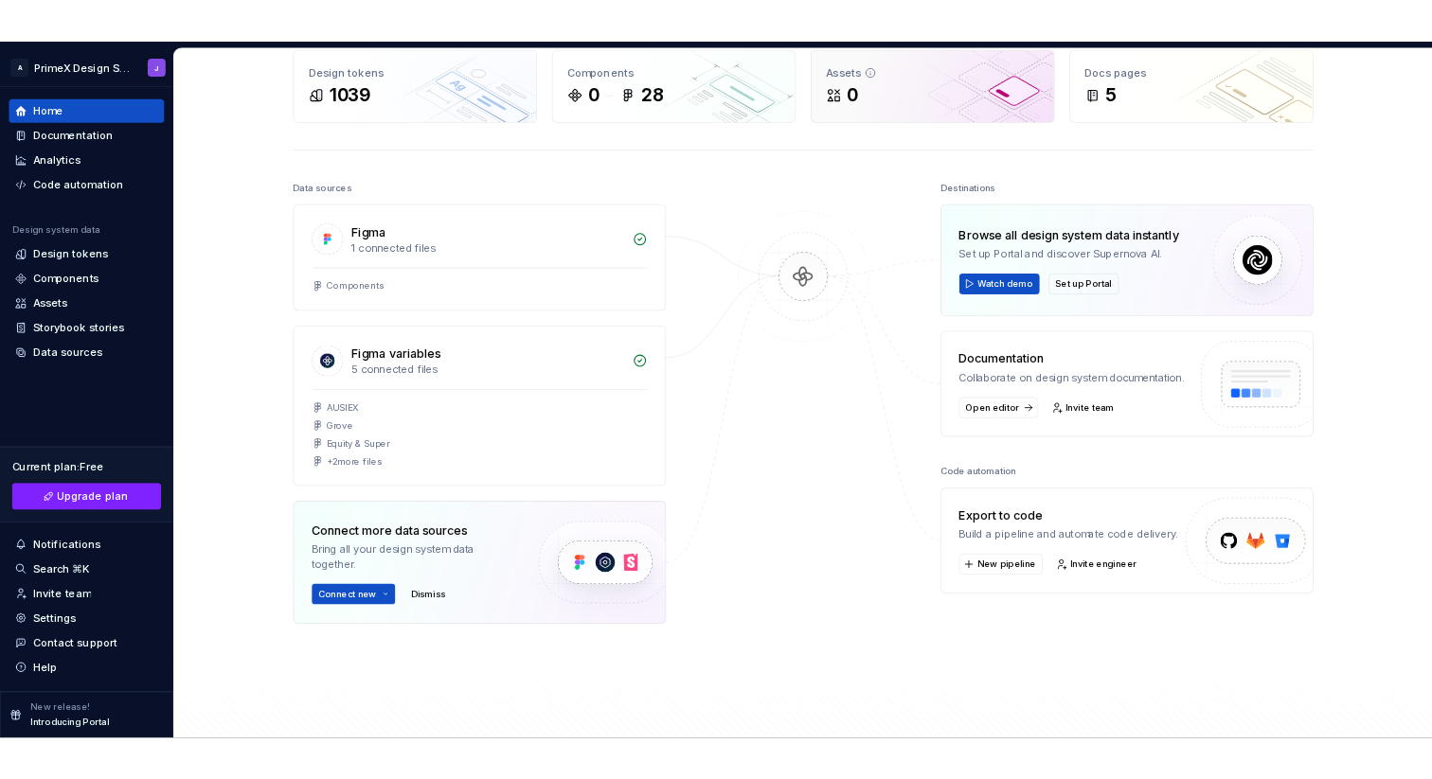
scroll to position [97, 0]
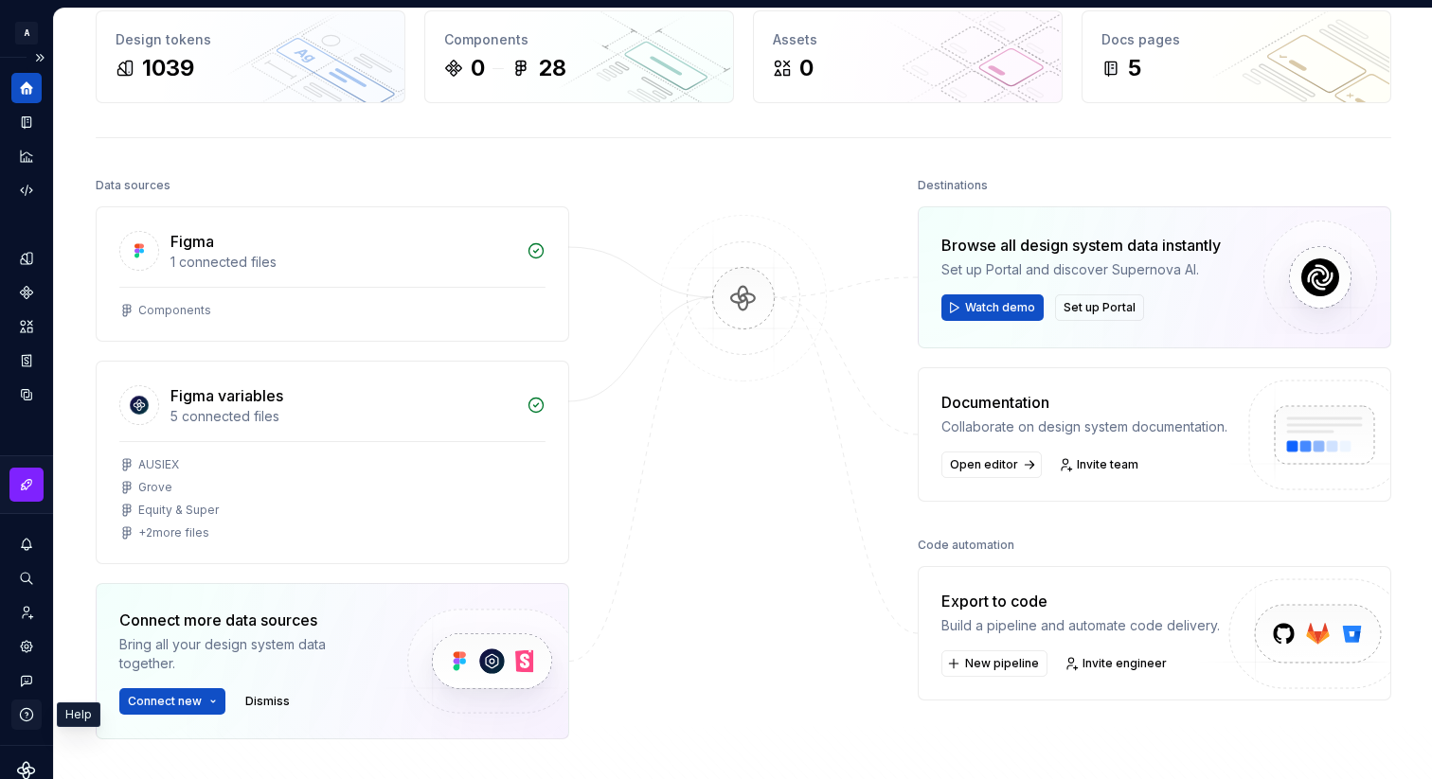
click at [31, 713] on icon "button" at bounding box center [26, 715] width 17 height 17
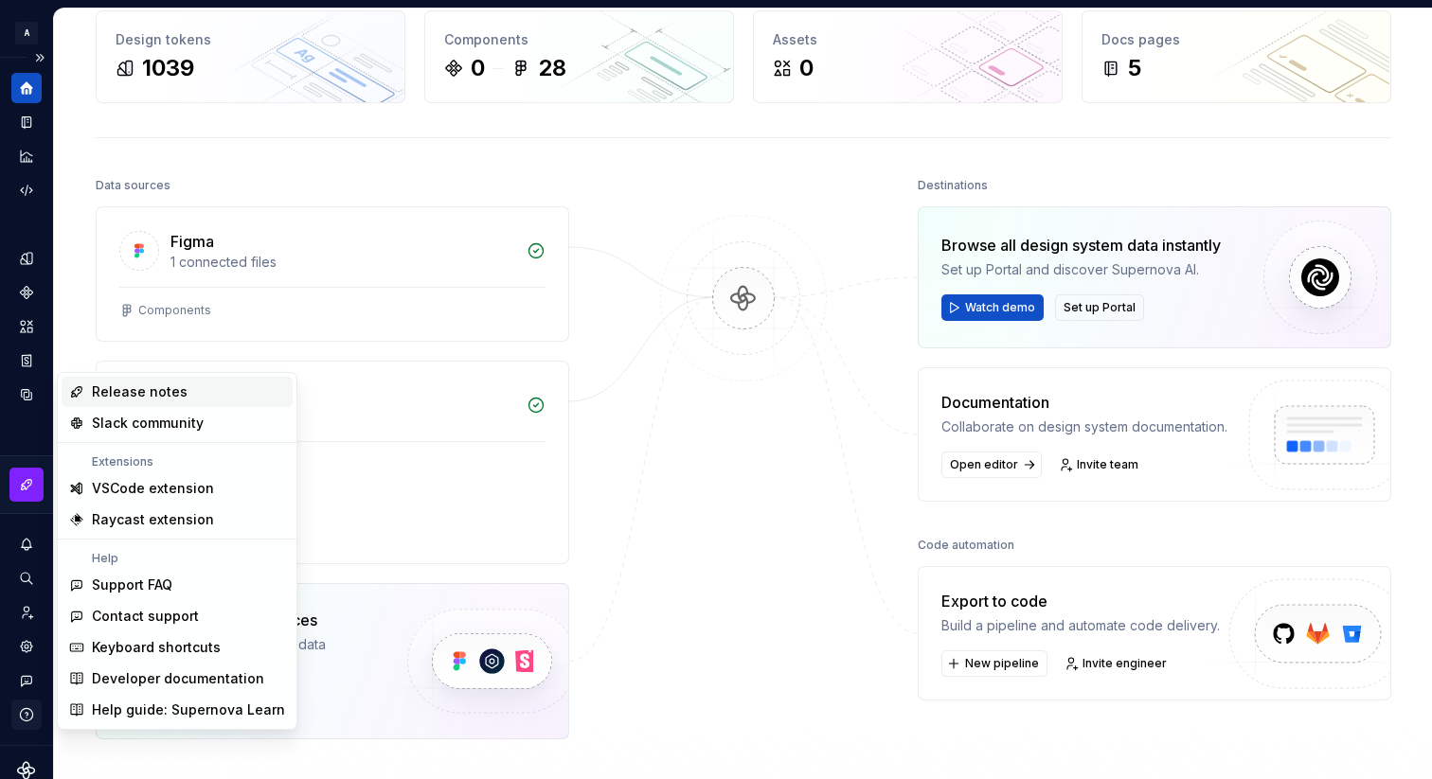
click at [31, 713] on icon "button" at bounding box center [26, 715] width 17 height 17
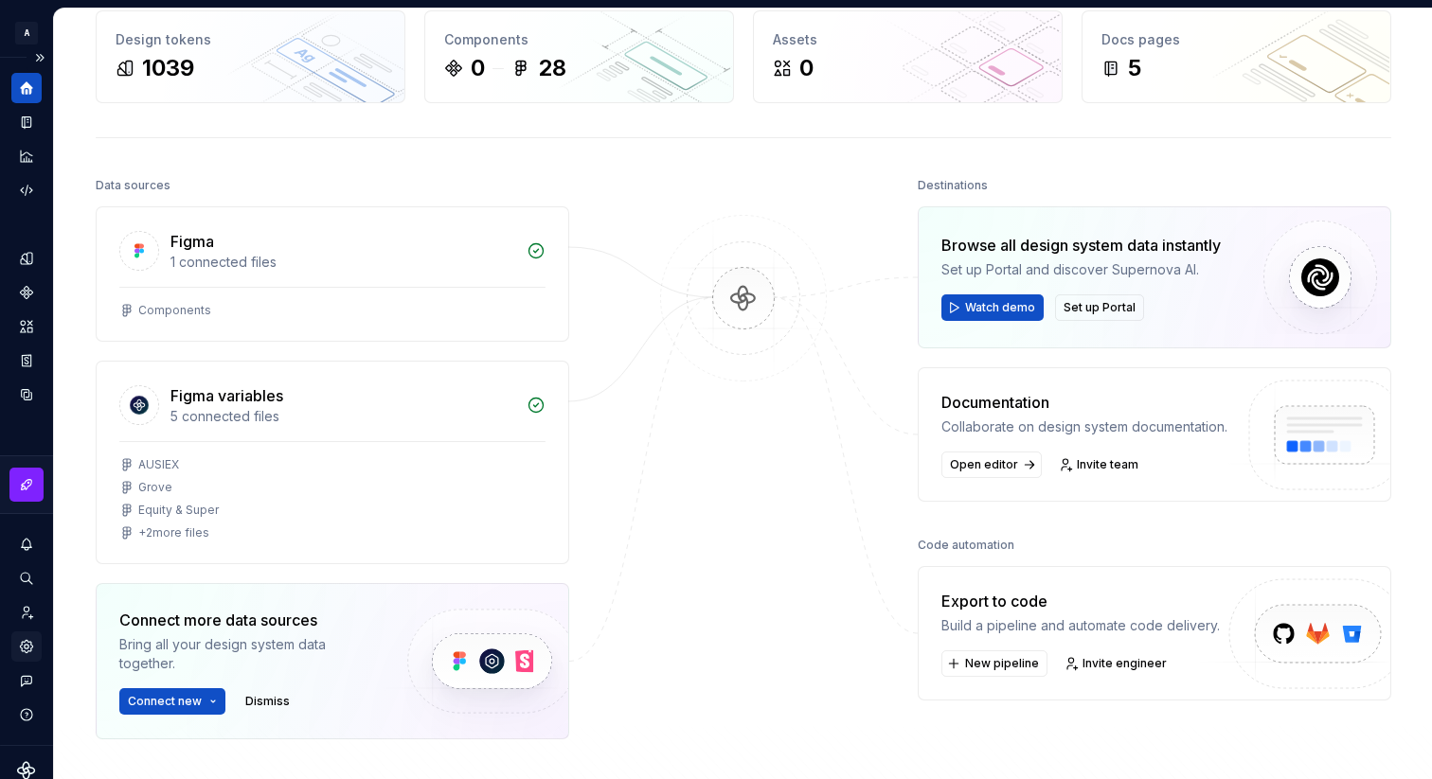
click at [28, 642] on icon "Settings" at bounding box center [26, 646] width 12 height 12
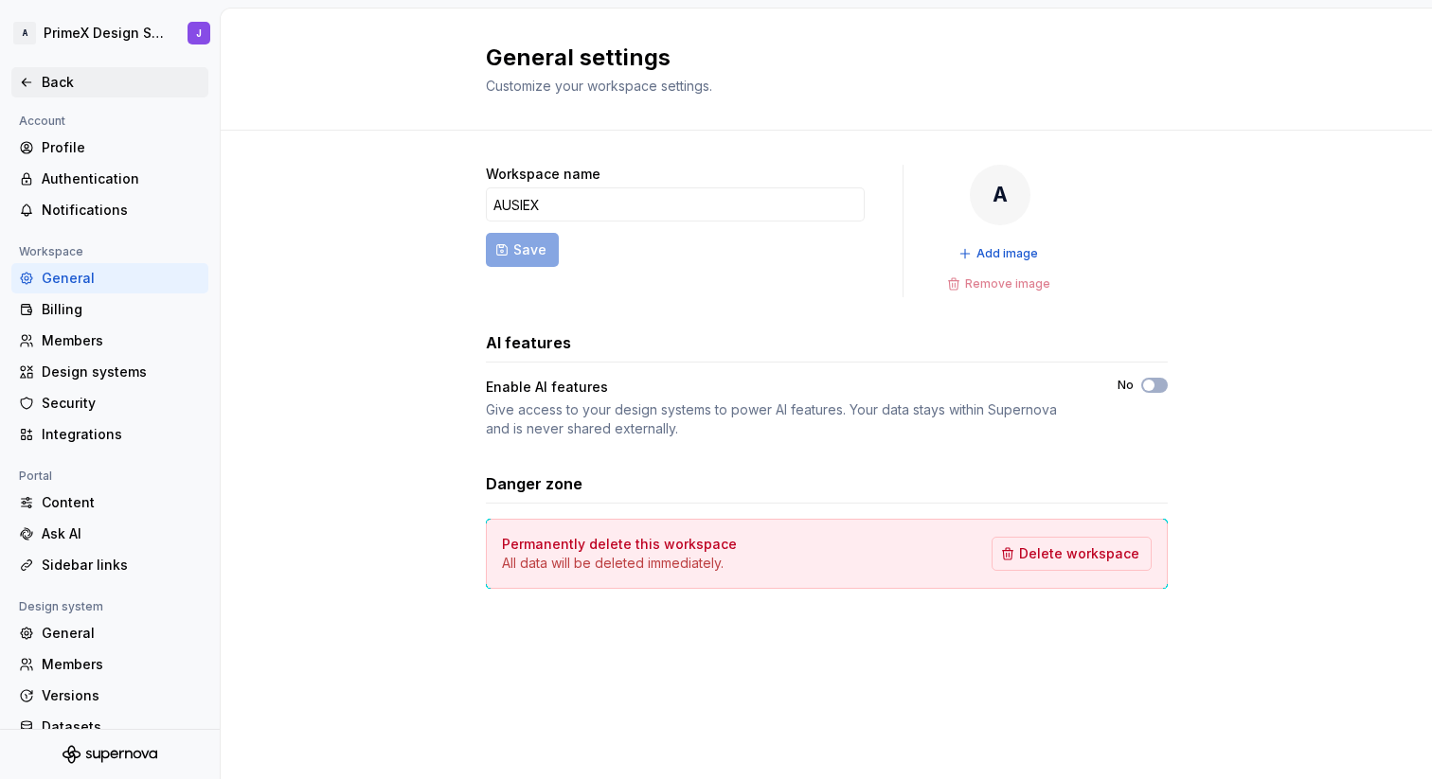
click at [47, 81] on div "Back" at bounding box center [121, 82] width 159 height 19
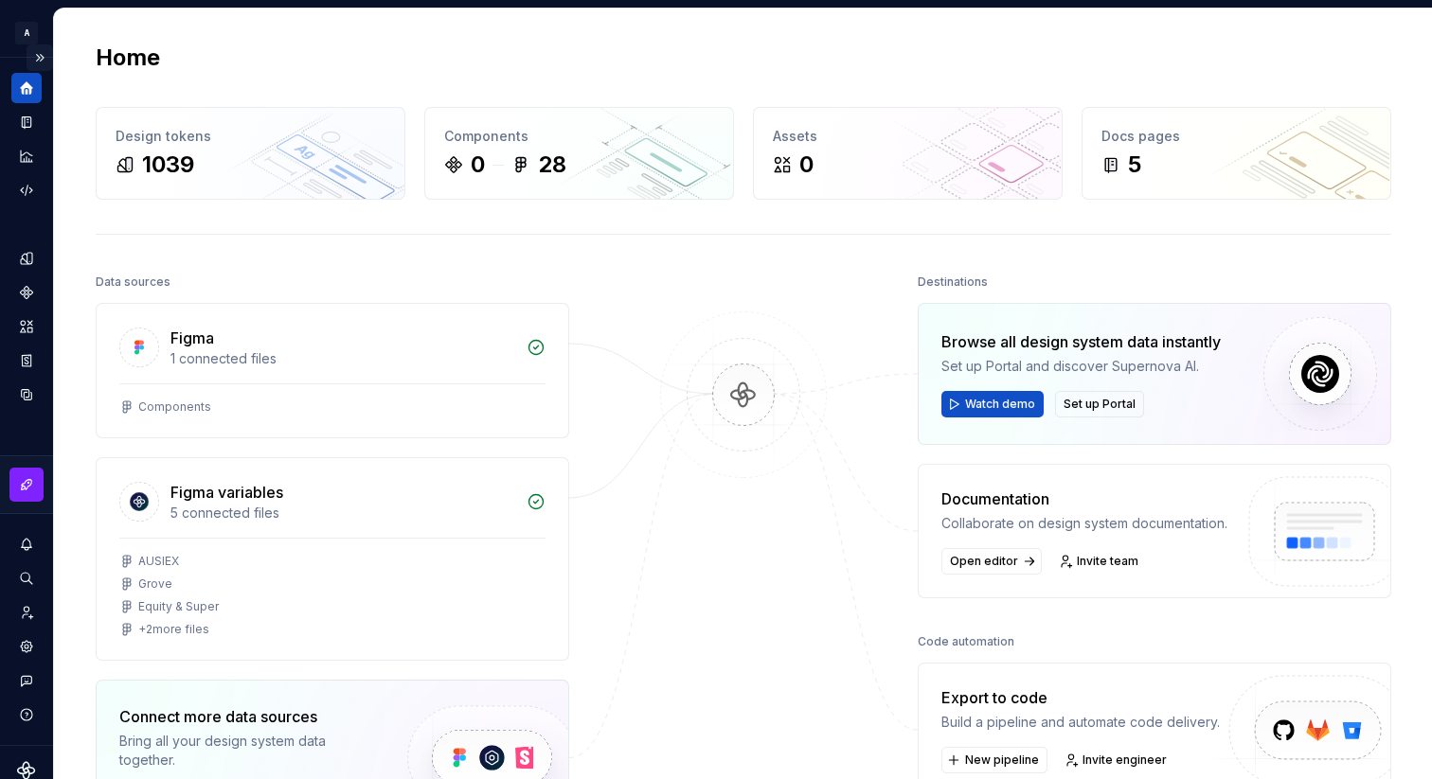
click at [42, 59] on button "Expand sidebar" at bounding box center [40, 58] width 27 height 27
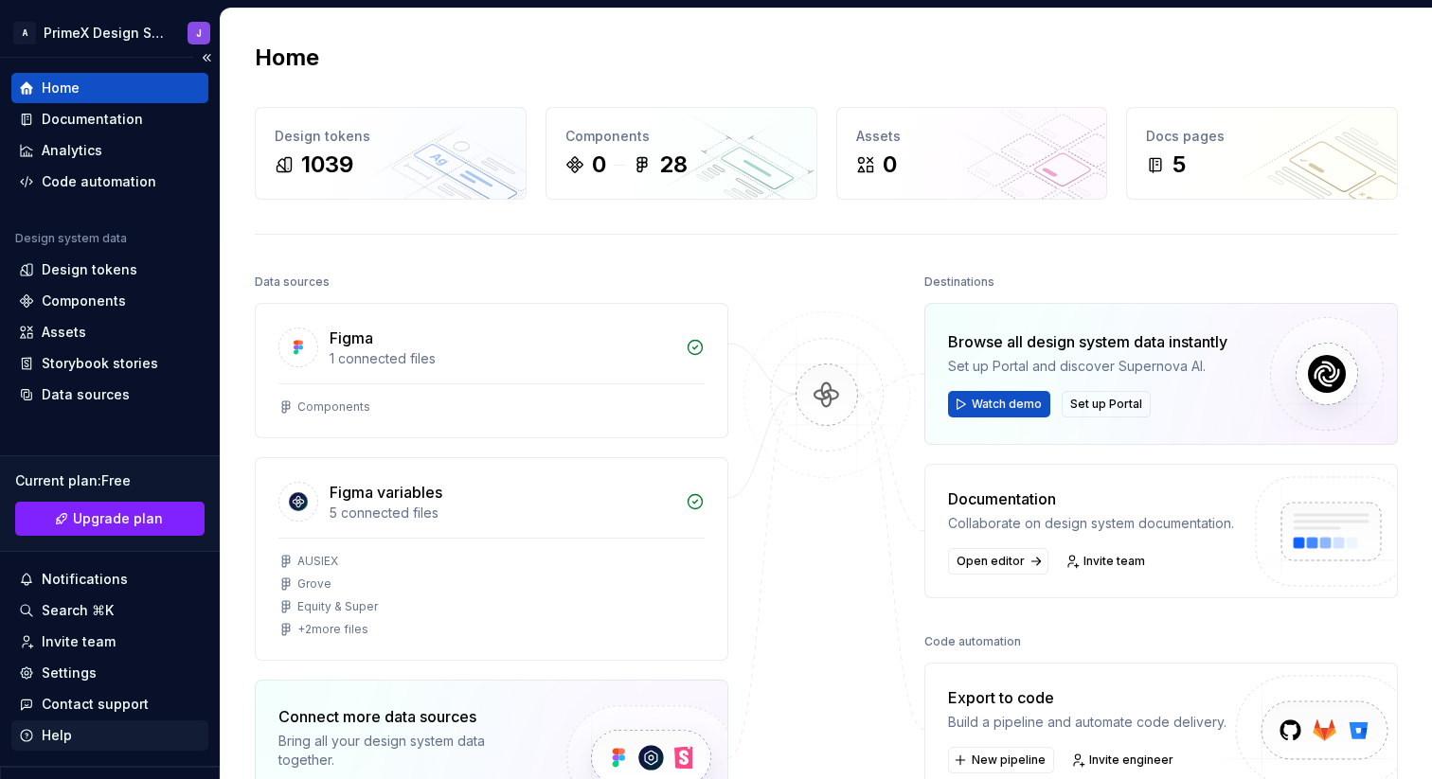
click at [61, 730] on div "Help" at bounding box center [57, 735] width 30 height 19
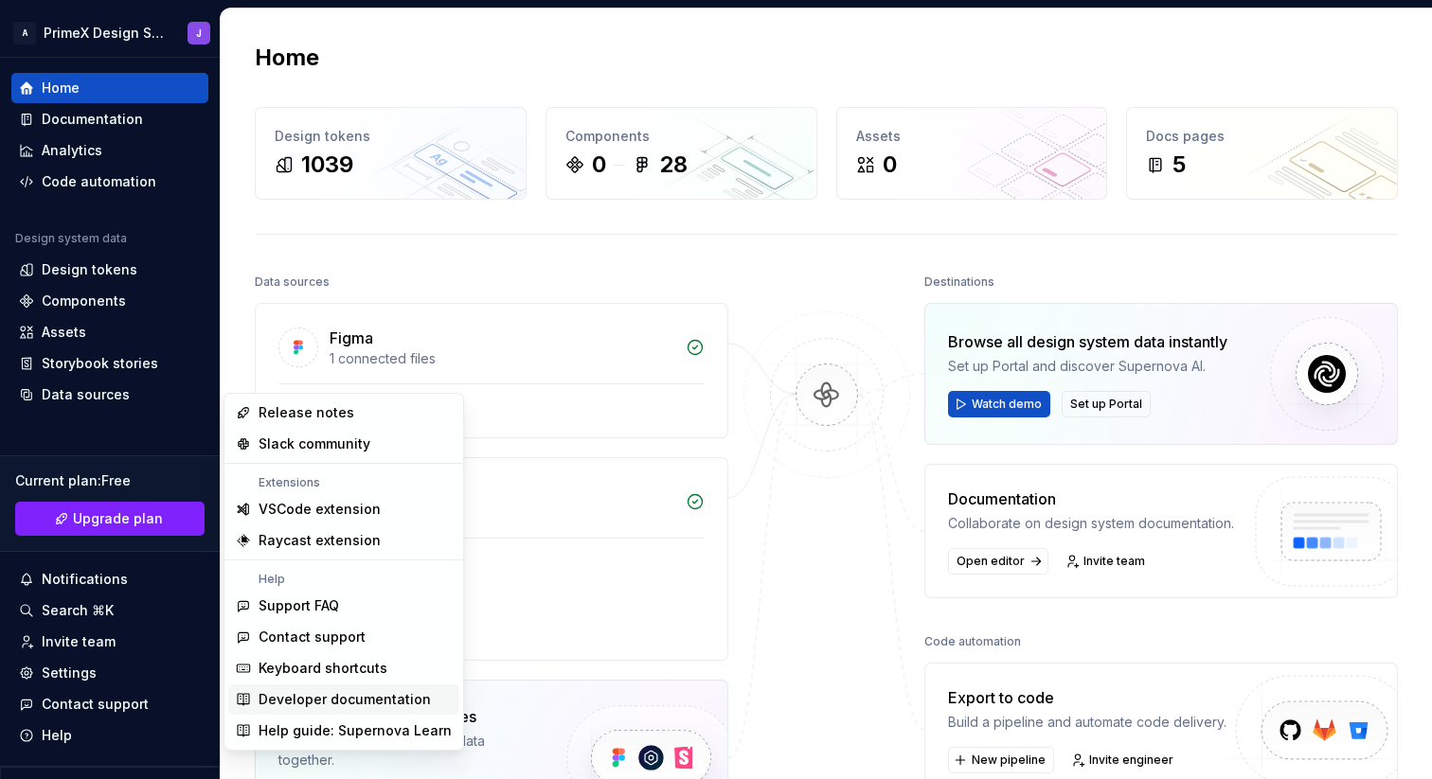
click at [403, 695] on div "Developer documentation" at bounding box center [345, 699] width 172 height 19
